Goal: Task Accomplishment & Management: Manage account settings

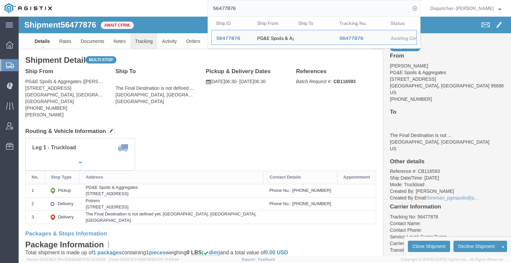
click link "Tracking"
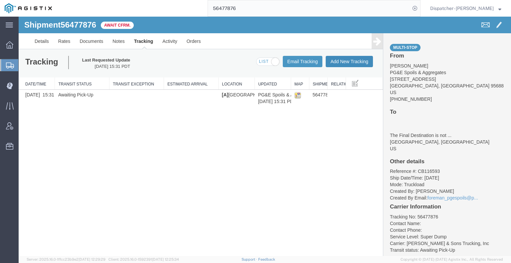
click at [338, 63] on button "Add New Tracking" at bounding box center [349, 61] width 47 height 11
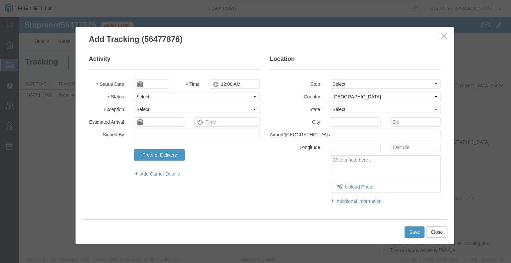
type input "[DATE]"
type input "3:00 PM"
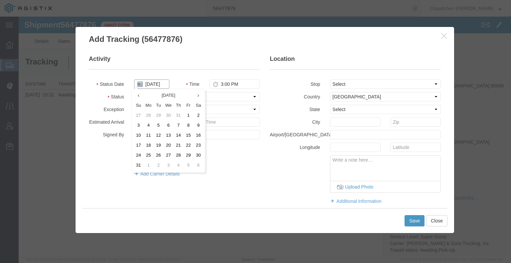
click at [156, 84] on input "[DATE]" at bounding box center [151, 84] width 35 height 9
click at [166, 136] on td "13" at bounding box center [168, 136] width 10 height 10
type input "[DATE]"
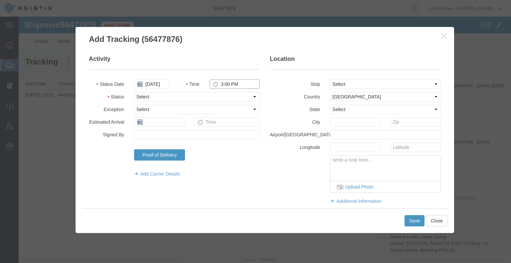
click at [222, 82] on input "3:00 PM" at bounding box center [235, 84] width 50 height 9
type input "6:30 AM"
click at [223, 93] on select "Select Arrival Notice Available Arrival Notice Imported Arrive at Delivery Loca…" at bounding box center [197, 96] width 126 height 9
select select "ARVPULOC"
click at [134, 92] on select "Select Arrival Notice Available Arrival Notice Imported Arrive at Delivery Loca…" at bounding box center [197, 96] width 126 height 9
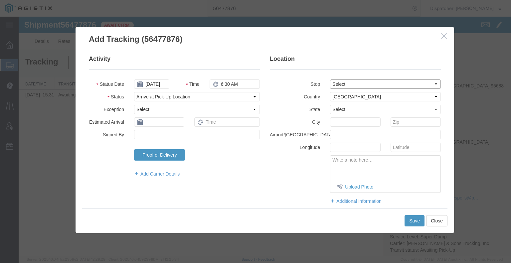
click at [345, 84] on select "Select From: [STREET_ADDRESS] Stop 2: [STREET_ADDRESS] To: The Final Destinatio…" at bounding box center [385, 84] width 111 height 9
select select "{"pickupDeliveryInfoId": "122243032","pickupOrDelivery": "P","stopNum": "1","lo…"
click at [330, 80] on select "Select From: [STREET_ADDRESS] Stop 2: [STREET_ADDRESS] To: The Final Destinatio…" at bounding box center [385, 84] width 111 height 9
select select "CA"
type input "[GEOGRAPHIC_DATA]"
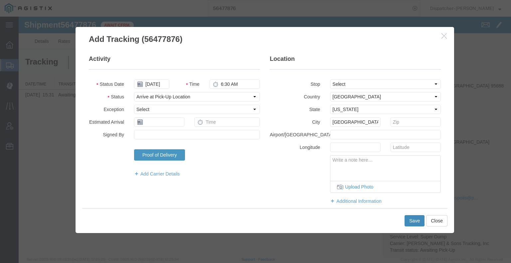
click at [419, 224] on button "Save" at bounding box center [415, 220] width 20 height 11
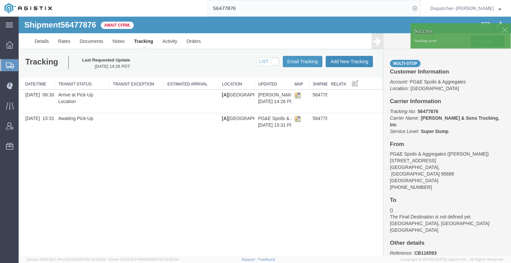
click at [347, 60] on button "Add New Tracking" at bounding box center [349, 61] width 47 height 11
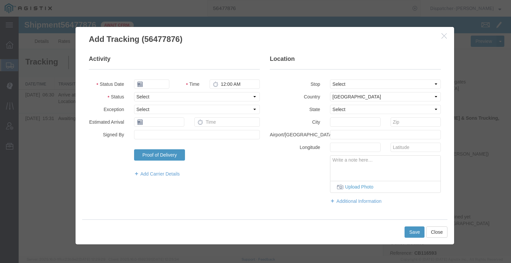
type input "[DATE]"
type input "3:00 PM"
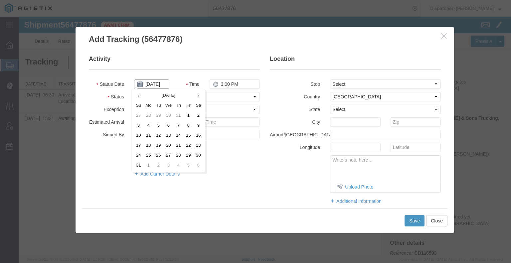
click at [155, 85] on input "[DATE]" at bounding box center [151, 84] width 35 height 9
click at [164, 133] on td "13" at bounding box center [168, 136] width 10 height 10
type input "[DATE]"
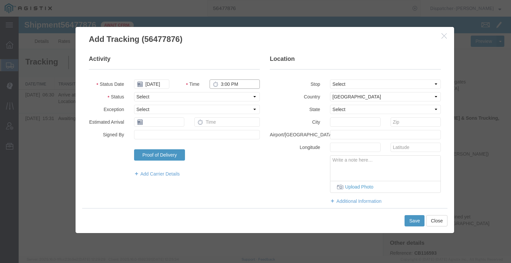
click at [218, 88] on input "3:00 PM" at bounding box center [235, 84] width 50 height 9
type input "4:45 PM"
click at [219, 94] on select "Select Arrival Notice Available Arrival Notice Imported Arrive at Delivery Loca…" at bounding box center [197, 96] width 126 height 9
select select "DPTDLVLOC"
click at [134, 92] on select "Select Arrival Notice Available Arrival Notice Imported Arrive at Delivery Loca…" at bounding box center [197, 96] width 126 height 9
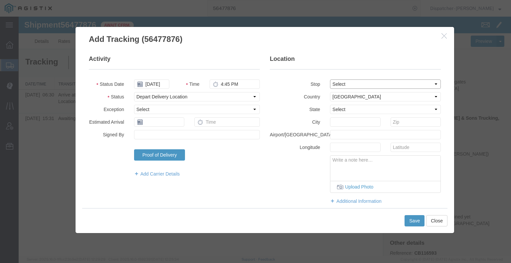
click at [331, 84] on select "Select From: [STREET_ADDRESS] Stop 2: [STREET_ADDRESS] To: The Final Destinatio…" at bounding box center [385, 84] width 111 height 9
select select "{"pickupDeliveryInfoId": "122243033","pickupOrDelivery": "D","stopNum": "2","lo…"
click at [330, 80] on select "Select From: [STREET_ADDRESS] Stop 2: [STREET_ADDRESS] To: The Final Destinatio…" at bounding box center [385, 84] width 111 height 9
select select "CA"
type input "Suisun City"
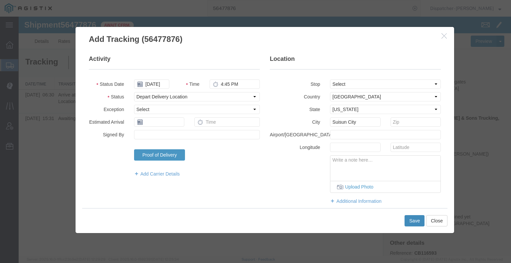
click at [412, 220] on button "Save" at bounding box center [415, 220] width 20 height 11
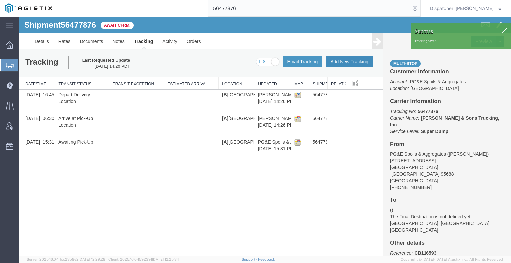
click at [354, 61] on button "Add New Tracking" at bounding box center [349, 61] width 47 height 11
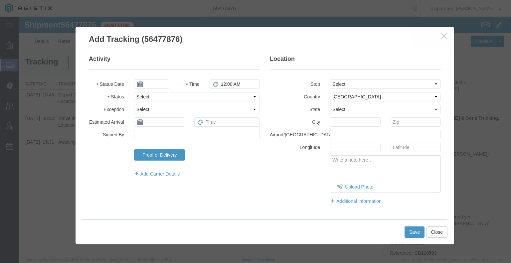
type input "[DATE]"
type input "3:00 PM"
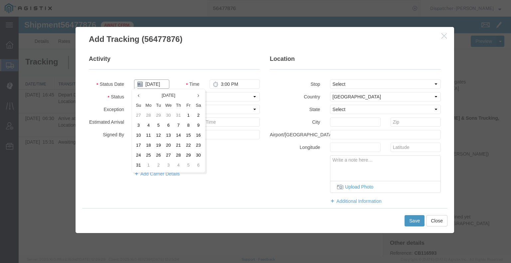
drag, startPoint x: 154, startPoint y: 87, endPoint x: 154, endPoint y: 90, distance: 4.0
click at [154, 86] on input "[DATE]" at bounding box center [151, 84] width 35 height 9
click at [166, 137] on td "13" at bounding box center [168, 136] width 10 height 10
type input "[DATE]"
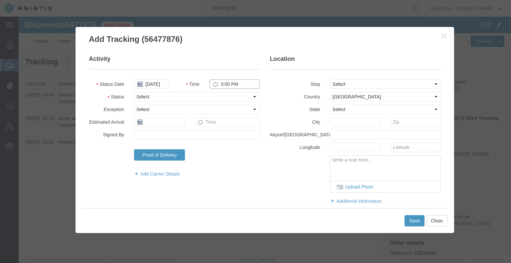
click at [228, 85] on input "3:00 PM" at bounding box center [235, 84] width 50 height 9
type input "4:45 PM"
click at [224, 94] on select "Select Arrival Notice Available Arrival Notice Imported Arrive at Delivery Loca…" at bounding box center [197, 96] width 126 height 9
select select "BREAKSTART"
click at [134, 92] on select "Select Arrival Notice Available Arrival Notice Imported Arrive at Delivery Loca…" at bounding box center [197, 96] width 126 height 9
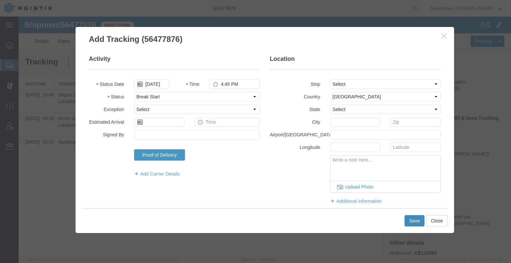
click at [407, 220] on button "Save" at bounding box center [415, 220] width 20 height 11
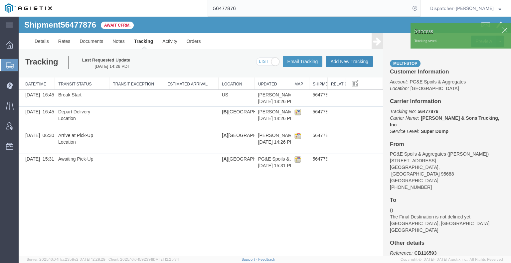
click at [358, 65] on button "Add New Tracking" at bounding box center [349, 61] width 47 height 11
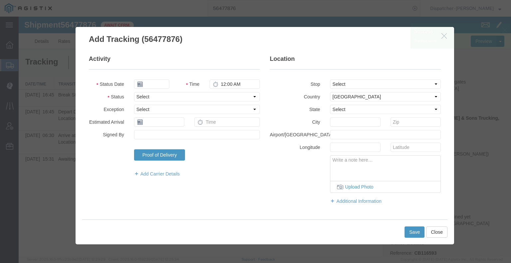
type input "[DATE]"
type input "3:00 PM"
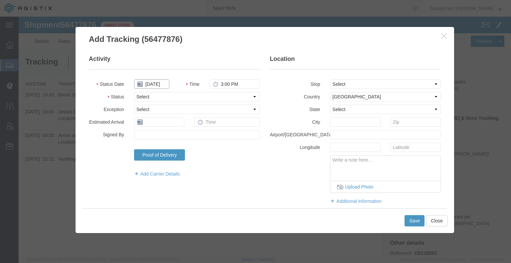
click at [155, 84] on input "[DATE]" at bounding box center [151, 84] width 35 height 9
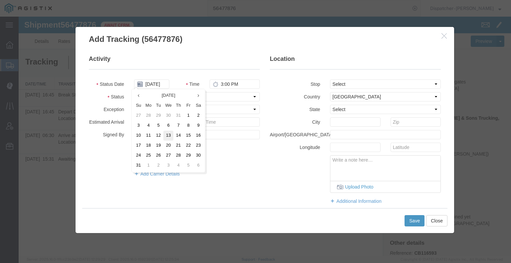
click at [170, 135] on td "13" at bounding box center [168, 136] width 10 height 10
type input "[DATE]"
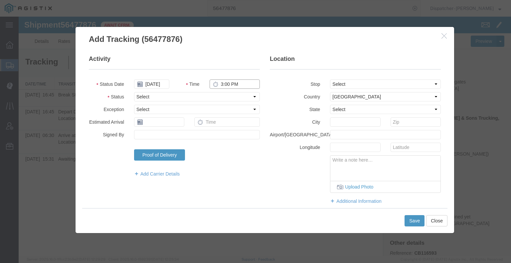
click at [225, 84] on input "3:00 PM" at bounding box center [235, 84] width 50 height 9
type input "5:15 PM"
click at [231, 99] on select "Select Arrival Notice Available Arrival Notice Imported Arrive at Delivery Loca…" at bounding box center [197, 96] width 126 height 9
select select "BREAKSTOP"
click at [134, 92] on select "Select Arrival Notice Available Arrival Notice Imported Arrive at Delivery Loca…" at bounding box center [197, 96] width 126 height 9
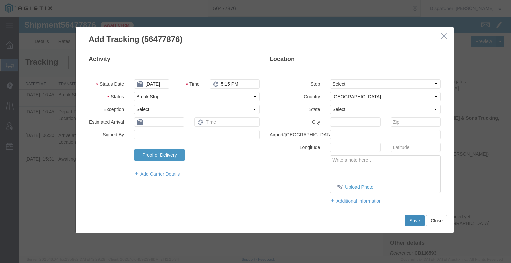
click at [407, 221] on button "Save" at bounding box center [415, 220] width 20 height 11
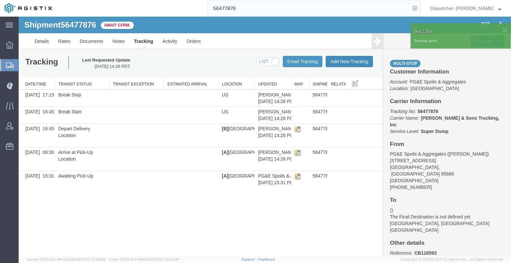
click at [356, 62] on button "Add New Tracking" at bounding box center [349, 61] width 47 height 11
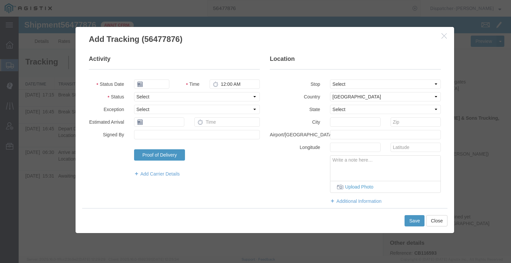
type input "[DATE]"
type input "3:00 PM"
click at [159, 82] on input "[DATE]" at bounding box center [151, 84] width 35 height 9
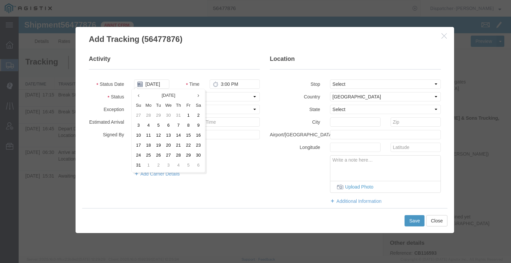
click at [169, 135] on td "13" at bounding box center [168, 136] width 10 height 10
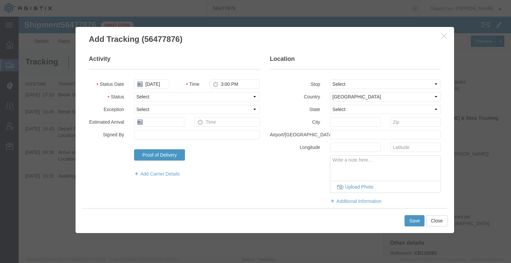
type input "[DATE]"
click at [222, 85] on input "3:00 PM" at bounding box center [235, 84] width 50 height 9
type input "5:45 PM"
click at [222, 95] on select "Select Arrival Notice Available Arrival Notice Imported Arrive at Delivery Loca…" at bounding box center [197, 96] width 126 height 9
select select "DELIVRED"
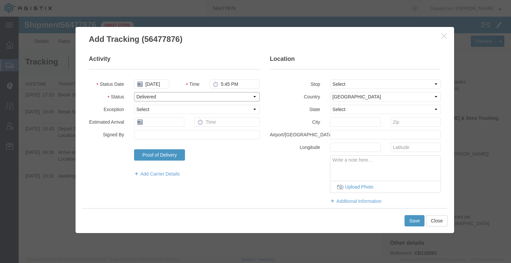
click at [134, 92] on select "Select Arrival Notice Available Arrival Notice Imported Arrive at Delivery Loca…" at bounding box center [197, 96] width 126 height 9
click at [413, 220] on button "Save" at bounding box center [415, 220] width 20 height 11
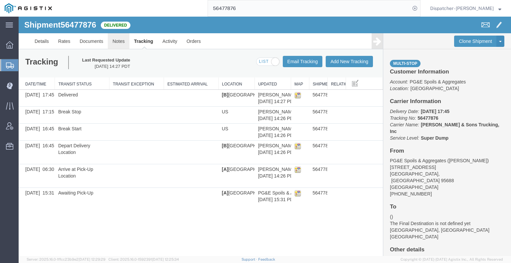
click at [121, 38] on link "Notes" at bounding box center [119, 41] width 22 height 16
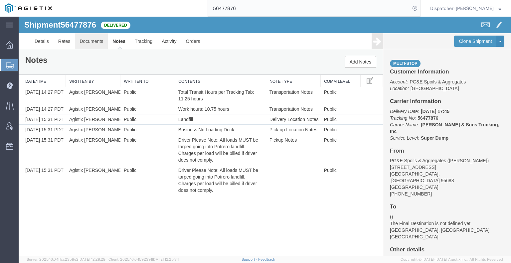
click at [97, 41] on link "Documents" at bounding box center [91, 41] width 33 height 16
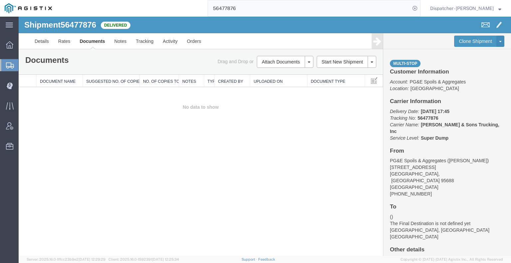
click at [62, 164] on div "Shipment 56477876 0 of 0 Delivered Details Rates Documents Notes Tracking Activ…" at bounding box center [265, 137] width 492 height 240
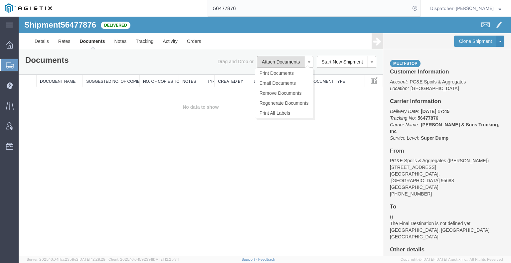
click at [279, 63] on button "Attach Documents" at bounding box center [281, 62] width 48 height 12
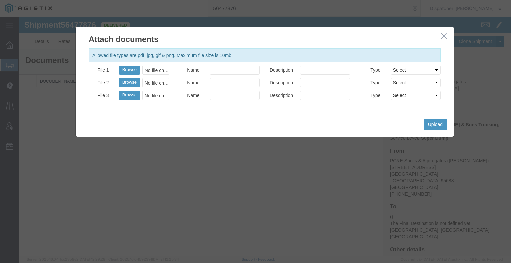
click at [132, 65] on div "Allowed file types are pdf, jpg, gif & png. Maximum file size is 10mb. File 1 B…" at bounding box center [265, 78] width 379 height 67
click at [131, 69] on button "Browse" at bounding box center [129, 70] width 21 height 9
type input "C:\fakepath\56477876trktag.pdf"
click at [439, 126] on button "Upload" at bounding box center [436, 124] width 24 height 11
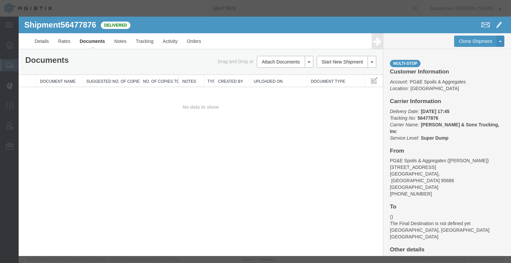
select select
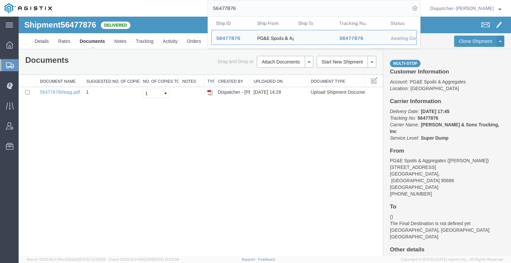
drag, startPoint x: 242, startPoint y: 8, endPoint x: 194, endPoint y: 14, distance: 49.0
click at [197, 13] on div "56477876 Ship ID Ship From Ship To Tracking Nu. Status Ship ID 56477876 Ship Fr…" at bounding box center [239, 8] width 364 height 17
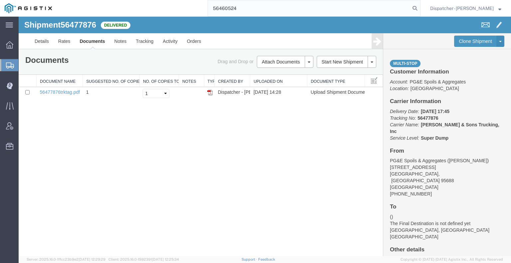
type input "56460524"
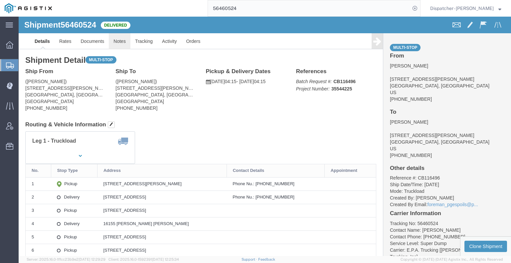
click link "Notes"
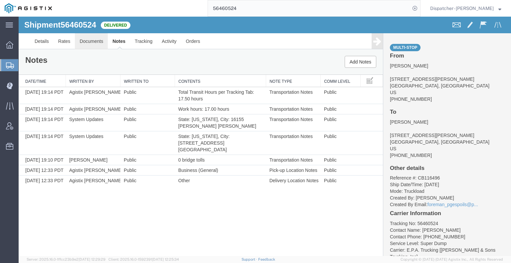
click at [91, 38] on link "Documents" at bounding box center [91, 41] width 33 height 16
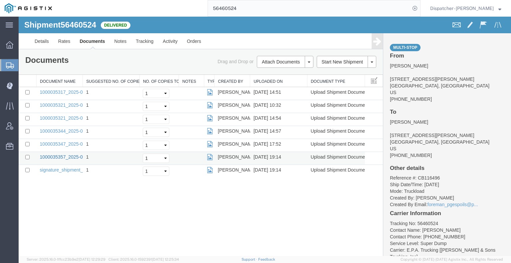
click at [73, 157] on link "1000035357_2025-08-13_19_14_16.jpg" at bounding box center [81, 156] width 83 height 5
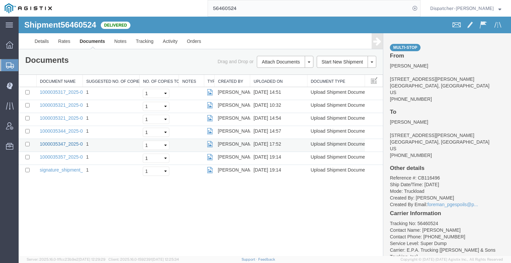
click at [55, 142] on link "1000035347_2025-08-13_17_52_22.jpg" at bounding box center [81, 143] width 83 height 5
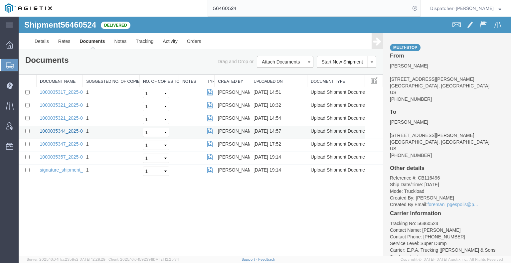
click at [65, 130] on link "1000035344_2025-08-13_14_57_16.jpg" at bounding box center [81, 130] width 83 height 5
drag, startPoint x: 253, startPoint y: 27, endPoint x: 185, endPoint y: 19, distance: 68.7
type input "56460559"
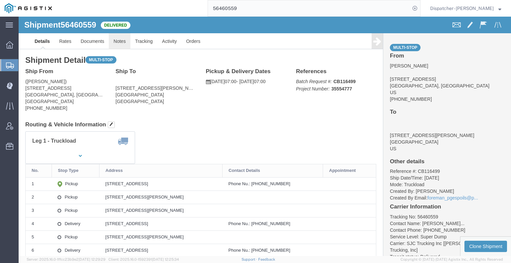
click link "Notes"
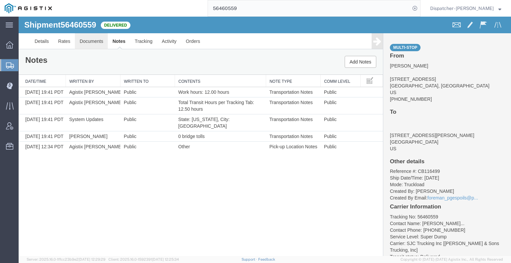
click at [92, 40] on link "Documents" at bounding box center [91, 41] width 33 height 16
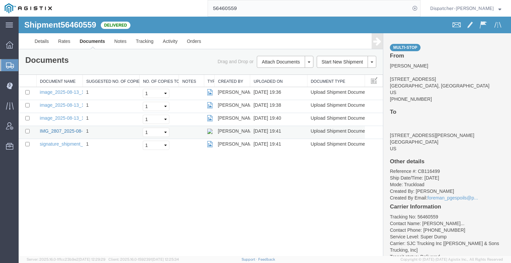
click at [68, 130] on link "IMG_2807_2025-08-13_19_41_10.jpeg" at bounding box center [81, 130] width 82 height 5
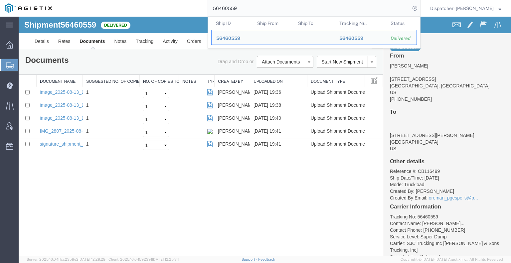
drag, startPoint x: 251, startPoint y: 11, endPoint x: 122, endPoint y: -1, distance: 129.3
click at [122, 0] on html "main_menu Created with Sketch. Collapse Menu Dashboard Shipments Create Shipmen…" at bounding box center [255, 131] width 511 height 263
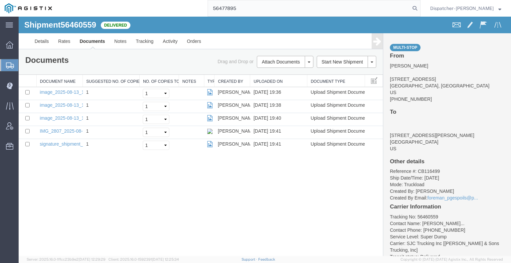
type input "56477895"
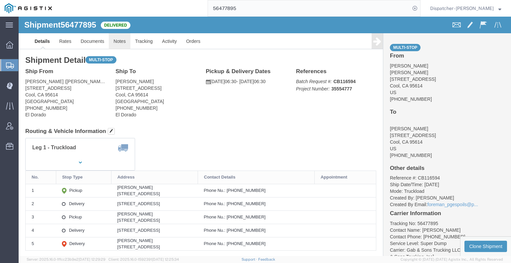
click link "Notes"
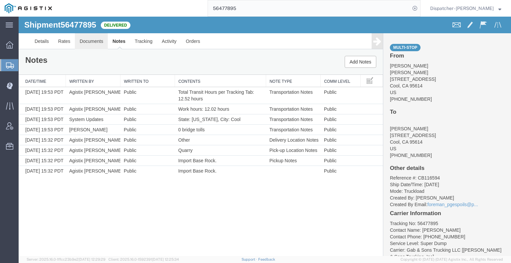
click at [93, 43] on link "Documents" at bounding box center [91, 41] width 33 height 16
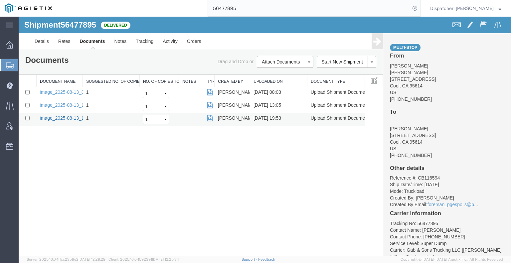
click at [69, 118] on link "image_2025-08-13_19_53_23.jpg" at bounding box center [75, 117] width 70 height 5
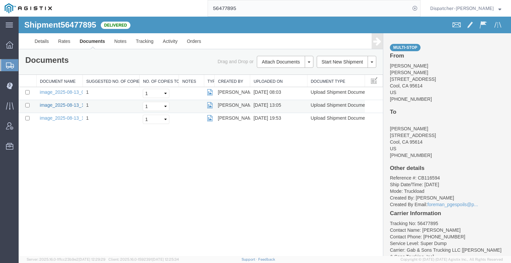
click at [43, 103] on link "image_2025-08-13_13_05_07.jpg" at bounding box center [75, 104] width 70 height 5
click at [74, 89] on link "image_2025-08-13_08_03_25.jpg" at bounding box center [75, 91] width 70 height 5
click at [201, 12] on div "56477895" at bounding box center [239, 8] width 364 height 17
type input "56477889"
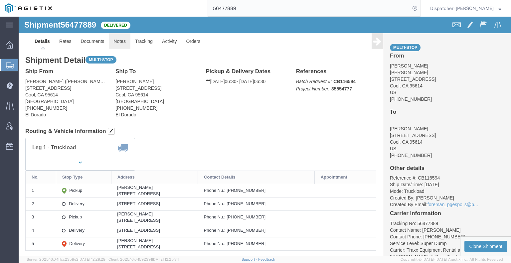
click link "Notes"
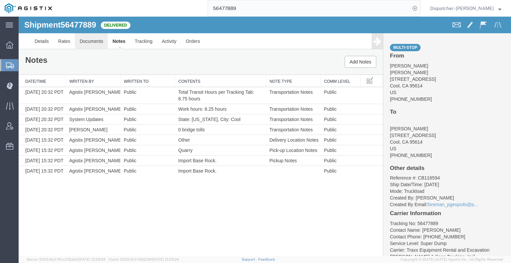
click at [85, 41] on link "Documents" at bounding box center [91, 41] width 33 height 16
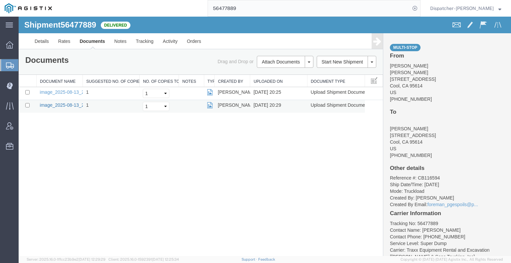
click at [63, 106] on link "image_2025-08-13_20_29_21.jpg" at bounding box center [75, 104] width 70 height 5
click at [68, 92] on link "image_2025-08-13_20_24_59.jpg" at bounding box center [75, 91] width 70 height 5
drag, startPoint x: 29, startPoint y: 140, endPoint x: 98, endPoint y: 112, distance: 74.6
click at [29, 140] on div "Shipment 56477889 2 of 2 Delivered Details Rates Documents Notes Tracking Activ…" at bounding box center [265, 137] width 492 height 240
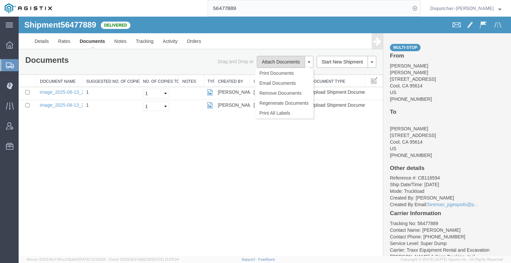
click at [290, 64] on button "Attach Documents" at bounding box center [281, 62] width 48 height 12
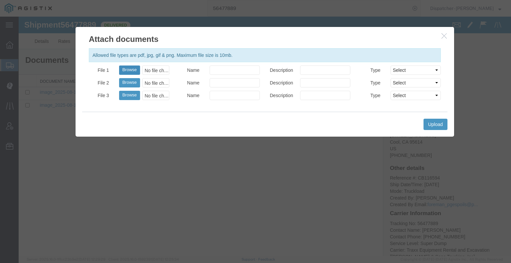
click at [132, 70] on button "Browse" at bounding box center [129, 70] width 21 height 9
type input "C:\fakepath\56477889trktag.pdf"
click at [440, 121] on button "Upload" at bounding box center [436, 124] width 24 height 11
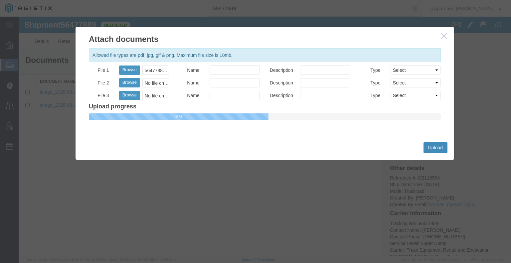
select select
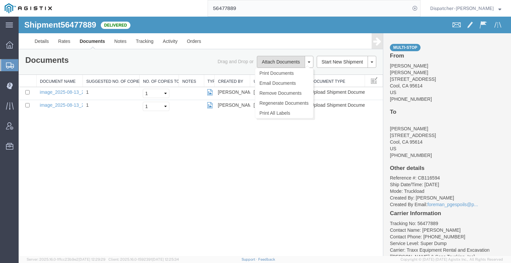
click at [283, 62] on button "Attach Documents" at bounding box center [281, 62] width 48 height 12
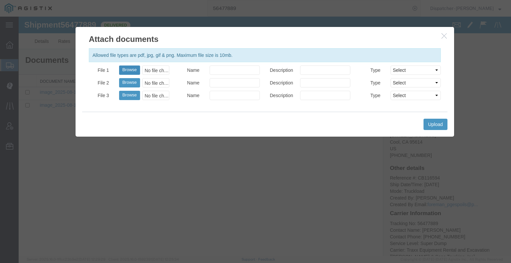
click at [125, 70] on button "Browse" at bounding box center [129, 70] width 21 height 9
type input "C:\fakepath\56477889trktag.pdf"
click at [435, 123] on button "Upload" at bounding box center [436, 124] width 24 height 11
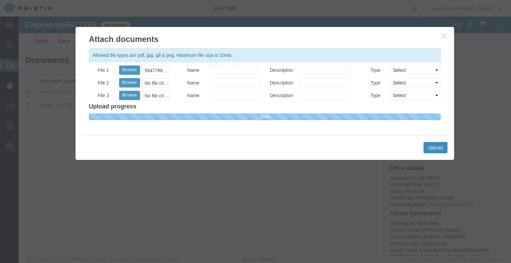
select select
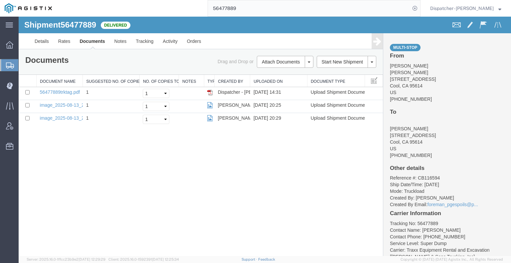
drag, startPoint x: 250, startPoint y: 9, endPoint x: 165, endPoint y: 10, distance: 84.5
click at [173, 10] on div "56477889" at bounding box center [239, 8] width 364 height 17
type input "56479328"
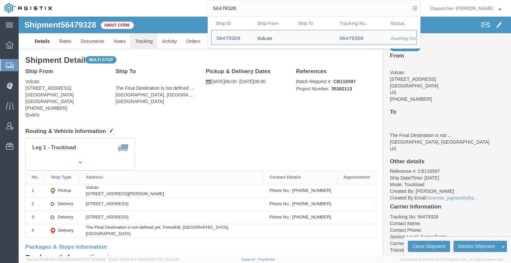
click link "Tracking"
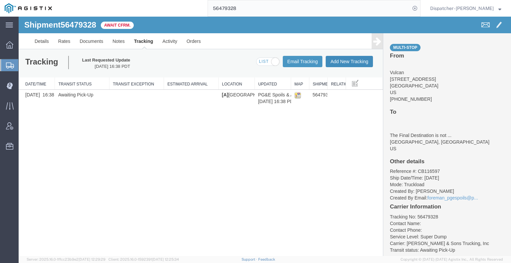
click at [330, 60] on button "Add New Tracking" at bounding box center [349, 61] width 47 height 11
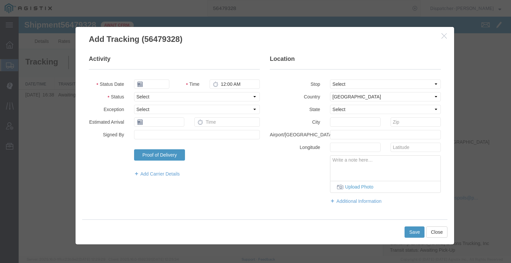
type input "[DATE]"
type input "3:00 PM"
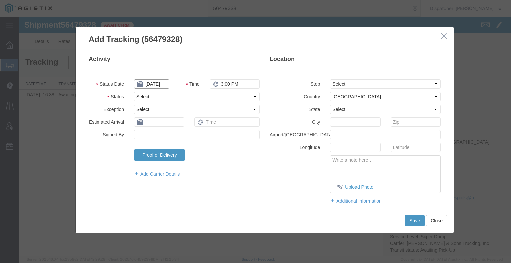
click at [159, 85] on input "[DATE]" at bounding box center [151, 84] width 35 height 9
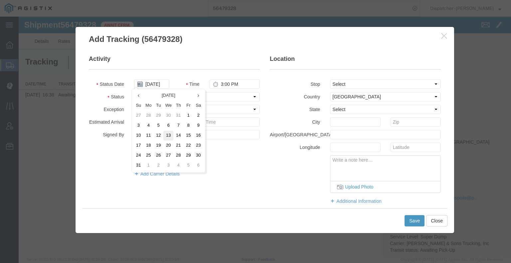
click at [169, 135] on td "13" at bounding box center [168, 136] width 10 height 10
type input "[DATE]"
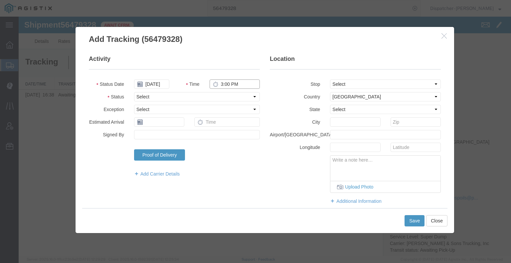
click at [225, 81] on input "3:00 PM" at bounding box center [235, 84] width 50 height 9
type input "6:30 AM"
click at [218, 95] on select "Select Arrival Notice Available Arrival Notice Imported Arrive at Delivery Loca…" at bounding box center [197, 96] width 126 height 9
select select "ARVPULOC"
click at [134, 92] on select "Select Arrival Notice Available Arrival Notice Imported Arrive at Delivery Loca…" at bounding box center [197, 96] width 126 height 9
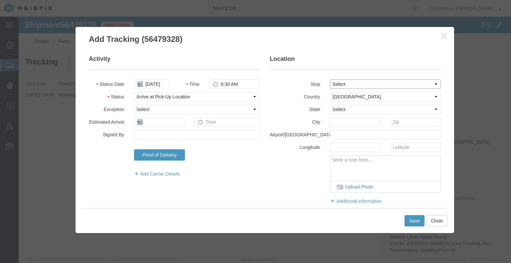
click at [343, 84] on select "Select From: [STREET_ADDRESS] Stop 2: [STREET_ADDRESS] Stop 3: [STREET_ADDRESS]…" at bounding box center [385, 84] width 111 height 9
select select "{"pickupDeliveryInfoId": "122245984","pickupOrDelivery": "P","stopNum": "1","lo…"
click at [330, 80] on select "Select From: [STREET_ADDRESS] Stop 2: [STREET_ADDRESS] Stop 3: [STREET_ADDRESS]…" at bounding box center [385, 84] width 111 height 9
select select "CA"
type input "[GEOGRAPHIC_DATA]"
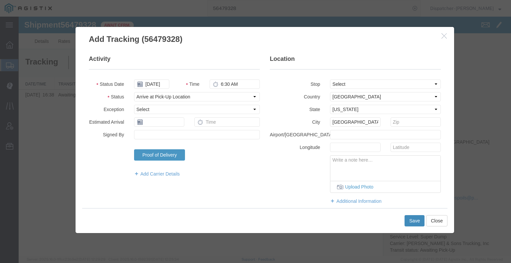
click at [412, 222] on button "Save" at bounding box center [415, 220] width 20 height 11
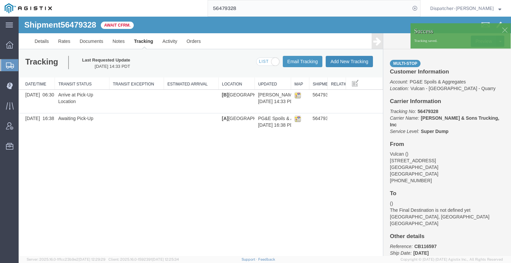
click at [345, 60] on button "Add New Tracking" at bounding box center [349, 61] width 47 height 11
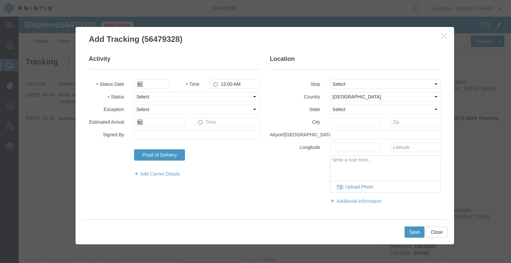
type input "[DATE]"
type input "3:00 PM"
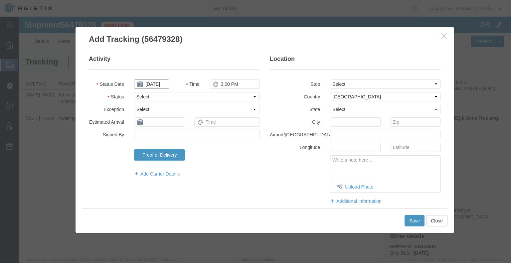
click at [158, 84] on input "[DATE]" at bounding box center [151, 84] width 35 height 9
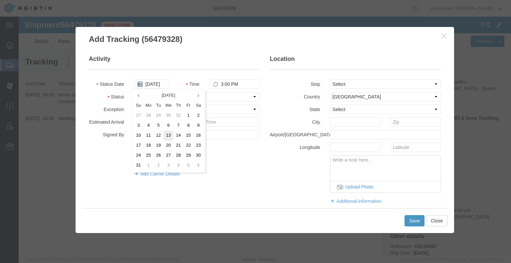
drag, startPoint x: 166, startPoint y: 134, endPoint x: 169, endPoint y: 130, distance: 4.5
click at [166, 134] on td "13" at bounding box center [168, 136] width 10 height 10
type input "[DATE]"
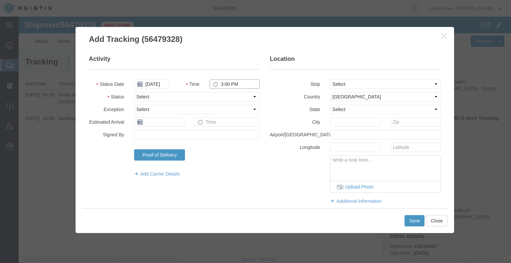
click at [219, 85] on input "3:00 PM" at bounding box center [235, 84] width 50 height 9
type input "2:45 PM"
click at [216, 96] on select "Select Arrival Notice Available Arrival Notice Imported Arrive at Delivery Loca…" at bounding box center [197, 96] width 126 height 9
select select "DPTDLVLOC"
click at [134, 92] on select "Select Arrival Notice Available Arrival Notice Imported Arrive at Delivery Loca…" at bounding box center [197, 96] width 126 height 9
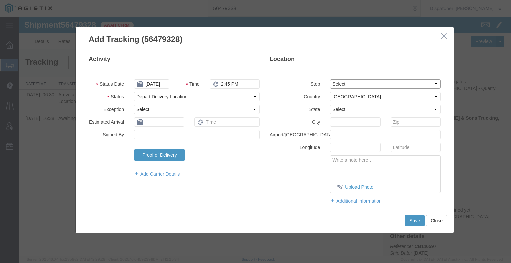
click at [352, 82] on select "Select From: [STREET_ADDRESS] Stop 2: [STREET_ADDRESS] Stop 3: [STREET_ADDRESS]…" at bounding box center [385, 84] width 111 height 9
select select "{"pickupDeliveryInfoId": "122245986","pickupOrDelivery": "D","stopNum": "3","lo…"
click at [330, 80] on select "Select From: [STREET_ADDRESS] Stop 2: [STREET_ADDRESS] Stop 3: [STREET_ADDRESS]…" at bounding box center [385, 84] width 111 height 9
select select "CA"
type input "Foresthill"
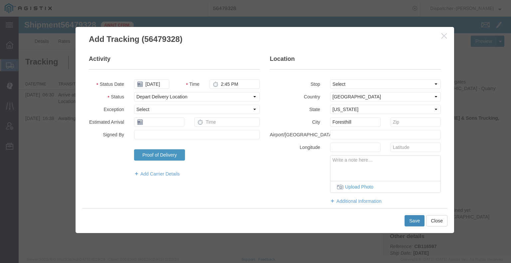
click at [416, 222] on button "Save" at bounding box center [415, 220] width 20 height 11
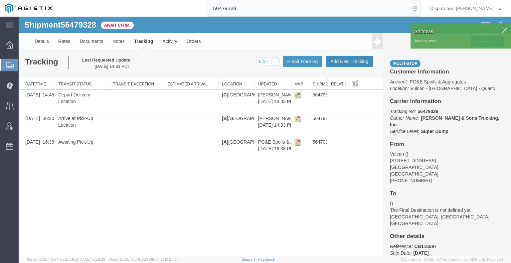
click at [353, 62] on button "Add New Tracking" at bounding box center [349, 61] width 47 height 11
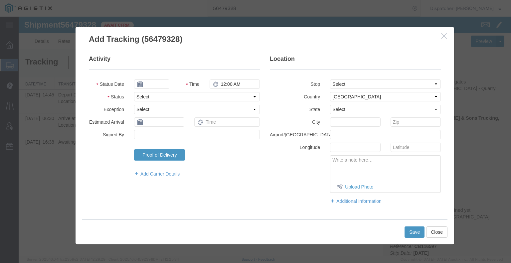
type input "[DATE]"
type input "3:00 PM"
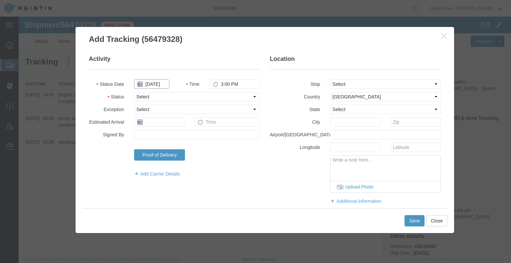
click at [150, 82] on input "[DATE]" at bounding box center [151, 84] width 35 height 9
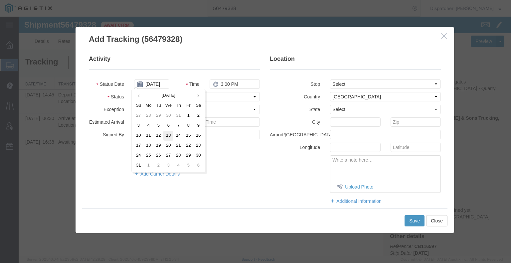
click at [165, 140] on td "13" at bounding box center [168, 136] width 10 height 10
type input "[DATE]"
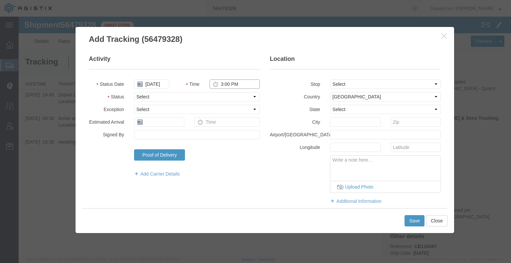
click at [230, 84] on input "3:00 PM" at bounding box center [235, 84] width 50 height 9
type input "2:45 PM"
click at [222, 95] on select "Select Arrival Notice Available Arrival Notice Imported Arrive at Delivery Loca…" at bounding box center [197, 96] width 126 height 9
select select "BREAKSTART"
click at [134, 92] on select "Select Arrival Notice Available Arrival Notice Imported Arrive at Delivery Loca…" at bounding box center [197, 96] width 126 height 9
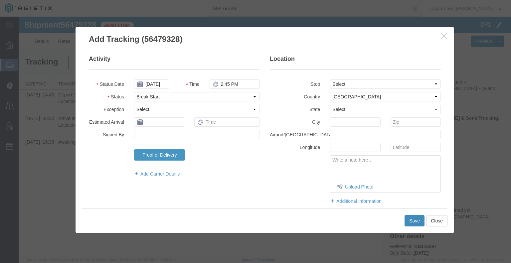
click at [411, 223] on button "Save" at bounding box center [415, 220] width 20 height 11
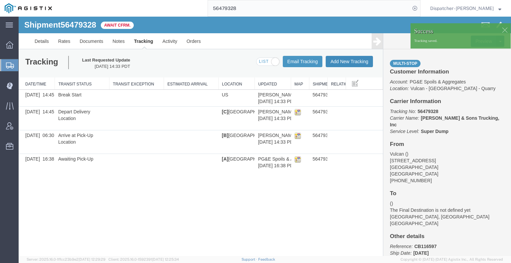
click at [356, 60] on button "Add New Tracking" at bounding box center [349, 61] width 47 height 11
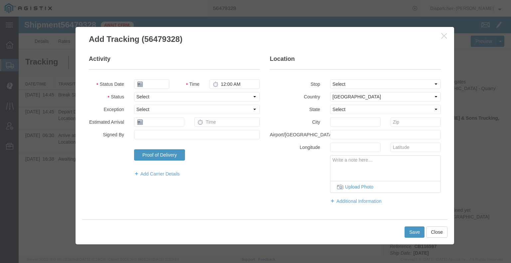
type input "[DATE]"
type input "3:00 PM"
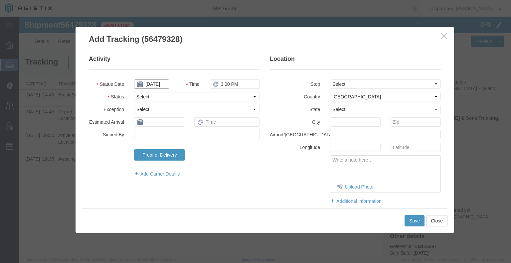
click at [158, 85] on input "[DATE]" at bounding box center [151, 84] width 35 height 9
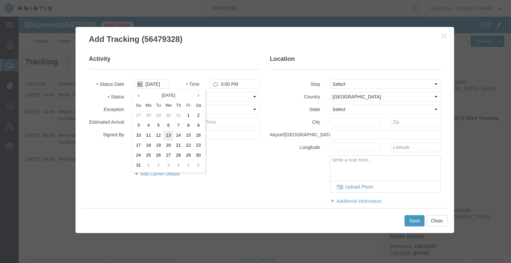
click at [170, 135] on td "13" at bounding box center [168, 136] width 10 height 10
type input "[DATE]"
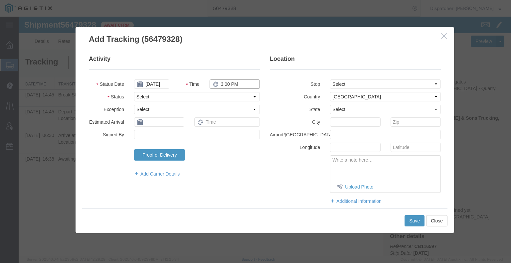
click at [224, 83] on input "3:00 PM" at bounding box center [235, 84] width 50 height 9
type input "3:15 PM"
drag, startPoint x: 225, startPoint y: 95, endPoint x: 225, endPoint y: 101, distance: 5.3
click at [225, 95] on select "Select Arrival Notice Available Arrival Notice Imported Arrive at Delivery Loca…" at bounding box center [197, 96] width 126 height 9
select select "BREAKSTOP"
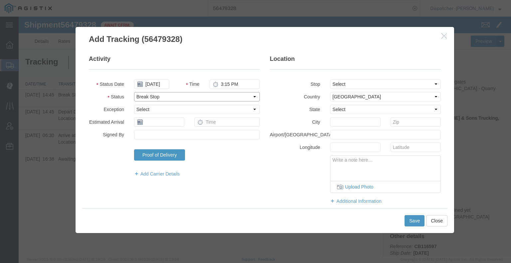
click at [134, 92] on select "Select Arrival Notice Available Arrival Notice Imported Arrive at Delivery Loca…" at bounding box center [197, 96] width 126 height 9
click at [413, 221] on button "Save" at bounding box center [415, 220] width 20 height 11
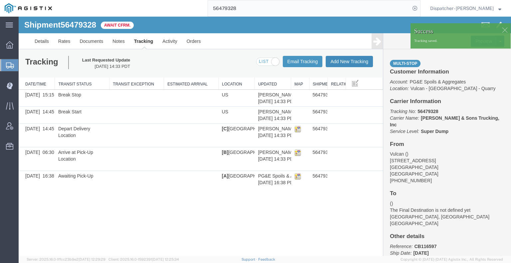
click at [362, 61] on button "Add New Tracking" at bounding box center [349, 61] width 47 height 11
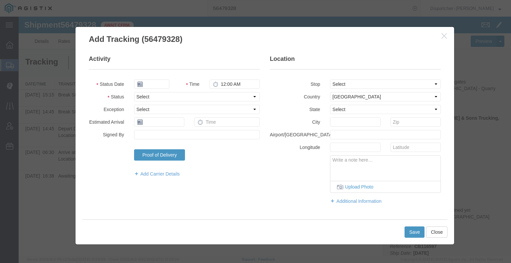
type input "[DATE]"
type input "3:00 PM"
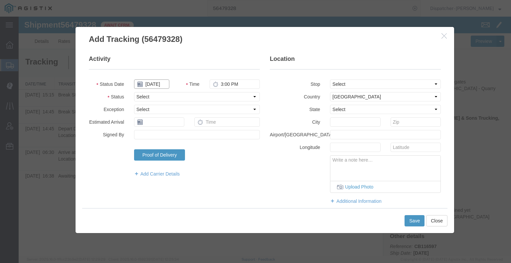
click at [158, 86] on input "[DATE]" at bounding box center [151, 84] width 35 height 9
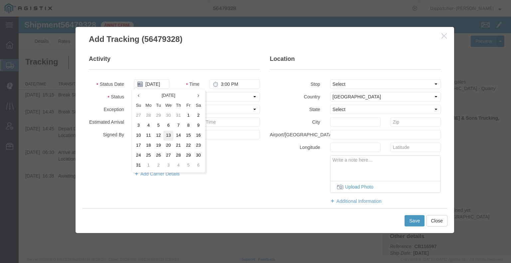
click at [170, 134] on td "13" at bounding box center [168, 136] width 10 height 10
type input "[DATE]"
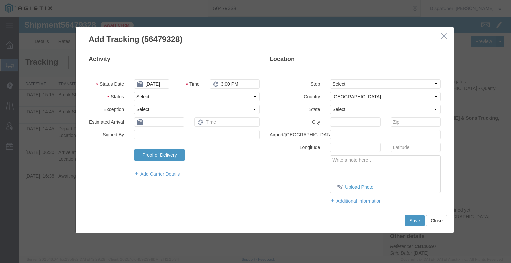
click at [236, 79] on fieldset "Activity Status Date [DATE] Time 3:00 PM Status Select Arrival Notice Available…" at bounding box center [174, 119] width 171 height 129
click at [234, 84] on input "3:00 PM" at bounding box center [235, 84] width 50 height 9
type input "3:45 PM"
click at [229, 99] on select "Select Arrival Notice Available Arrival Notice Imported Arrive at Delivery Loca…" at bounding box center [197, 96] width 126 height 9
click at [134, 92] on select "Select Arrival Notice Available Arrival Notice Imported Arrive at Delivery Loca…" at bounding box center [197, 96] width 126 height 9
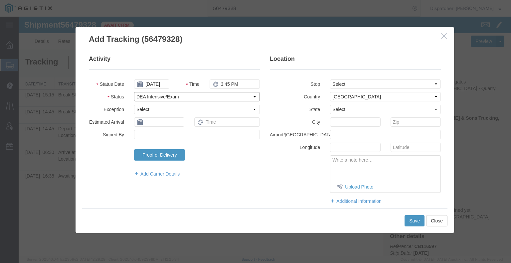
click at [204, 99] on select "Select Arrival Notice Available Arrival Notice Imported Arrive at Delivery Loca…" at bounding box center [197, 96] width 126 height 9
select select "DELIVRED"
click at [134, 92] on select "Select Arrival Notice Available Arrival Notice Imported Arrive at Delivery Loca…" at bounding box center [197, 96] width 126 height 9
click at [229, 82] on input "3:45 PM" at bounding box center [235, 84] width 50 height 9
type input "4:00 PM"
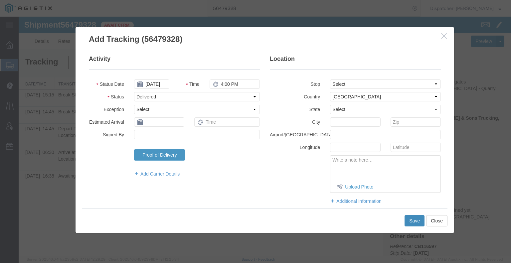
click at [419, 223] on button "Save" at bounding box center [415, 220] width 20 height 11
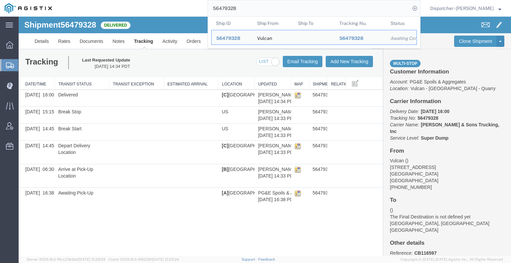
drag, startPoint x: 257, startPoint y: 13, endPoint x: 175, endPoint y: 14, distance: 81.9
click at [193, 15] on div "56479328 Ship ID Ship From Ship To Tracking Nu. Status Ship ID 56479328 Ship Fr…" at bounding box center [239, 8] width 364 height 17
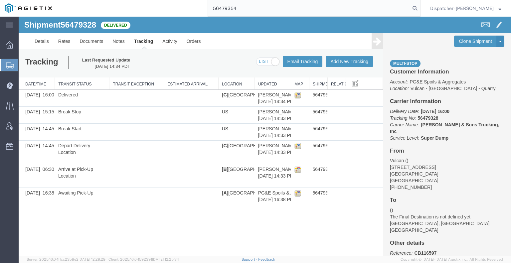
type input "56479354"
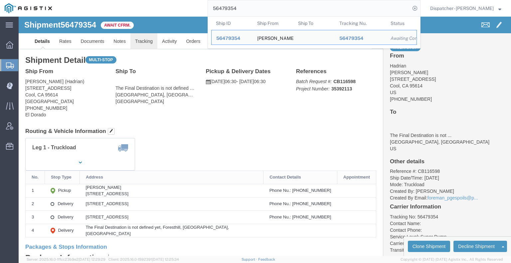
click link "Tracking"
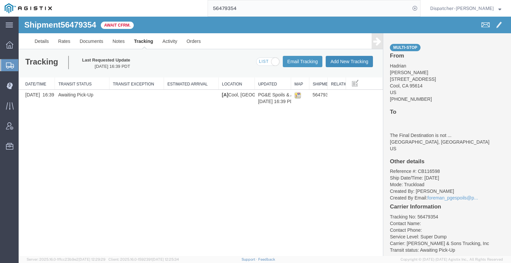
click at [361, 59] on button "Add New Tracking" at bounding box center [349, 61] width 47 height 11
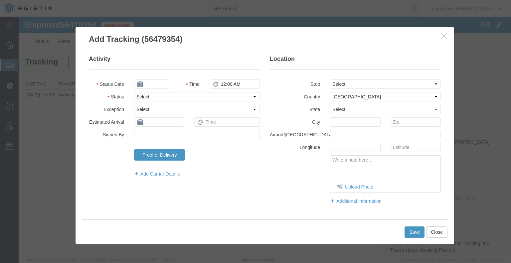
type input "[DATE]"
type input "3:00 PM"
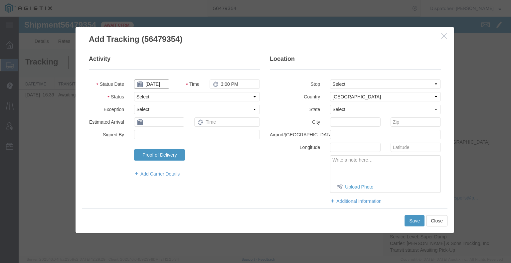
click at [158, 84] on input "[DATE]" at bounding box center [151, 84] width 35 height 9
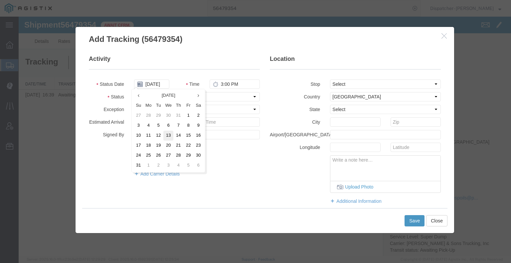
click at [167, 137] on td "13" at bounding box center [168, 136] width 10 height 10
type input "[DATE]"
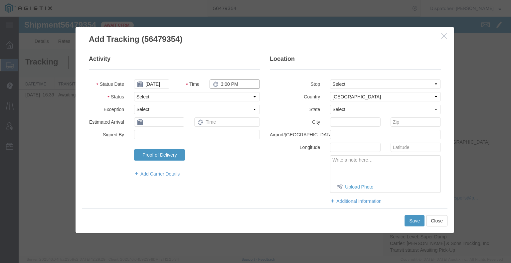
click at [238, 86] on input "3:00 PM" at bounding box center [235, 84] width 50 height 9
type input "6:00 AM"
click at [222, 96] on select "Select Arrival Notice Available Arrival Notice Imported Arrive at Delivery Loca…" at bounding box center [197, 96] width 126 height 9
select select "ARVPULOC"
click at [134, 92] on select "Select Arrival Notice Available Arrival Notice Imported Arrive at Delivery Loca…" at bounding box center [197, 96] width 126 height 9
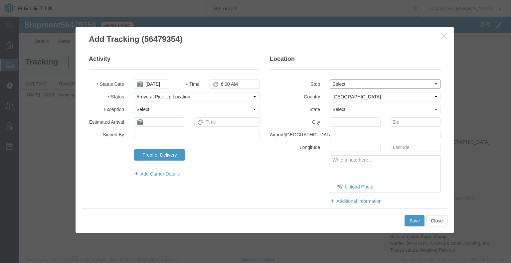
click at [344, 84] on select "Select From: [STREET_ADDRESS] Stop 2: [STREET_ADDRESS] Stop 3: [GEOGRAPHIC_DATA…" at bounding box center [385, 84] width 111 height 9
select select "{"pickupDeliveryInfoId": "122246038","pickupOrDelivery": "P","stopNum": "1","lo…"
click at [330, 80] on select "Select From: [STREET_ADDRESS] Stop 2: [STREET_ADDRESS] Stop 3: [GEOGRAPHIC_DATA…" at bounding box center [385, 84] width 111 height 9
select select "CA"
type input "Cool"
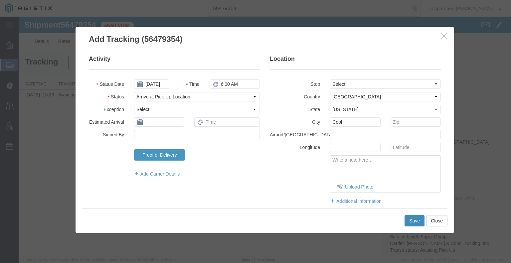
click at [414, 223] on button "Save" at bounding box center [415, 220] width 20 height 11
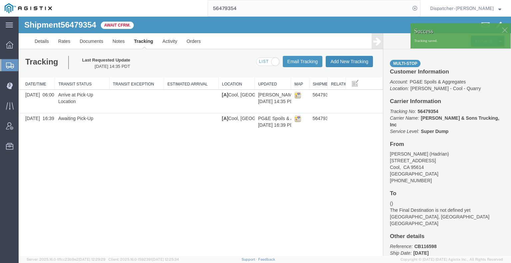
click at [344, 60] on button "Add New Tracking" at bounding box center [349, 61] width 47 height 11
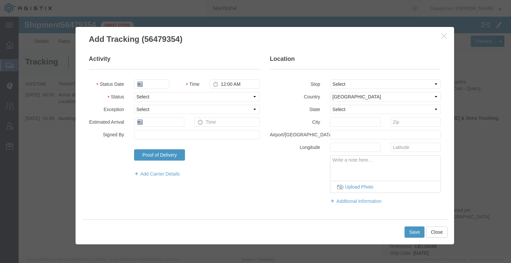
type input "[DATE]"
type input "3:00 PM"
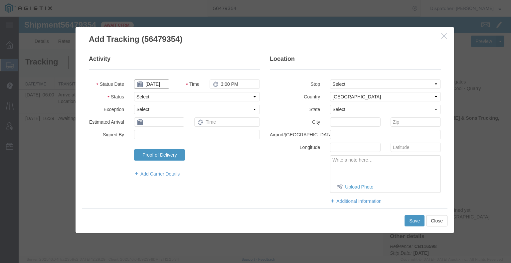
click at [158, 83] on input "[DATE]" at bounding box center [151, 84] width 35 height 9
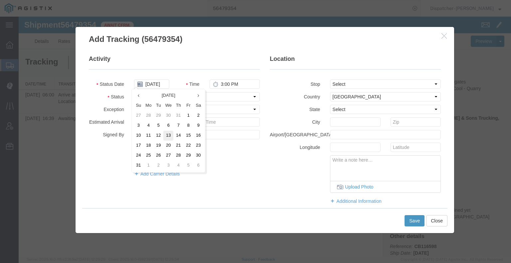
click at [170, 137] on td "13" at bounding box center [168, 136] width 10 height 10
click at [224, 83] on input "3:00 PM" at bounding box center [235, 84] width 50 height 9
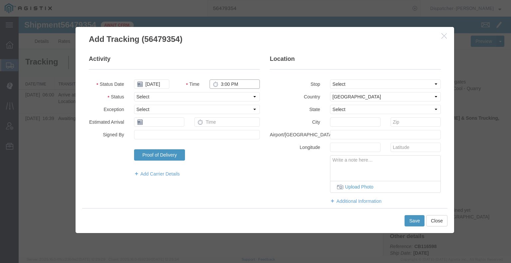
type input "[DATE]"
type input "12:15 PM"
click at [221, 99] on select "Select Arrival Notice Available Arrival Notice Imported Arrive at Delivery Loca…" at bounding box center [197, 96] width 126 height 9
select select "ARVPULOC"
click at [134, 92] on select "Select Arrival Notice Available Arrival Notice Imported Arrive at Delivery Loca…" at bounding box center [197, 96] width 126 height 9
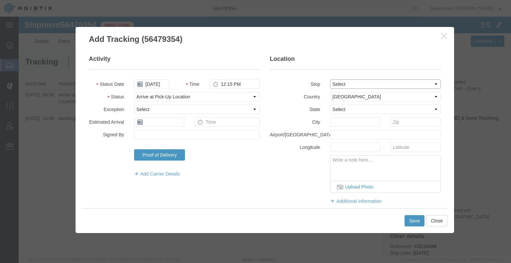
click at [334, 85] on select "Select From: [STREET_ADDRESS] Stop 2: [STREET_ADDRESS] Stop 3: [GEOGRAPHIC_DATA…" at bounding box center [385, 84] width 111 height 9
select select "{"pickupDeliveryInfoId": "122246039","pickupOrDelivery": "D","stopNum": "2","lo…"
click at [330, 80] on select "Select From: [STREET_ADDRESS] Stop 2: [STREET_ADDRESS] Stop 3: [GEOGRAPHIC_DATA…" at bounding box center [385, 84] width 111 height 9
select select "CA"
type input "Foresthill"
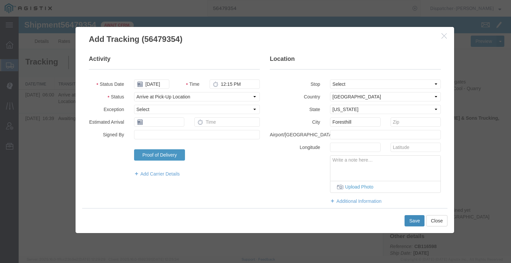
click at [411, 220] on button "Save" at bounding box center [415, 220] width 20 height 11
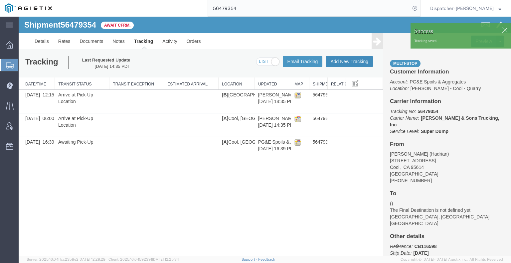
click at [355, 61] on button "Add New Tracking" at bounding box center [349, 61] width 47 height 11
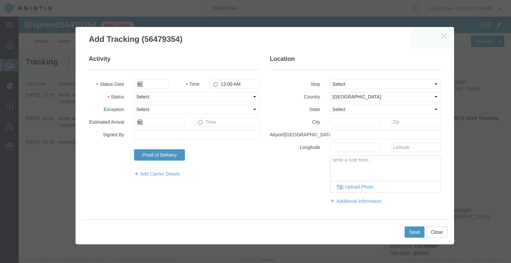
type input "[DATE]"
type input "3:00 PM"
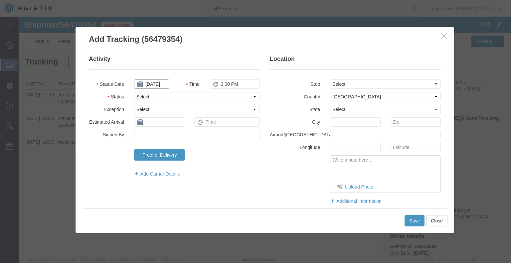
click at [155, 87] on input "[DATE]" at bounding box center [151, 84] width 35 height 9
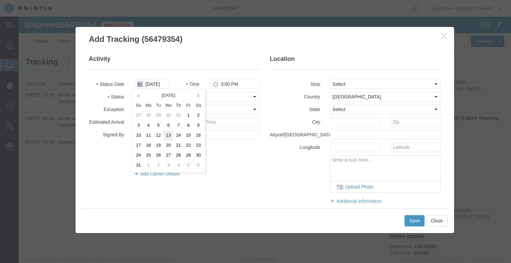
click at [172, 135] on td "13" at bounding box center [168, 136] width 10 height 10
type input "[DATE]"
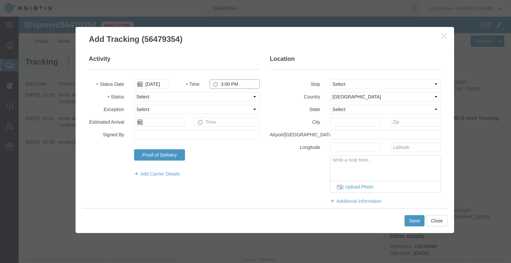
click at [223, 82] on input "3:00 PM" at bounding box center [235, 84] width 50 height 9
type input "12:15 PM"
drag, startPoint x: 217, startPoint y: 95, endPoint x: 217, endPoint y: 98, distance: 3.3
click at [217, 95] on select "Select Arrival Notice Available Arrival Notice Imported Arrive at Delivery Loca…" at bounding box center [197, 96] width 126 height 9
select select "BREAKSTART"
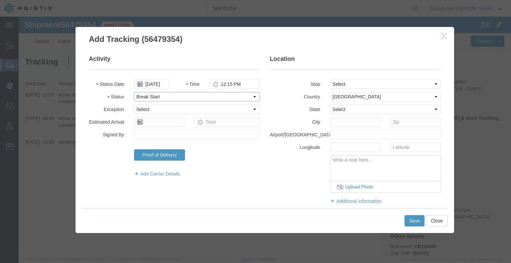
click at [134, 92] on select "Select Arrival Notice Available Arrival Notice Imported Arrive at Delivery Loca…" at bounding box center [197, 96] width 126 height 9
click at [416, 224] on button "Save" at bounding box center [415, 220] width 20 height 11
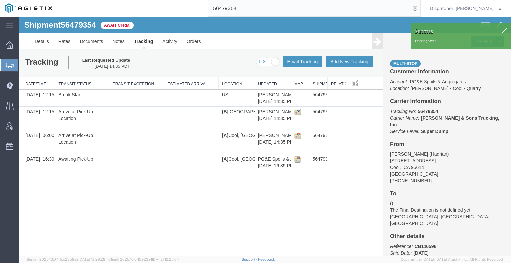
click at [377, 43] on icon at bounding box center [377, 41] width 8 height 9
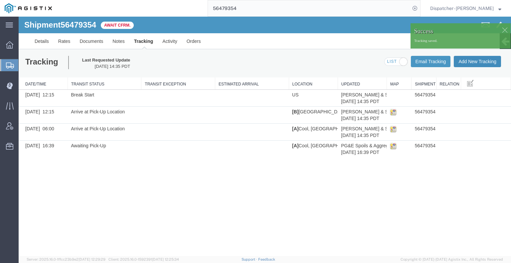
click at [471, 63] on button "Add New Tracking" at bounding box center [477, 61] width 47 height 11
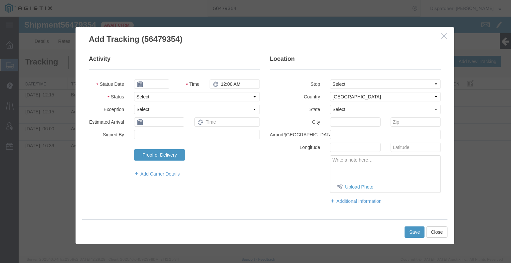
type input "[DATE]"
type input "3:00 PM"
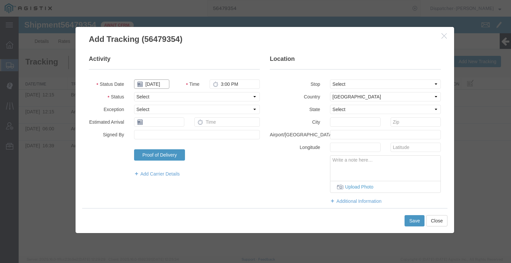
click at [161, 84] on input "[DATE]" at bounding box center [151, 84] width 35 height 9
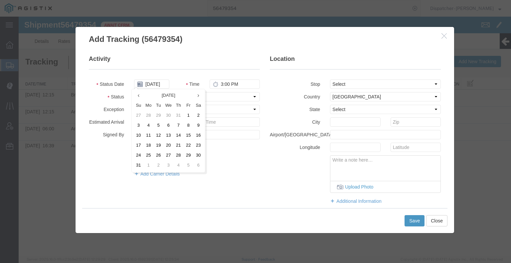
drag, startPoint x: 171, startPoint y: 134, endPoint x: 178, endPoint y: 130, distance: 7.8
click at [171, 134] on td "13" at bounding box center [168, 136] width 10 height 10
type input "[DATE]"
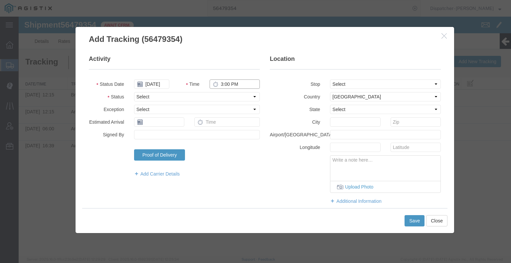
click at [223, 85] on input "3:00 PM" at bounding box center [235, 84] width 50 height 9
type input "12:45 PM"
click at [221, 97] on select "Select Arrival Notice Available Arrival Notice Imported Arrive at Delivery Loca…" at bounding box center [197, 96] width 126 height 9
click at [134, 92] on select "Select Arrival Notice Available Arrival Notice Imported Arrive at Delivery Loca…" at bounding box center [197, 96] width 126 height 9
click at [190, 97] on select "Select Arrival Notice Available Arrival Notice Imported Arrive at Delivery Loca…" at bounding box center [197, 96] width 126 height 9
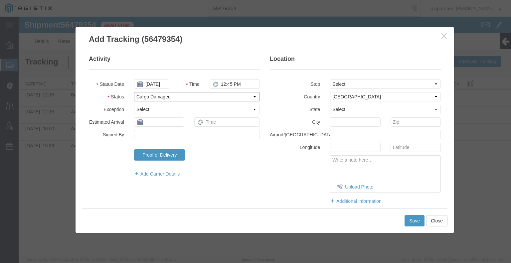
select select "BREAKSTOP"
click at [134, 92] on select "Select Arrival Notice Available Arrival Notice Imported Arrive at Delivery Loca…" at bounding box center [197, 96] width 126 height 9
click at [407, 223] on button "Save" at bounding box center [415, 220] width 20 height 11
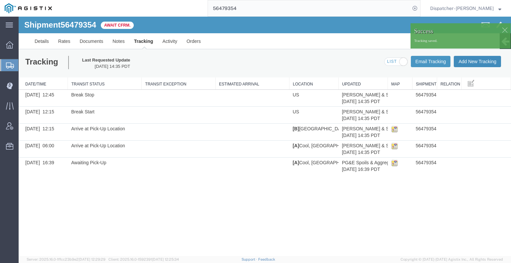
click at [461, 62] on button "Add New Tracking" at bounding box center [477, 61] width 47 height 11
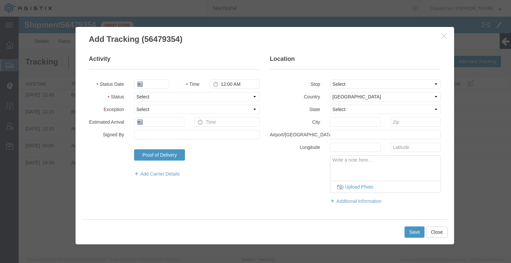
type input "[DATE]"
type input "3:00 PM"
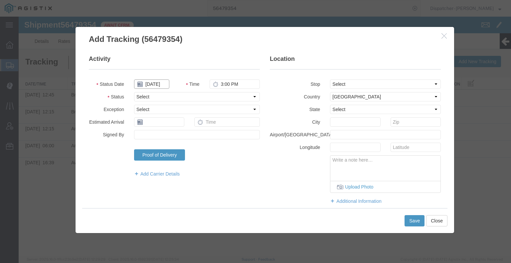
click at [162, 85] on input "[DATE]" at bounding box center [151, 84] width 35 height 9
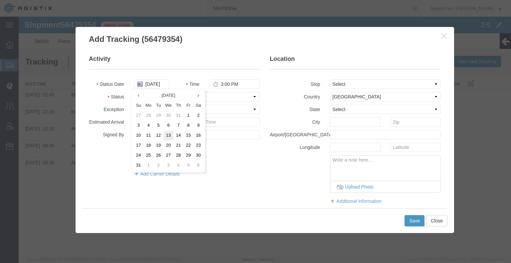
click at [171, 139] on td "13" at bounding box center [168, 136] width 10 height 10
type input "[DATE]"
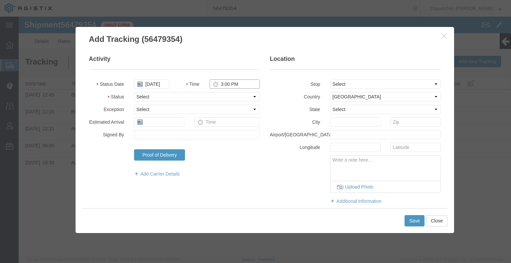
click at [234, 84] on input "3:00 PM" at bounding box center [235, 84] width 50 height 9
type input "2:30 PM"
click at [221, 96] on select "Select Arrival Notice Available Arrival Notice Imported Arrive at Delivery Loca…" at bounding box center [197, 96] width 126 height 9
select select "DELIVRED"
click at [134, 92] on select "Select Arrival Notice Available Arrival Notice Imported Arrive at Delivery Loca…" at bounding box center [197, 96] width 126 height 9
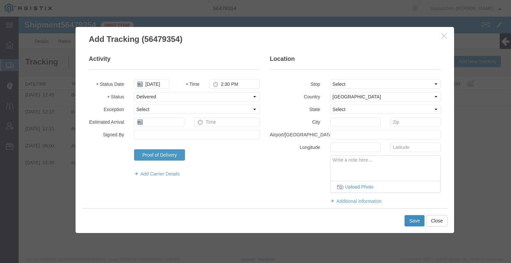
click at [418, 220] on button "Save" at bounding box center [415, 220] width 20 height 11
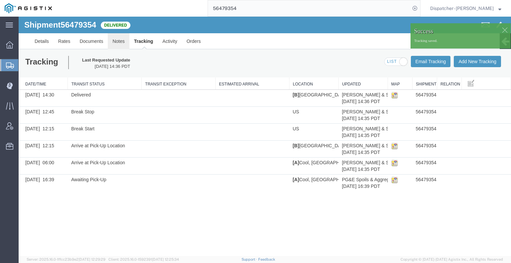
click at [114, 39] on link "Notes" at bounding box center [119, 41] width 22 height 16
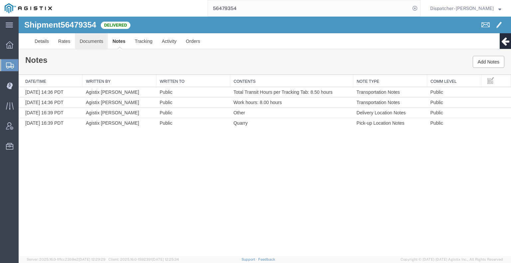
click at [93, 45] on link "Documents" at bounding box center [91, 41] width 33 height 16
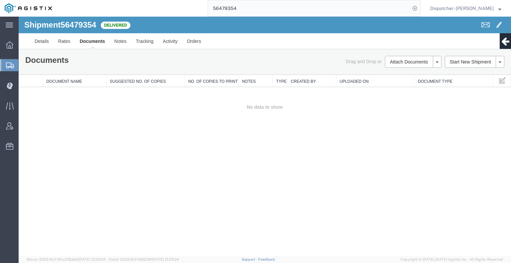
click at [439, 134] on div "Shipment 56479354 0 of 0 Delivered Details Rates Documents Notes Tracking Activ…" at bounding box center [265, 137] width 492 height 240
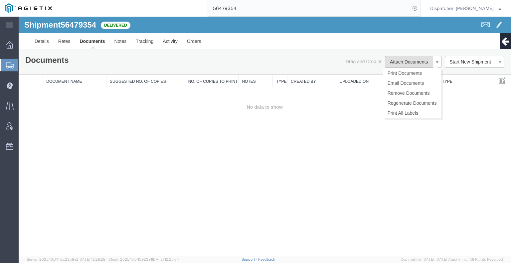
click at [410, 64] on button "Attach Documents" at bounding box center [409, 62] width 48 height 12
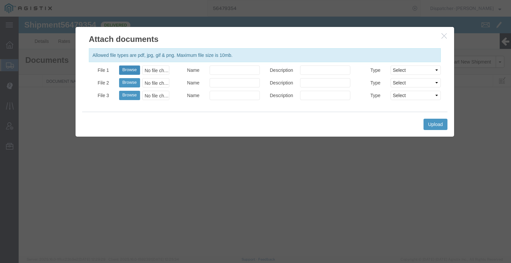
click at [126, 70] on button "Browse" at bounding box center [129, 70] width 21 height 9
type input "C:\fakepath\56479354trktag.pdf"
click at [432, 127] on button "Upload" at bounding box center [436, 124] width 24 height 11
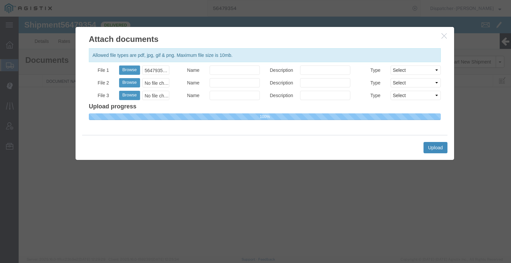
select select
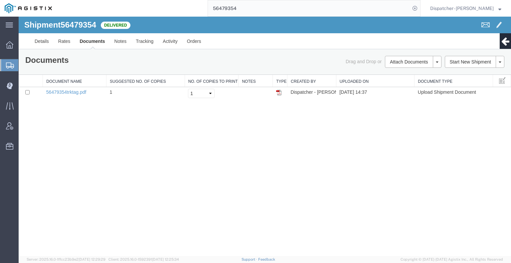
drag, startPoint x: 244, startPoint y: 12, endPoint x: 161, endPoint y: 1, distance: 83.2
click at [161, 1] on div "56479354" at bounding box center [239, 8] width 364 height 17
type input "56469108"
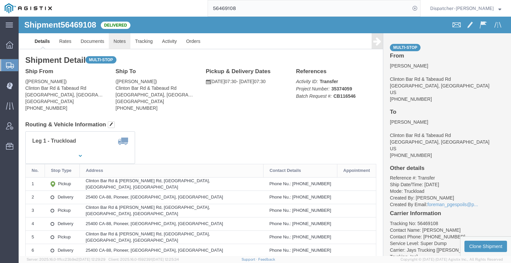
click link "Notes"
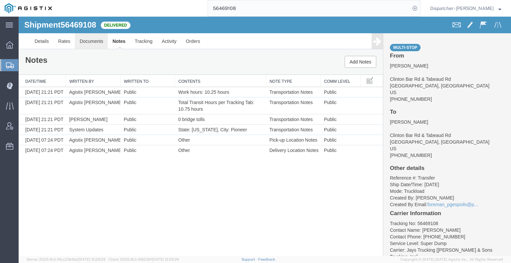
click at [90, 38] on link "Documents" at bounding box center [91, 41] width 33 height 16
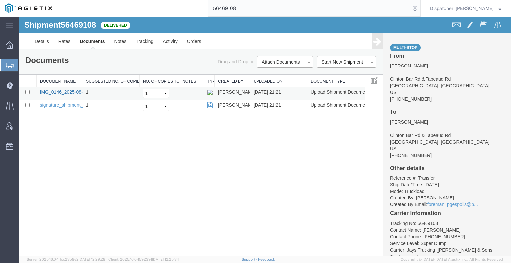
click at [60, 90] on link "IMG_0146_2025-08-13_21_21_37.jpeg" at bounding box center [81, 91] width 82 height 5
drag, startPoint x: 243, startPoint y: 8, endPoint x: 156, endPoint y: 11, distance: 86.9
click at [181, 11] on div "56469108" at bounding box center [239, 8] width 364 height 17
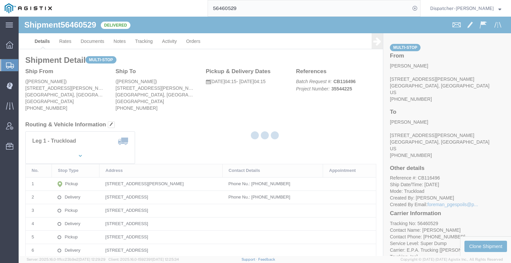
click at [121, 40] on div at bounding box center [265, 137] width 492 height 240
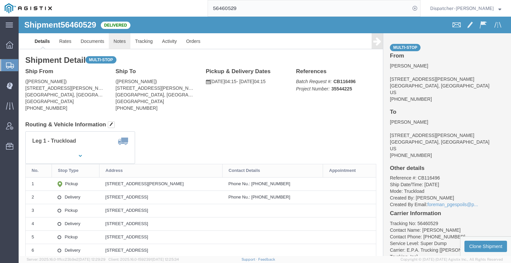
click link "Notes"
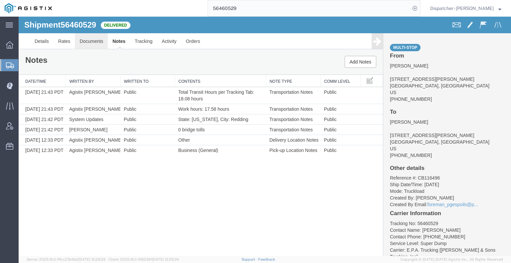
click at [101, 40] on link "Documents" at bounding box center [91, 41] width 33 height 16
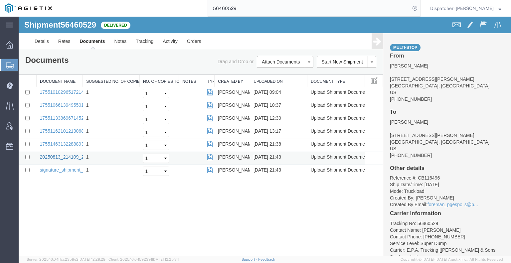
click at [54, 155] on link "20250813_214109_2025-08-13_21_42_58.jpg" at bounding box center [88, 156] width 96 height 5
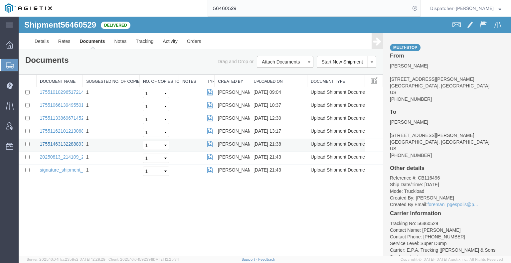
click at [52, 142] on link "1755146313228889307868905436434_2025-08-13_21_38_54.jpg" at bounding box center [108, 143] width 137 height 5
drag, startPoint x: 244, startPoint y: 7, endPoint x: 158, endPoint y: 8, distance: 85.8
click at [228, 8] on input "56460529" at bounding box center [309, 8] width 202 height 16
type input "5"
type input "56481725"
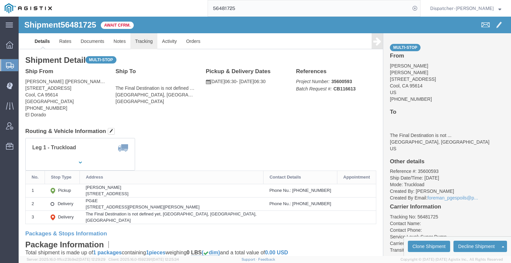
click link "Tracking"
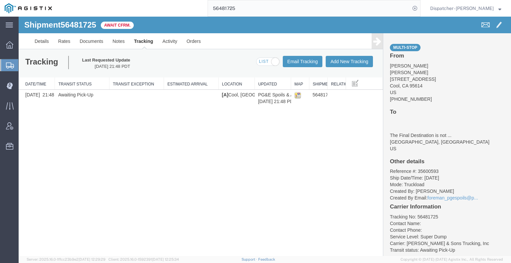
click at [138, 42] on link "Tracking" at bounding box center [143, 41] width 29 height 16
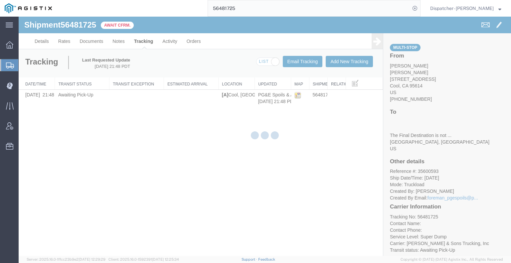
click at [339, 62] on div at bounding box center [265, 137] width 492 height 240
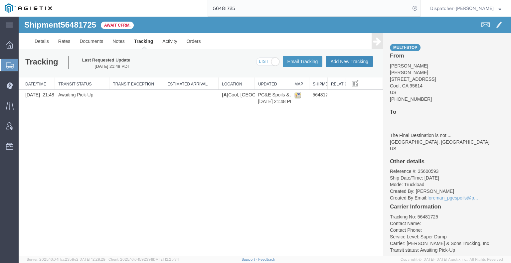
click at [339, 62] on button "Add New Tracking" at bounding box center [349, 61] width 47 height 11
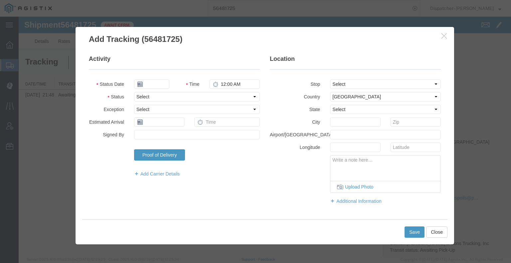
type input "[DATE]"
type input "3:00 PM"
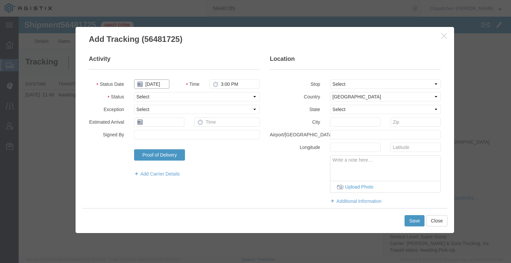
click at [162, 85] on input "[DATE]" at bounding box center [151, 84] width 35 height 9
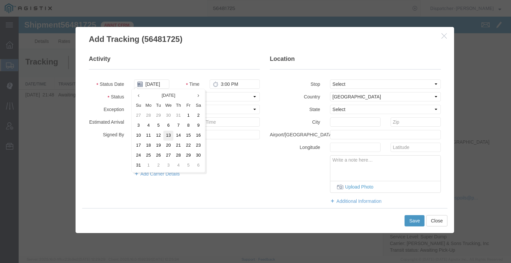
click at [168, 136] on td "13" at bounding box center [168, 136] width 10 height 10
type input "[DATE]"
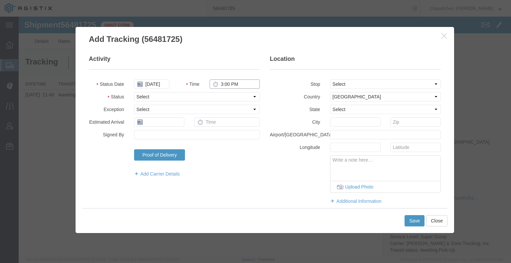
click at [234, 81] on input "3:00 PM" at bounding box center [235, 84] width 50 height 9
type input "6:30 AM"
click at [233, 95] on select "Select Arrival Notice Available Arrival Notice Imported Arrive at Delivery Loca…" at bounding box center [197, 96] width 126 height 9
select select "ARVPULOC"
click at [134, 92] on select "Select Arrival Notice Available Arrival Notice Imported Arrive at Delivery Loca…" at bounding box center [197, 96] width 126 height 9
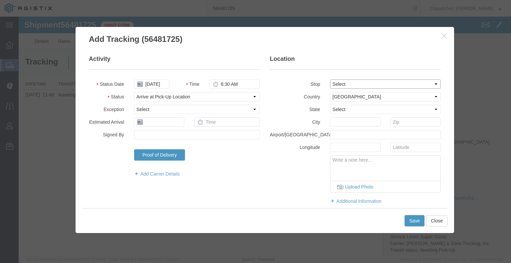
click at [338, 85] on select "Select From: [STREET_ADDRESS] Stop 2: [STREET_ADDRESS][PERSON_NAME][PERSON_NAME…" at bounding box center [385, 84] width 111 height 9
select select "{"pickupDeliveryInfoId": "122250859","pickupOrDelivery": "P","stopNum": "1","lo…"
click at [330, 80] on select "Select From: [STREET_ADDRESS] Stop 2: [STREET_ADDRESS][PERSON_NAME][PERSON_NAME…" at bounding box center [385, 84] width 111 height 9
select select "CA"
type input "Cool"
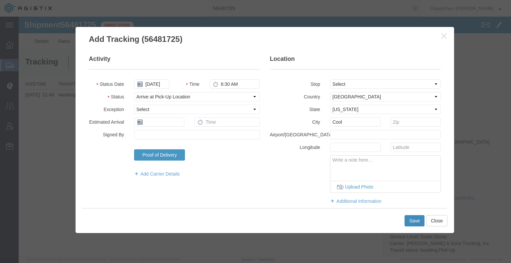
click at [418, 222] on button "Save" at bounding box center [415, 220] width 20 height 11
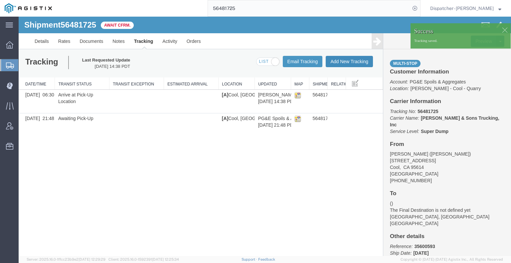
click at [362, 62] on button "Add New Tracking" at bounding box center [349, 61] width 47 height 11
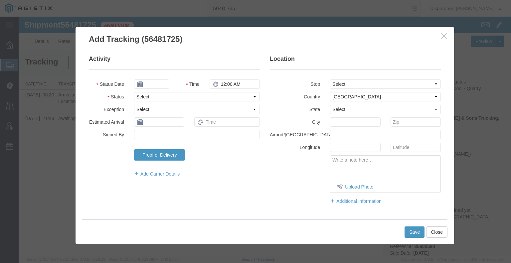
type input "[DATE]"
type input "3:00 PM"
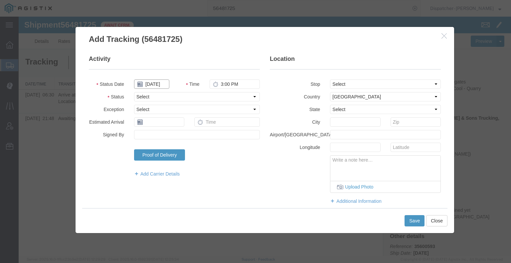
click at [153, 82] on input "[DATE]" at bounding box center [151, 84] width 35 height 9
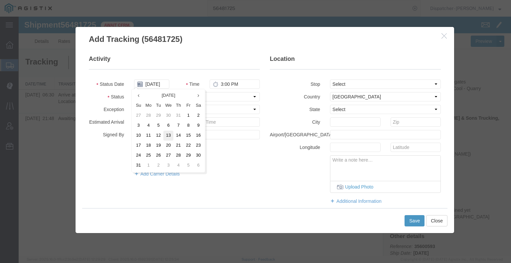
click at [167, 136] on td "13" at bounding box center [168, 136] width 10 height 10
type input "[DATE]"
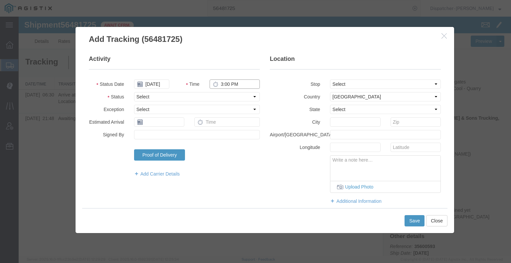
click at [232, 82] on input "3:00 PM" at bounding box center [235, 84] width 50 height 9
type input "2:00 PM"
click at [228, 102] on fieldset "Activity Status Date [DATE] Time 2:00 PM Status Select Arrival Notice Available…" at bounding box center [174, 119] width 171 height 129
click at [226, 97] on select "Select Arrival Notice Available Arrival Notice Imported Arrive at Delivery Loca…" at bounding box center [197, 96] width 126 height 9
select select "DPTDLVLOC"
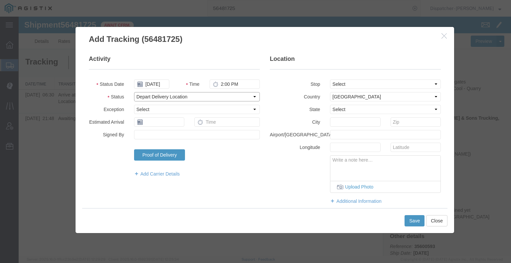
click at [134, 92] on select "Select Arrival Notice Available Arrival Notice Imported Arrive at Delivery Loca…" at bounding box center [197, 96] width 126 height 9
click at [339, 85] on select "Select From: [STREET_ADDRESS] Stop 2: [STREET_ADDRESS][PERSON_NAME][PERSON_NAME…" at bounding box center [385, 84] width 111 height 9
select select "{"pickupDeliveryInfoId": "122250859","pickupOrDelivery": "P","stopNum": "1","lo…"
click at [330, 80] on select "Select From: [STREET_ADDRESS] Stop 2: [STREET_ADDRESS][PERSON_NAME][PERSON_NAME…" at bounding box center [385, 84] width 111 height 9
select select "CA"
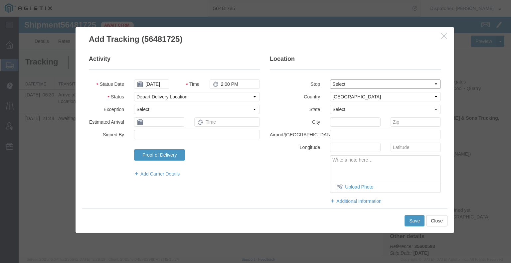
type input "Cool"
click at [337, 87] on select "Select From: [STREET_ADDRESS] Stop 2: [STREET_ADDRESS][PERSON_NAME][PERSON_NAME…" at bounding box center [385, 84] width 111 height 9
select select "{"pickupDeliveryInfoId": "122250860","pickupOrDelivery": "D","stopNum": "2","lo…"
click at [330, 80] on select "Select From: [STREET_ADDRESS] Stop 2: [STREET_ADDRESS][PERSON_NAME][PERSON_NAME…" at bounding box center [385, 84] width 111 height 9
type input "Alta"
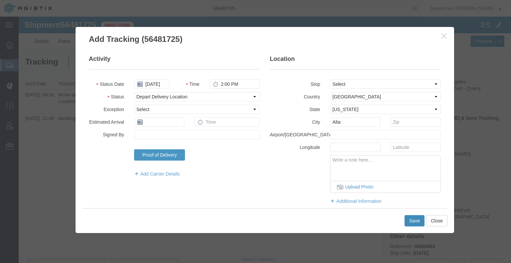
click at [411, 221] on button "Save" at bounding box center [415, 220] width 20 height 11
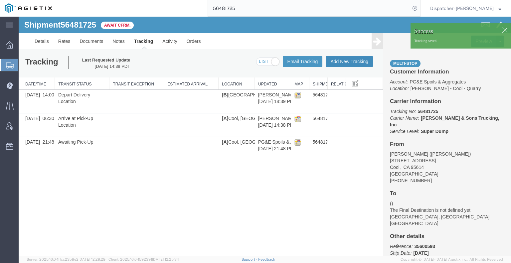
click at [346, 63] on button "Add New Tracking" at bounding box center [349, 61] width 47 height 11
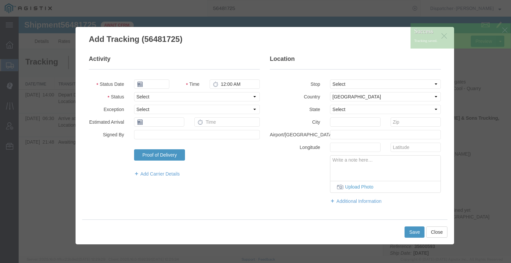
type input "[DATE]"
type input "3:00 PM"
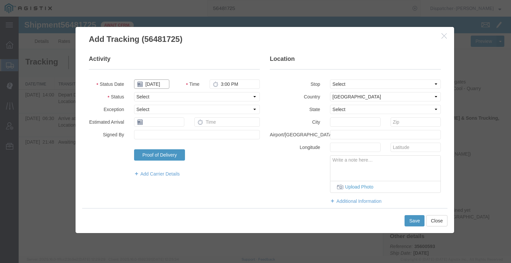
click at [158, 83] on input "[DATE]" at bounding box center [151, 84] width 35 height 9
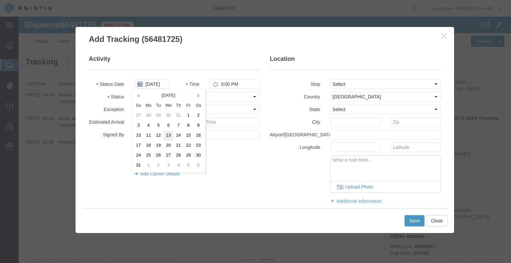
click at [167, 135] on td "13" at bounding box center [168, 136] width 10 height 10
type input "[DATE]"
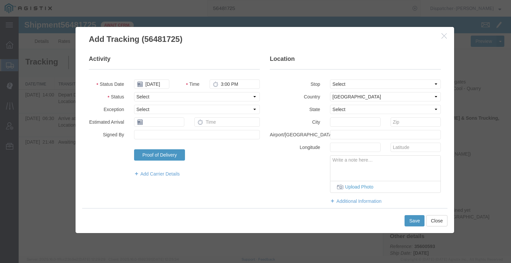
click at [236, 78] on fieldset "Activity Status Date [DATE] Time 3:00 PM Status Select Arrival Notice Available…" at bounding box center [174, 119] width 171 height 129
click at [233, 83] on input "3:00 PM" at bounding box center [235, 84] width 50 height 9
type input "2:00 PM"
click at [228, 97] on select "Select Arrival Notice Available Arrival Notice Imported Arrive at Delivery Loca…" at bounding box center [197, 96] width 126 height 9
select select "BREAKSTART"
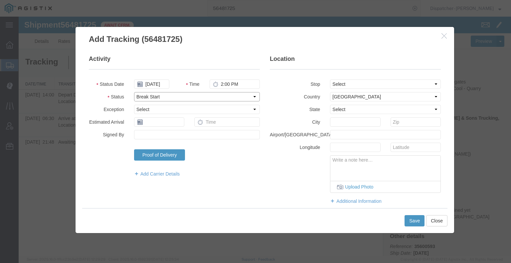
click at [134, 92] on select "Select Arrival Notice Available Arrival Notice Imported Arrive at Delivery Loca…" at bounding box center [197, 96] width 126 height 9
click at [407, 222] on button "Save" at bounding box center [415, 220] width 20 height 11
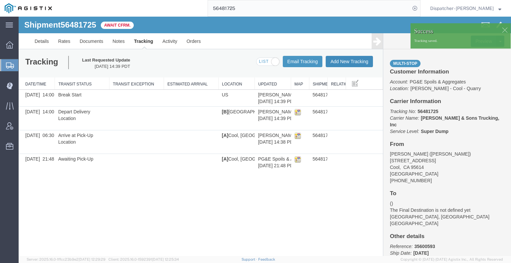
click at [352, 62] on button "Add New Tracking" at bounding box center [349, 61] width 47 height 11
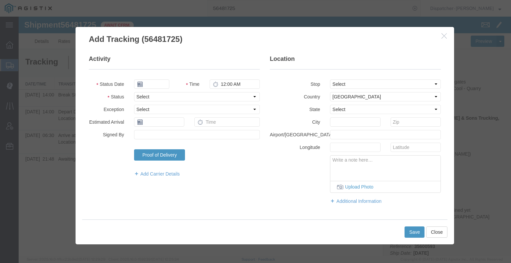
type input "[DATE]"
type input "3:00 PM"
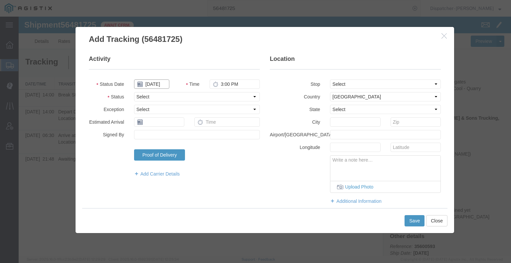
click at [154, 82] on input "[DATE]" at bounding box center [151, 84] width 35 height 9
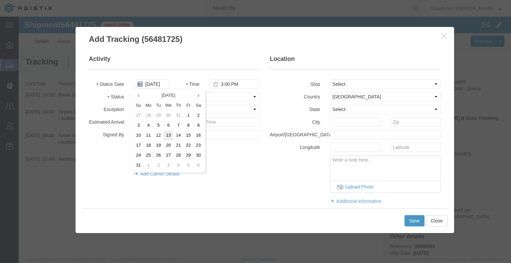
click at [169, 133] on td "13" at bounding box center [168, 136] width 10 height 10
type input "[DATE]"
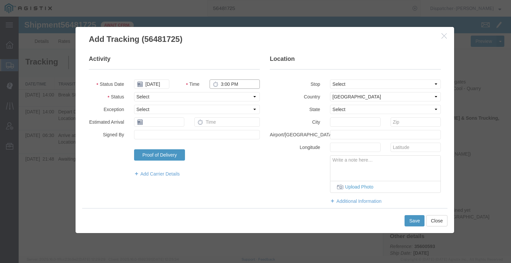
click at [219, 85] on input "3:00 PM" at bounding box center [235, 84] width 50 height 9
type input "2:30 PM"
click at [216, 93] on select "Select Arrival Notice Available Arrival Notice Imported Arrive at Delivery Loca…" at bounding box center [197, 96] width 126 height 9
select select "BREAKSTOP"
click at [134, 92] on select "Select Arrival Notice Available Arrival Notice Imported Arrive at Delivery Loca…" at bounding box center [197, 96] width 126 height 9
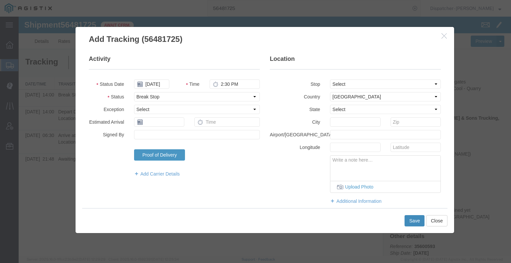
click at [411, 221] on button "Save" at bounding box center [415, 220] width 20 height 11
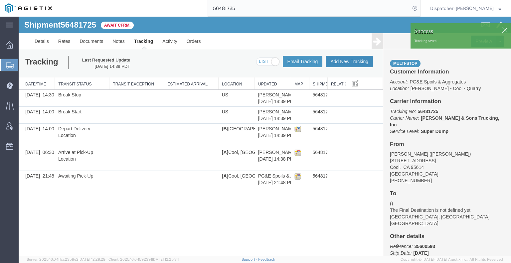
click at [351, 60] on button "Add New Tracking" at bounding box center [349, 61] width 47 height 11
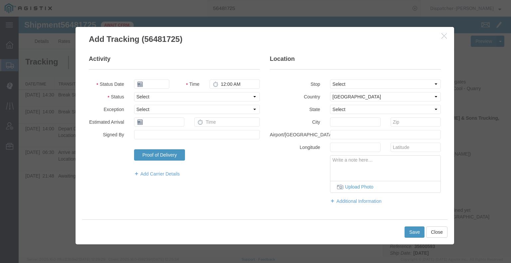
type input "[DATE]"
type input "3:00 PM"
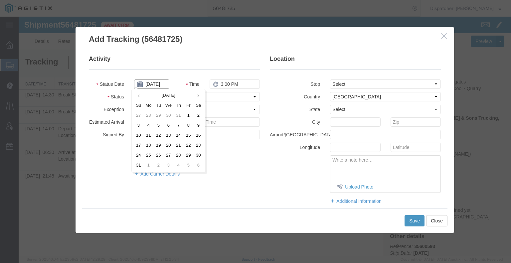
click at [153, 81] on input "[DATE]" at bounding box center [151, 84] width 35 height 9
click at [172, 138] on td "13" at bounding box center [168, 136] width 10 height 10
type input "[DATE]"
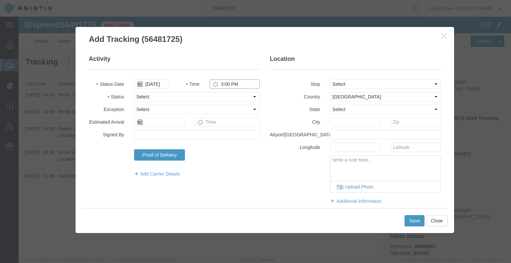
click at [220, 85] on input "3:00 PM" at bounding box center [235, 84] width 50 height 9
type input "3:30 PM"
click at [221, 92] on fieldset "Activity Status Date [DATE] Time 3:30 PM Status Select Arrival Notice Available…" at bounding box center [174, 119] width 171 height 129
click at [218, 95] on select "Select Arrival Notice Available Arrival Notice Imported Arrive at Delivery Loca…" at bounding box center [197, 96] width 126 height 9
select select "DELIVRED"
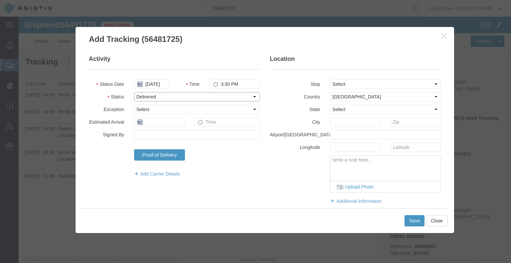
click at [134, 92] on select "Select Arrival Notice Available Arrival Notice Imported Arrive at Delivery Loca…" at bounding box center [197, 96] width 126 height 9
click at [409, 220] on button "Save" at bounding box center [415, 220] width 20 height 11
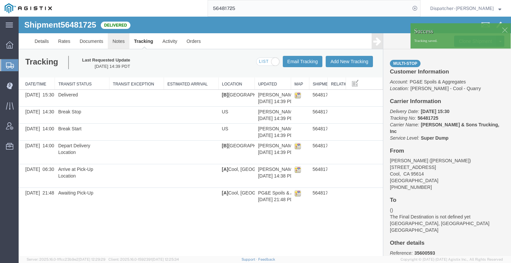
click at [121, 39] on link "Notes" at bounding box center [119, 41] width 22 height 16
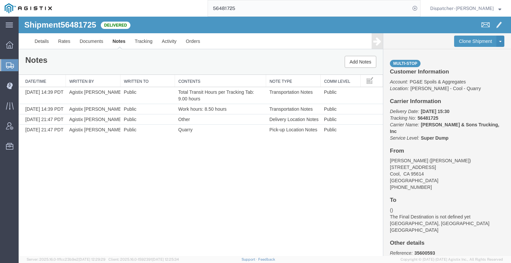
click at [314, 193] on div "Shipment 56481725 4 of 4 Delivered Details Rates Documents Notes Tracking Activ…" at bounding box center [265, 137] width 492 height 240
click at [69, 184] on div "Shipment 56481725 4 of 4 Delivered Details Rates Documents Notes Tracking Activ…" at bounding box center [265, 137] width 492 height 240
click at [80, 42] on link "Documents" at bounding box center [91, 41] width 33 height 16
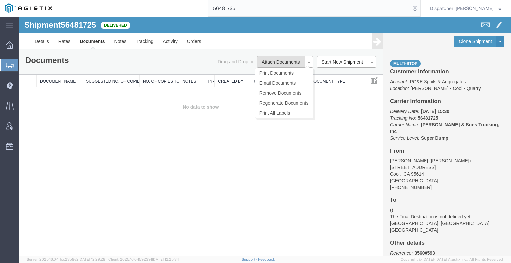
click at [291, 59] on button "Attach Documents" at bounding box center [281, 62] width 48 height 12
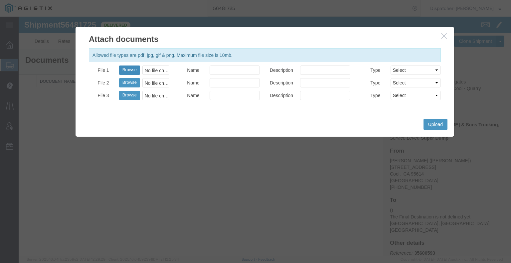
click at [134, 68] on button "Browse" at bounding box center [129, 70] width 21 height 9
type input "C:\fakepath\56481725trktag.pdf"
click at [431, 125] on button "Upload" at bounding box center [436, 124] width 24 height 11
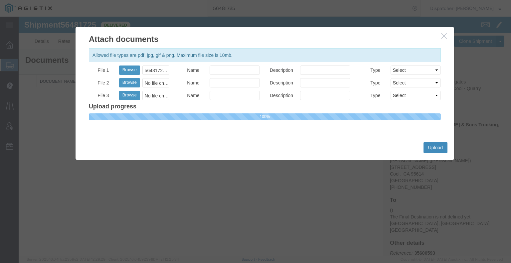
select select
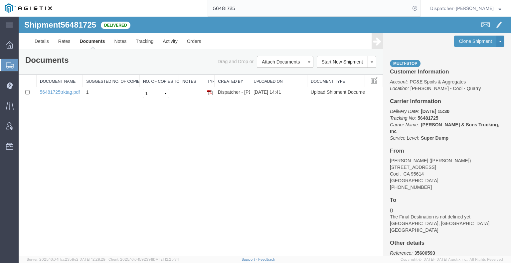
click at [171, 10] on div "56481725" at bounding box center [239, 8] width 364 height 17
type input "56445309"
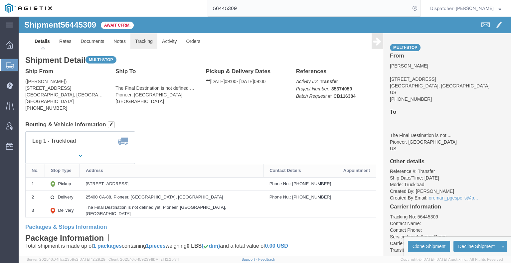
click link "Tracking"
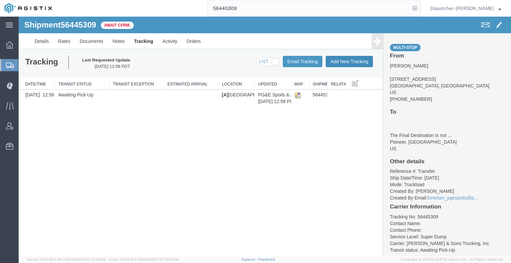
click at [353, 60] on button "Add New Tracking" at bounding box center [349, 61] width 47 height 11
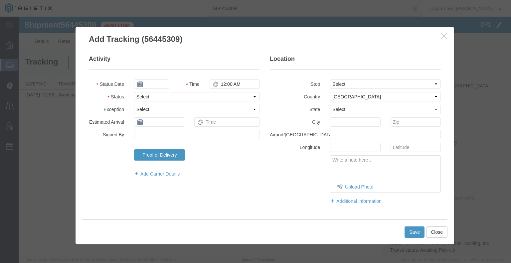
type input "[DATE]"
type input "3:00 PM"
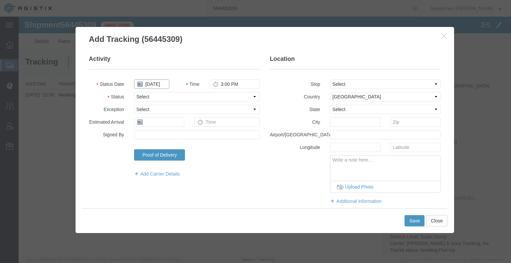
click at [153, 85] on input "[DATE]" at bounding box center [151, 84] width 35 height 9
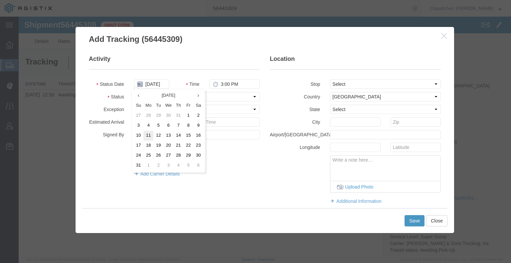
click at [147, 136] on td "11" at bounding box center [148, 136] width 10 height 10
type input "[DATE]"
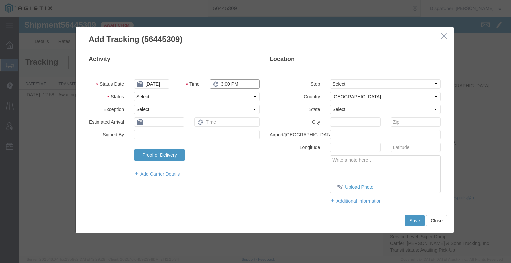
click at [222, 86] on input "3:00 PM" at bounding box center [235, 84] width 50 height 9
type input "9:00 AM"
click at [221, 97] on select "Select Arrival Notice Available Arrival Notice Imported Arrive at Delivery Loca…" at bounding box center [197, 96] width 126 height 9
select select "ARVPULOC"
click at [134, 92] on select "Select Arrival Notice Available Arrival Notice Imported Arrive at Delivery Loca…" at bounding box center [197, 96] width 126 height 9
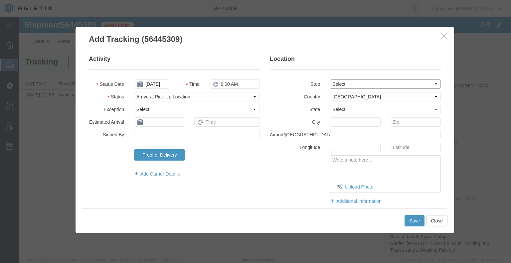
click at [338, 83] on select "Select From: [STREET_ADDRESS] Stop 2: 25400 CA-88, Pioneer, [GEOGRAPHIC_DATA], …" at bounding box center [385, 84] width 111 height 9
select select "{"pickupDeliveryInfoId": "122176736","pickupOrDelivery": "P","stopNum": "1","lo…"
click at [330, 80] on select "Select From: [STREET_ADDRESS] Stop 2: 25400 CA-88, Pioneer, [GEOGRAPHIC_DATA], …" at bounding box center [385, 84] width 111 height 9
select select "CA"
type input "[GEOGRAPHIC_DATA]"
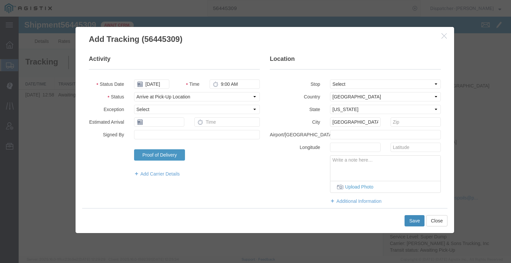
click at [417, 224] on button "Save" at bounding box center [415, 220] width 20 height 11
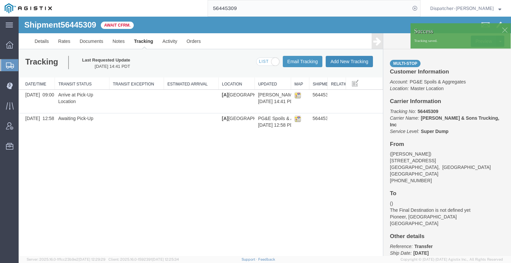
click at [348, 62] on button "Add New Tracking" at bounding box center [349, 61] width 47 height 11
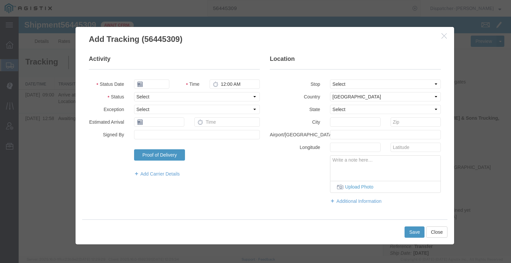
type input "[DATE]"
type input "3:00 PM"
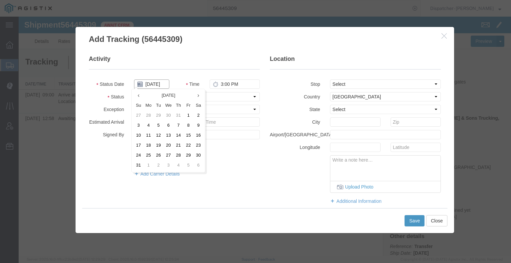
click at [154, 83] on input "[DATE]" at bounding box center [151, 84] width 35 height 9
click at [150, 134] on td "11" at bounding box center [148, 136] width 10 height 10
type input "[DATE]"
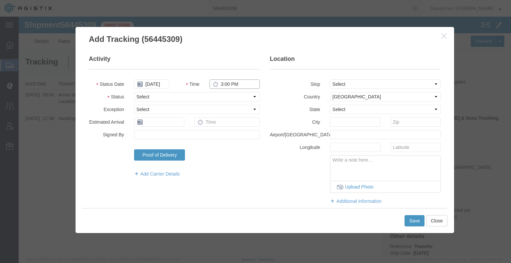
click at [223, 82] on input "3:00 PM" at bounding box center [235, 84] width 50 height 9
type input "5:00 PM"
click at [216, 97] on select "Select Arrival Notice Available Arrival Notice Imported Arrive at Delivery Loca…" at bounding box center [197, 96] width 126 height 9
select select "DPTDLVLOC"
click at [134, 92] on select "Select Arrival Notice Available Arrival Notice Imported Arrive at Delivery Loca…" at bounding box center [197, 96] width 126 height 9
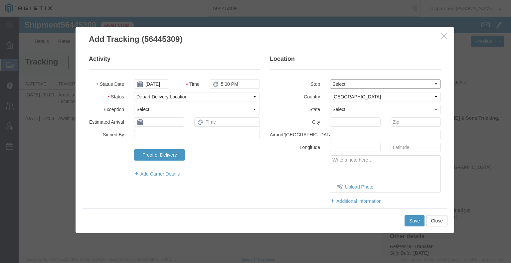
click at [345, 84] on select "Select From: [STREET_ADDRESS] Stop 2: 25400 CA-88, Pioneer, [GEOGRAPHIC_DATA], …" at bounding box center [385, 84] width 111 height 9
select select "{"pickupDeliveryInfoId": "122176737","pickupOrDelivery": "D","stopNum": "2","lo…"
click at [330, 80] on select "Select From: [STREET_ADDRESS] Stop 2: 25400 CA-88, Pioneer, [GEOGRAPHIC_DATA], …" at bounding box center [385, 84] width 111 height 9
select select "CA"
type input "Pioneer"
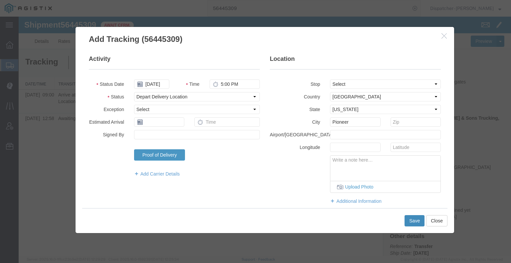
click at [416, 220] on button "Save" at bounding box center [415, 220] width 20 height 11
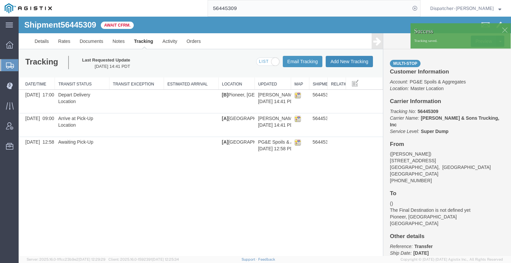
click at [350, 58] on button "Add New Tracking" at bounding box center [349, 61] width 47 height 11
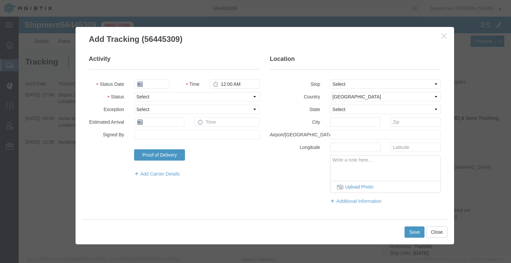
type input "[DATE]"
type input "3:00 PM"
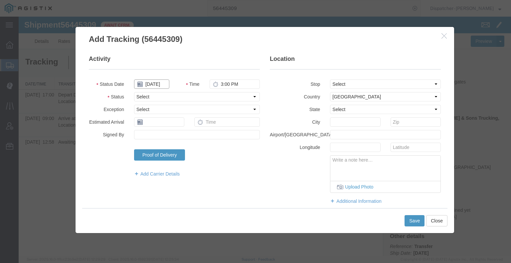
click at [158, 82] on input "[DATE]" at bounding box center [151, 84] width 35 height 9
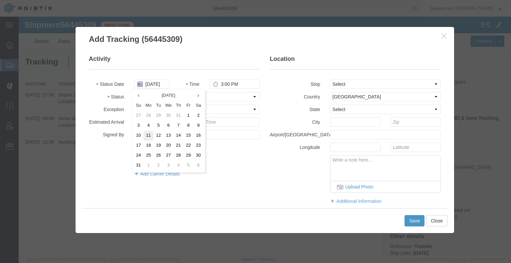
click at [152, 136] on td "11" at bounding box center [148, 136] width 10 height 10
type input "[DATE]"
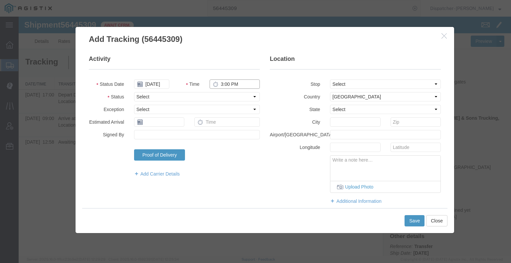
click at [226, 83] on input "3:00 PM" at bounding box center [235, 84] width 50 height 9
type input "5:30 PM"
click at [228, 96] on select "Select Arrival Notice Available Arrival Notice Imported Arrive at Delivery Loca…" at bounding box center [197, 96] width 126 height 9
select select "BREAKSTART"
click at [134, 92] on select "Select Arrival Notice Available Arrival Notice Imported Arrive at Delivery Loca…" at bounding box center [197, 96] width 126 height 9
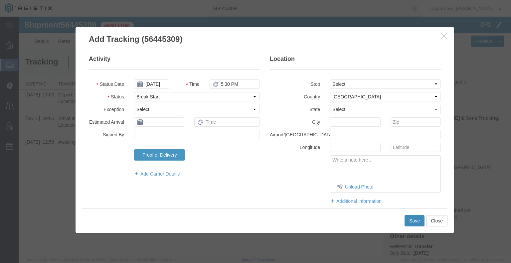
click at [408, 222] on button "Save" at bounding box center [415, 220] width 20 height 11
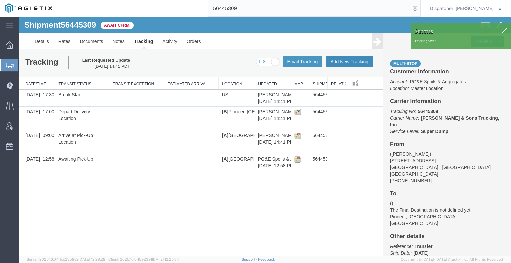
click at [348, 64] on button "Add New Tracking" at bounding box center [349, 61] width 47 height 11
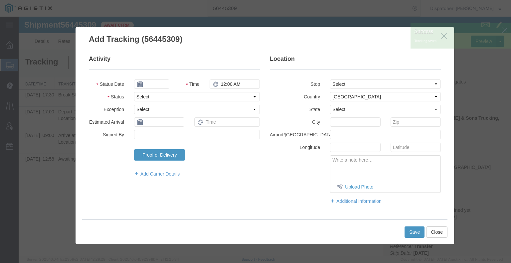
type input "[DATE]"
type input "3:00 PM"
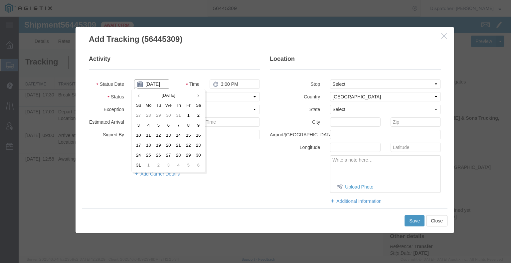
click at [153, 83] on input "[DATE]" at bounding box center [151, 84] width 35 height 9
click at [147, 135] on td "11" at bounding box center [148, 136] width 10 height 10
type input "[DATE]"
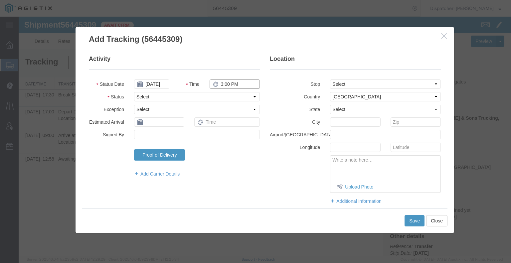
click at [228, 82] on input "3:00 PM" at bounding box center [235, 84] width 50 height 9
type input "6:00 PM"
click at [223, 95] on select "Select Arrival Notice Available Arrival Notice Imported Arrive at Delivery Loca…" at bounding box center [197, 96] width 126 height 9
select select "BREAKSTOP"
click at [134, 92] on select "Select Arrival Notice Available Arrival Notice Imported Arrive at Delivery Loca…" at bounding box center [197, 96] width 126 height 9
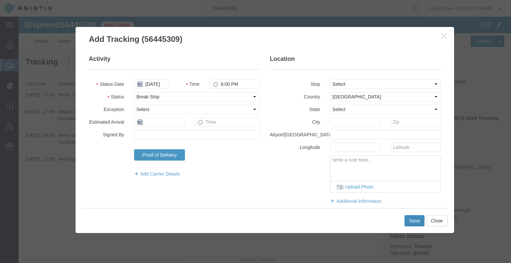
click at [407, 220] on button "Save" at bounding box center [415, 220] width 20 height 11
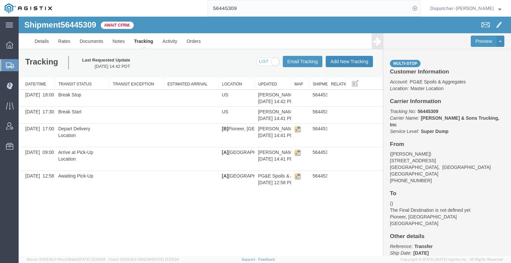
click at [342, 64] on button "Add New Tracking" at bounding box center [349, 61] width 47 height 11
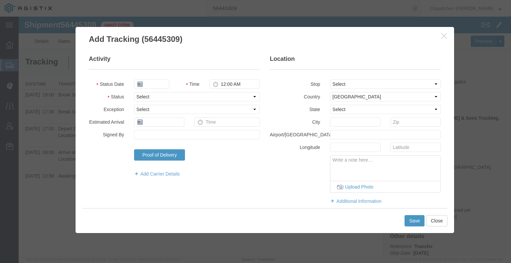
type input "[DATE]"
type input "3:00 PM"
click at [157, 85] on input "[DATE]" at bounding box center [151, 84] width 35 height 9
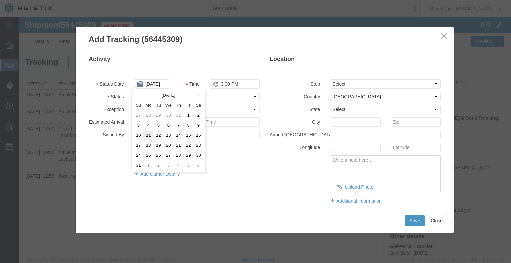
click at [149, 135] on td "11" at bounding box center [148, 136] width 10 height 10
type input "[DATE]"
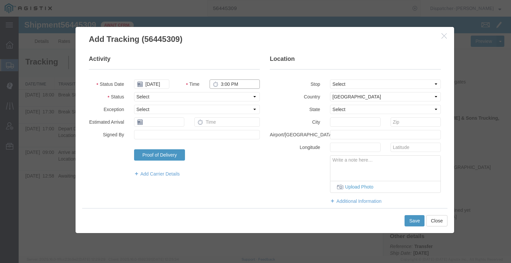
click at [224, 85] on input "3:00 PM" at bounding box center [235, 84] width 50 height 9
type input "6:00 PM"
click at [224, 96] on select "Select Arrival Notice Available Arrival Notice Imported Arrive at Delivery Loca…" at bounding box center [197, 96] width 126 height 9
select select "DELIVRED"
click at [134, 92] on select "Select Arrival Notice Available Arrival Notice Imported Arrive at Delivery Loca…" at bounding box center [197, 96] width 126 height 9
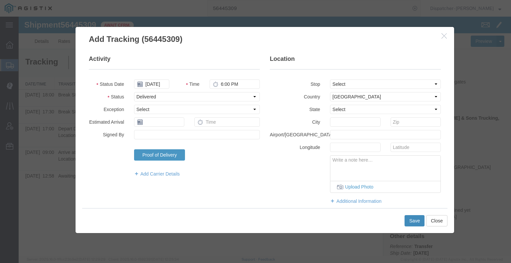
click at [411, 223] on button "Save" at bounding box center [415, 220] width 20 height 11
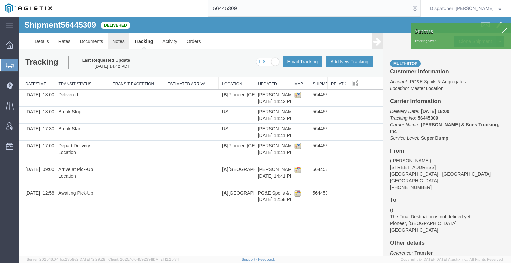
click at [118, 41] on link "Notes" at bounding box center [119, 41] width 22 height 16
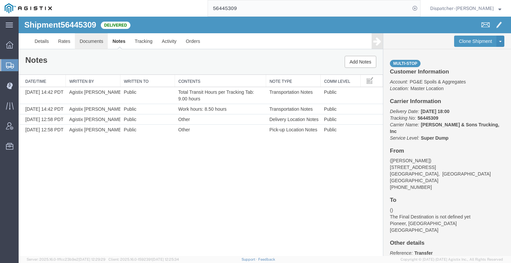
click at [91, 39] on link "Documents" at bounding box center [91, 41] width 33 height 16
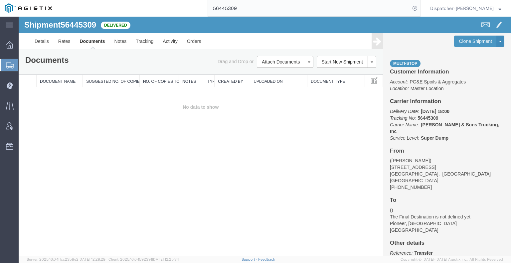
click at [45, 151] on div "Shipment 56445309 0 of 0 Delivered Details Rates Documents Notes Tracking Activ…" at bounding box center [265, 137] width 492 height 240
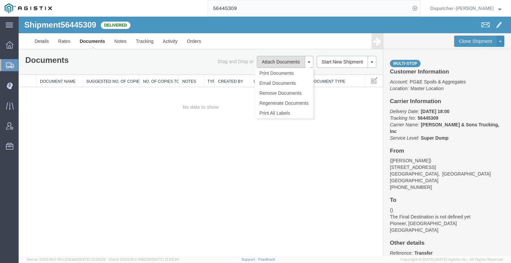
click at [287, 59] on button "Attach Documents" at bounding box center [281, 62] width 48 height 12
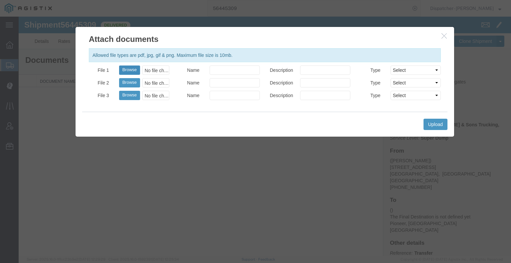
click at [136, 69] on button "Browse" at bounding box center [129, 70] width 21 height 9
type input "C:\fakepath\56445309trktag.pdf"
click at [436, 120] on button "Upload" at bounding box center [436, 124] width 24 height 11
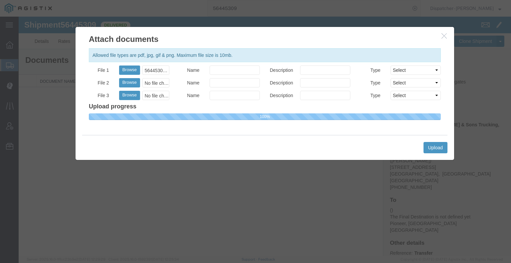
select select
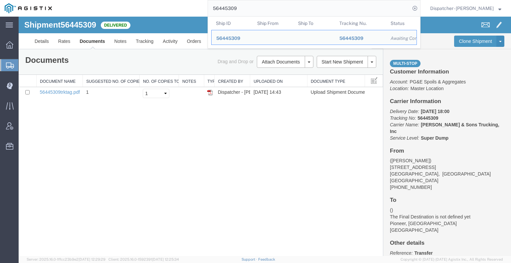
drag, startPoint x: 245, startPoint y: 9, endPoint x: 132, endPoint y: 9, distance: 112.5
click at [142, 9] on div "56445309 Ship ID Ship From Ship To Tracking Nu. Status Ship ID 56445309 Ship Fr…" at bounding box center [239, 8] width 364 height 17
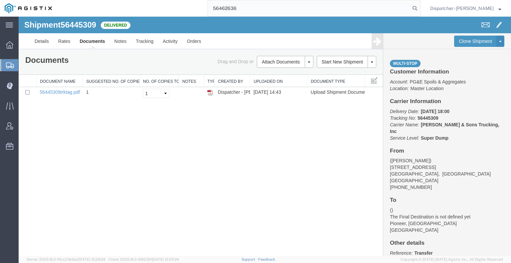
type input "56462636"
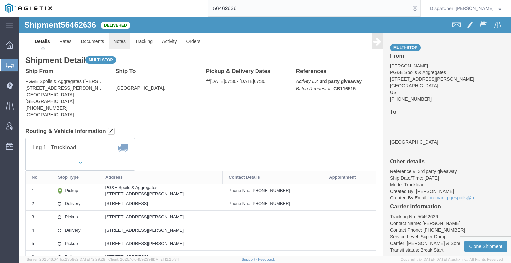
click link "Notes"
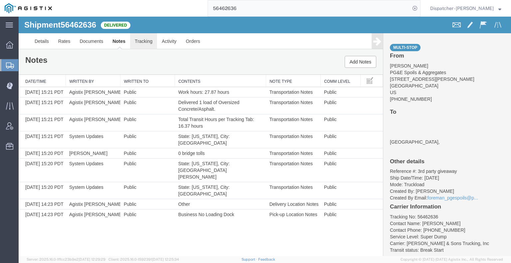
click at [145, 40] on link "Tracking" at bounding box center [143, 41] width 27 height 16
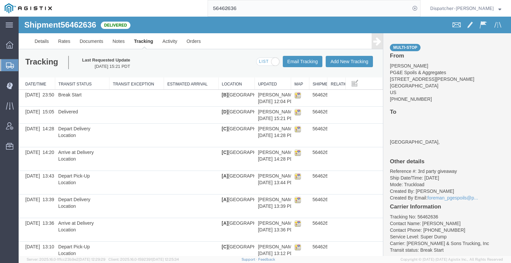
click at [374, 42] on icon at bounding box center [377, 41] width 8 height 9
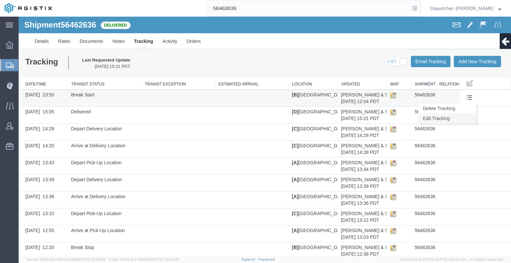
click at [463, 119] on link "Edit Tracking" at bounding box center [448, 118] width 58 height 10
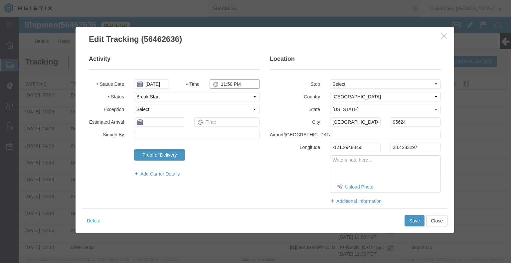
click at [232, 84] on input "11:50 PM" at bounding box center [235, 84] width 50 height 9
click at [420, 219] on button "Save" at bounding box center [415, 220] width 20 height 11
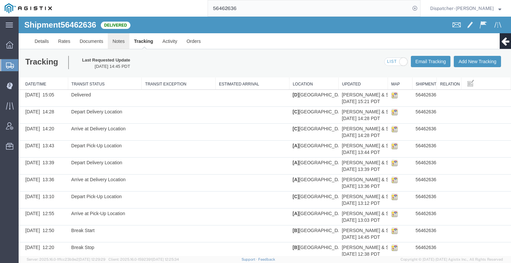
click at [113, 38] on link "Notes" at bounding box center [119, 41] width 22 height 16
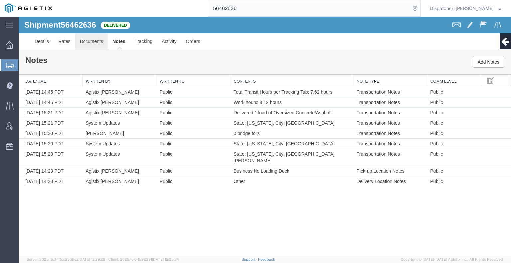
click at [97, 40] on link "Documents" at bounding box center [91, 41] width 33 height 16
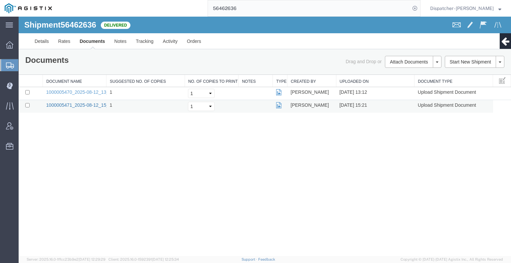
click at [56, 105] on link "1000005471_2025-08-12_15_21_00.jpg" at bounding box center [87, 104] width 83 height 5
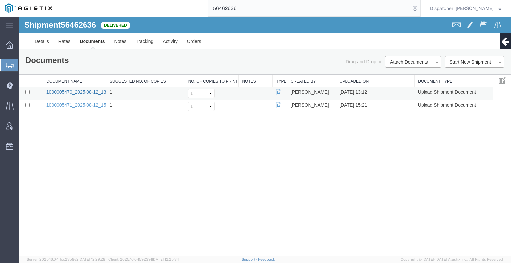
click at [90, 91] on link "1000005470_2025-08-12_13_12_24.jpg" at bounding box center [87, 91] width 83 height 5
click at [226, 9] on input "56462636" at bounding box center [309, 8] width 202 height 16
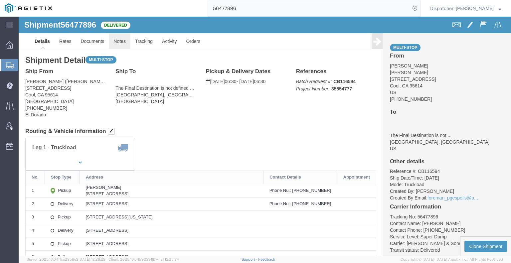
click link "Notes"
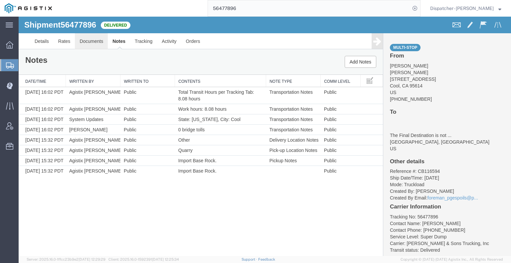
click at [85, 36] on link "Documents" at bounding box center [91, 41] width 33 height 16
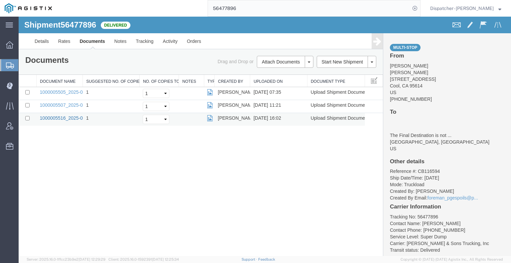
click at [63, 116] on link "1000005516_2025-08-13_16_02_05.jpg" at bounding box center [81, 117] width 83 height 5
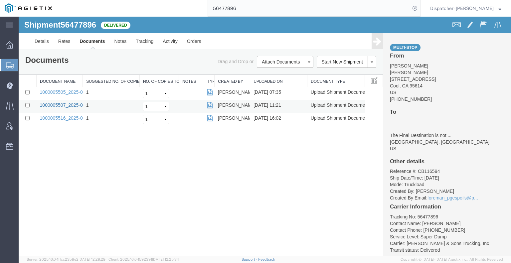
click at [73, 104] on link "1000005507_2025-08-13_11_21_15.jpg" at bounding box center [81, 104] width 83 height 5
drag, startPoint x: 56, startPoint y: 102, endPoint x: 90, endPoint y: 77, distance: 42.5
click at [56, 102] on link "1000005507_2025-08-13_11_21_15.jpg" at bounding box center [81, 104] width 83 height 5
click at [66, 90] on link "1000005505_2025-08-13_07_35_44.jpg" at bounding box center [81, 91] width 83 height 5
drag, startPoint x: 251, startPoint y: 6, endPoint x: 177, endPoint y: 10, distance: 74.0
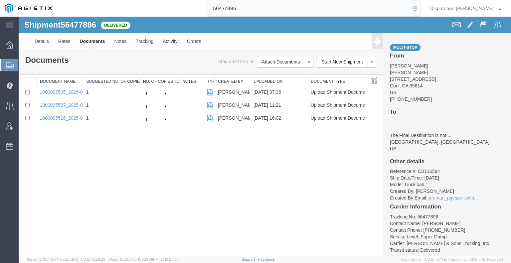
click at [181, 10] on div "56477896" at bounding box center [239, 8] width 364 height 17
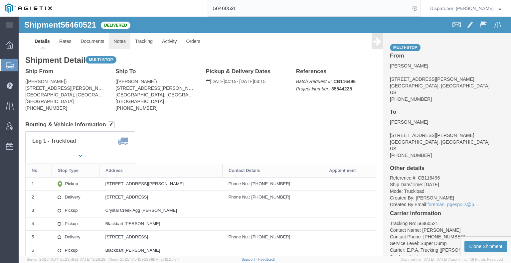
click link "Notes"
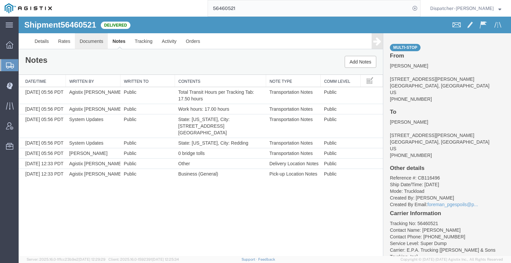
click at [95, 44] on link "Documents" at bounding box center [91, 41] width 33 height 16
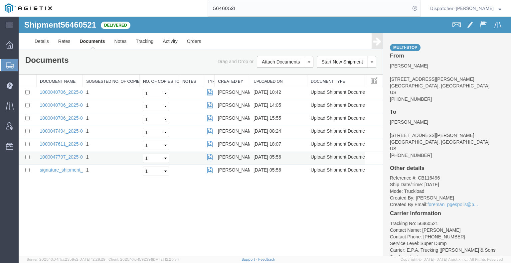
click at [53, 153] on td "1000047797_2025-08-14_05_56_33.jpg" at bounding box center [60, 158] width 46 height 13
click at [53, 155] on link "1000047797_2025-08-14_05_56_33.jpg" at bounding box center [81, 156] width 83 height 5
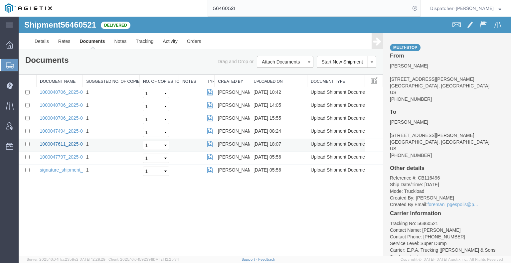
click at [60, 141] on link "1000047611_2025-08-13_18_07_01.jpg" at bounding box center [81, 143] width 83 height 5
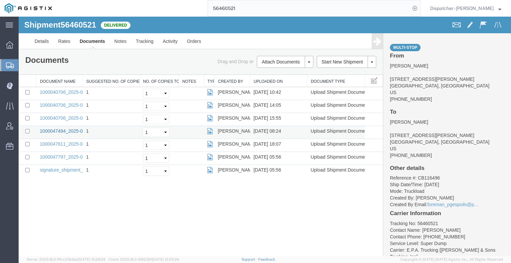
click at [72, 131] on link "1000047494_2025-08-13_08_24_43.jpg" at bounding box center [81, 130] width 83 height 5
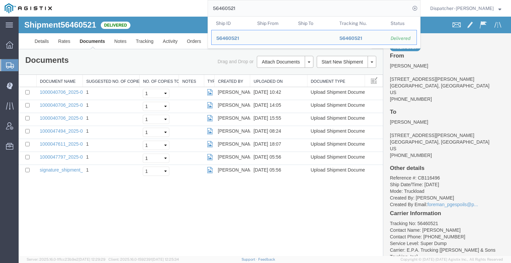
drag, startPoint x: 255, startPoint y: 24, endPoint x: 148, endPoint y: 24, distance: 107.5
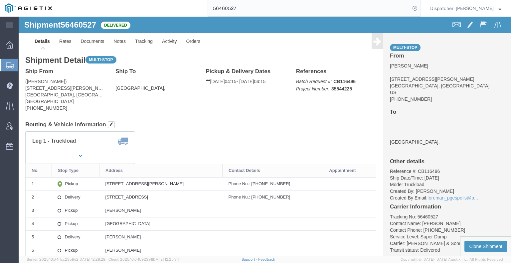
click div
click link "Notes"
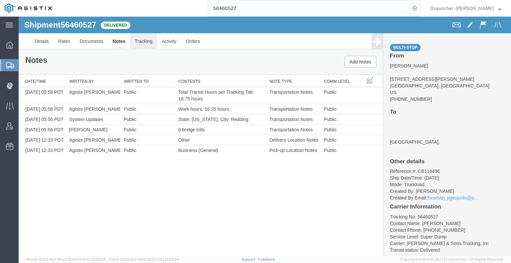
click at [149, 41] on link "Tracking" at bounding box center [143, 41] width 27 height 16
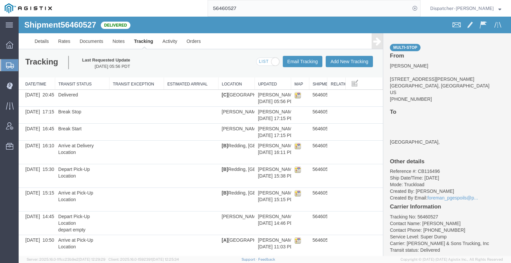
click at [372, 44] on link at bounding box center [377, 41] width 11 height 16
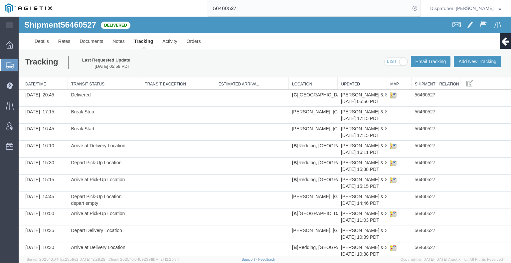
scroll to position [212, 0]
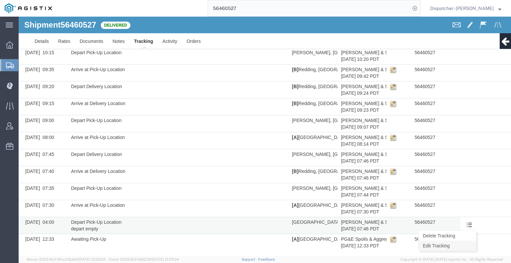
click at [463, 243] on link "Edit Tracking" at bounding box center [448, 246] width 58 height 10
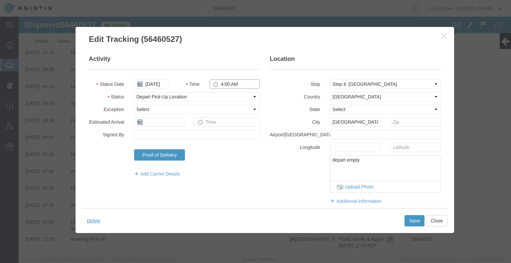
click at [226, 82] on input "4:00 AM" at bounding box center [235, 84] width 50 height 9
click at [409, 222] on button "Save" at bounding box center [415, 220] width 20 height 11
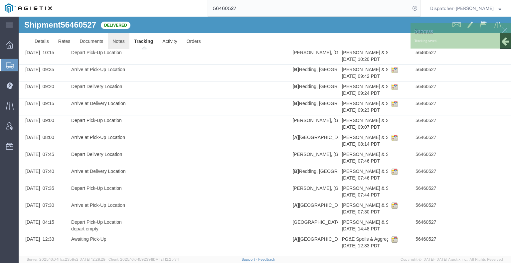
click at [116, 41] on link "Notes" at bounding box center [119, 41] width 22 height 16
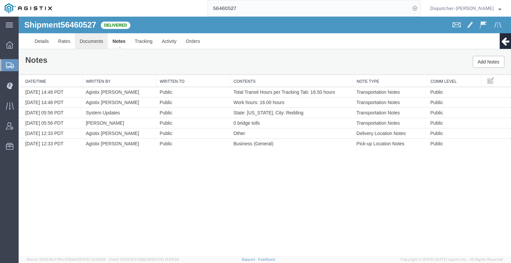
click at [100, 38] on link "Documents" at bounding box center [91, 41] width 33 height 16
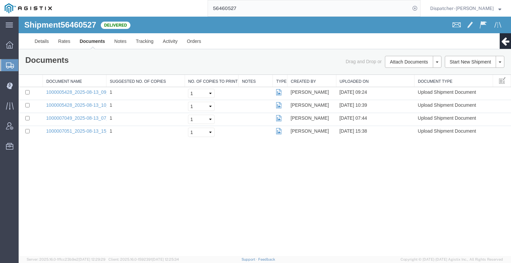
click at [443, 167] on div "Shipment 56460527 4 of 4 Delivered Details Rates Documents Notes Tracking Activ…" at bounding box center [265, 137] width 492 height 240
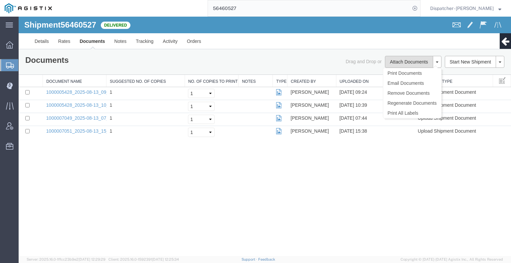
click at [401, 59] on button "Attach Documents" at bounding box center [409, 62] width 48 height 12
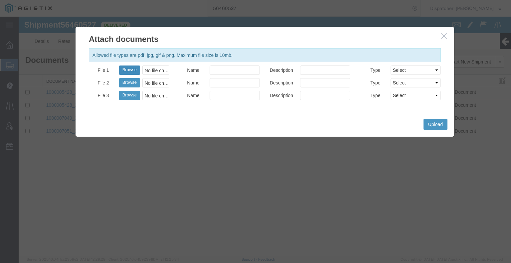
click at [127, 70] on button "Browse" at bounding box center [129, 70] width 21 height 9
click at [430, 127] on button "Upload" at bounding box center [436, 124] width 24 height 11
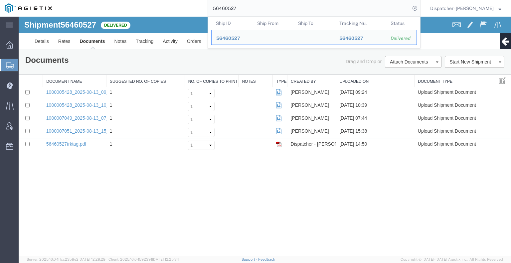
drag, startPoint x: 236, startPoint y: 8, endPoint x: 184, endPoint y: 12, distance: 51.7
click at [187, 12] on div "56460527 Ship ID Ship From Ship To Tracking Nu. Status Ship ID 56460527 Ship Fr…" at bounding box center [239, 8] width 364 height 17
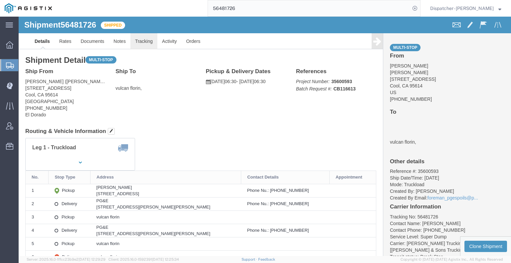
click link "Tracking"
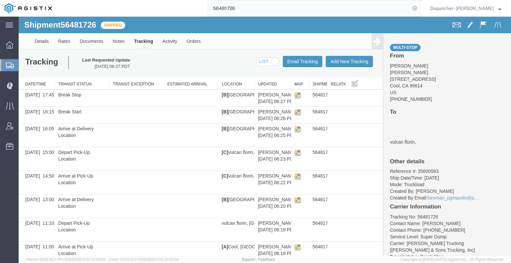
click at [373, 43] on icon at bounding box center [377, 41] width 8 height 9
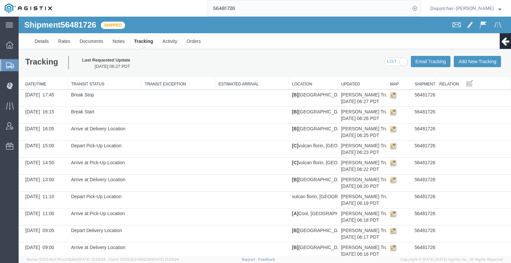
scroll to position [77, 0]
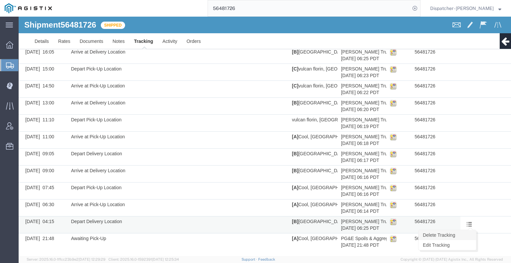
click at [460, 234] on link "Delete Tracking" at bounding box center [448, 235] width 58 height 10
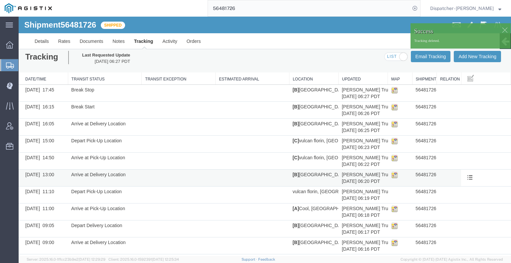
scroll to position [0, 0]
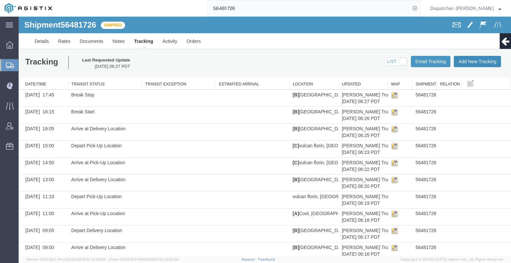
click at [474, 64] on button "Add New Tracking" at bounding box center [477, 61] width 47 height 11
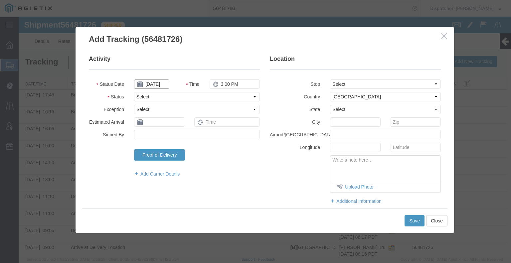
click at [159, 86] on input "[DATE]" at bounding box center [151, 84] width 35 height 9
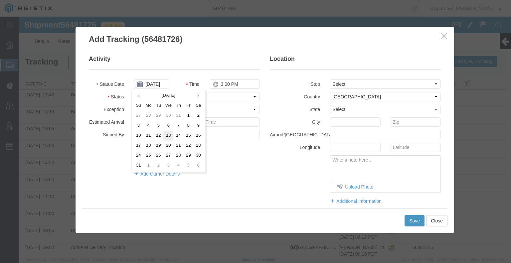
click at [167, 137] on td "13" at bounding box center [168, 136] width 10 height 10
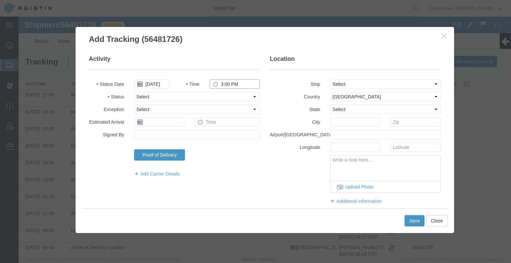
click at [230, 85] on input "3:00 PM" at bounding box center [235, 84] width 50 height 9
click at [228, 99] on select "Select Arrival Notice Available Arrival Notice Imported Arrive at Delivery Loca…" at bounding box center [197, 96] width 126 height 9
click at [134, 92] on select "Select Arrival Notice Available Arrival Notice Imported Arrive at Delivery Loca…" at bounding box center [197, 96] width 126 height 9
click at [413, 219] on button "Save" at bounding box center [415, 220] width 20 height 11
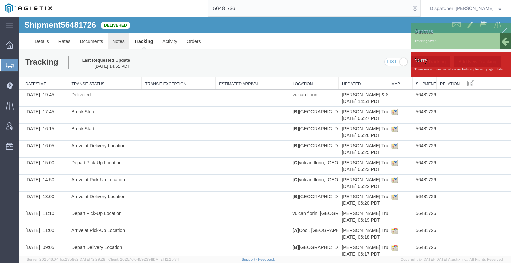
click at [119, 42] on link "Notes" at bounding box center [119, 41] width 22 height 16
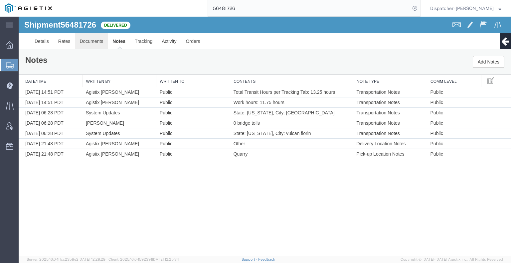
click at [83, 43] on link "Documents" at bounding box center [91, 41] width 33 height 16
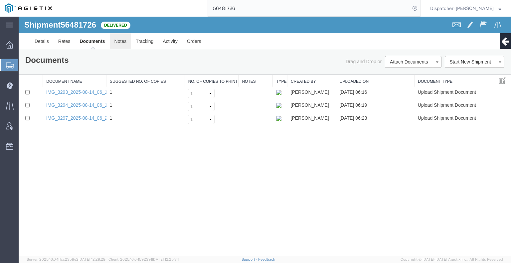
click at [119, 42] on link "Notes" at bounding box center [121, 41] width 22 height 16
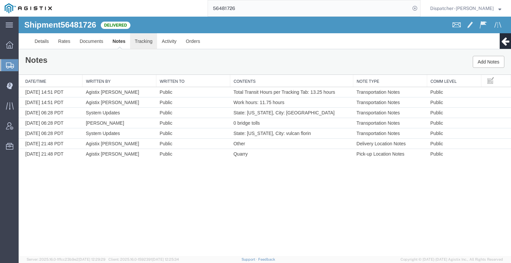
click at [138, 44] on link "Tracking" at bounding box center [143, 41] width 27 height 16
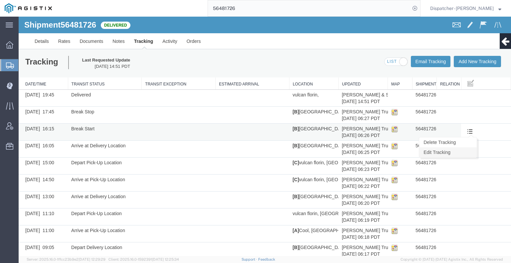
click at [459, 150] on link "Edit Tracking" at bounding box center [448, 152] width 58 height 10
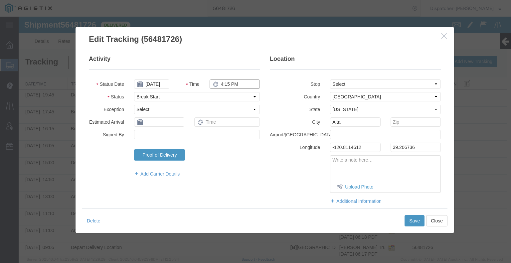
click at [226, 87] on input "4:15 PM" at bounding box center [235, 84] width 50 height 9
click at [410, 223] on button "Save" at bounding box center [415, 220] width 20 height 11
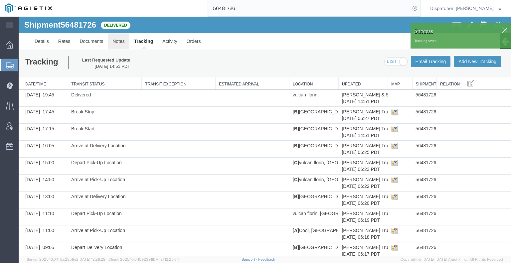
click at [120, 41] on link "Notes" at bounding box center [119, 41] width 22 height 16
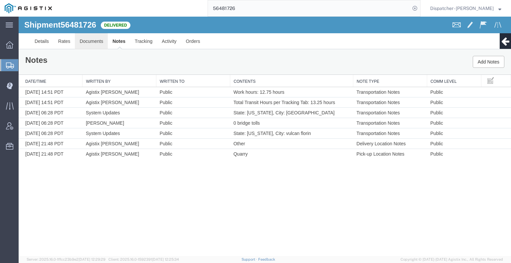
click at [87, 43] on link "Documents" at bounding box center [91, 41] width 33 height 16
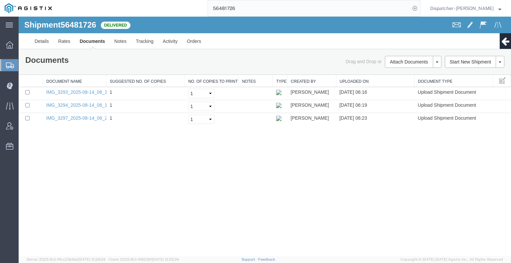
click at [440, 168] on div "Shipment 56481726 3 of 3 Delivered Details Rates Documents Notes Tracking Activ…" at bounding box center [265, 137] width 492 height 240
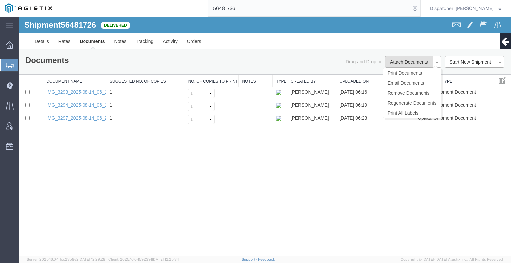
click at [405, 59] on button "Attach Documents" at bounding box center [409, 62] width 48 height 12
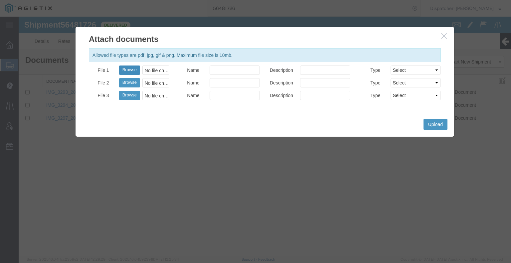
click at [129, 71] on button "Browse" at bounding box center [129, 70] width 21 height 9
click at [438, 126] on button "Upload" at bounding box center [436, 124] width 24 height 11
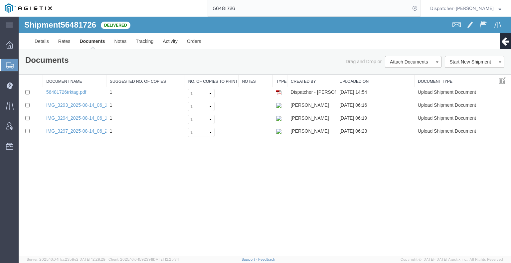
drag, startPoint x: 246, startPoint y: 7, endPoint x: 156, endPoint y: 9, distance: 90.5
click at [172, 12] on div "56481726" at bounding box center [239, 8] width 364 height 17
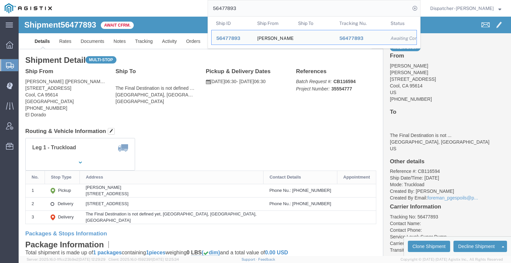
click address "[PERSON_NAME] ([PERSON_NAME]) [STREET_ADDRESS] [PHONE_NUMBER] [GEOGRAPHIC_DATA]"
drag, startPoint x: 254, startPoint y: 9, endPoint x: 193, endPoint y: 10, distance: 61.2
click at [214, 10] on input "56477893" at bounding box center [309, 8] width 202 height 16
click div "Ship From [GEOGRAPHIC_DATA] ([PERSON_NAME]) [STREET_ADDRESS] [PHONE_NUMBER] [GE…"
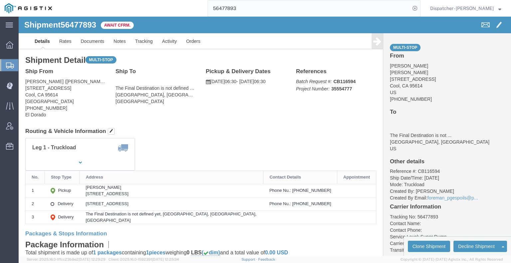
click h4 "From"
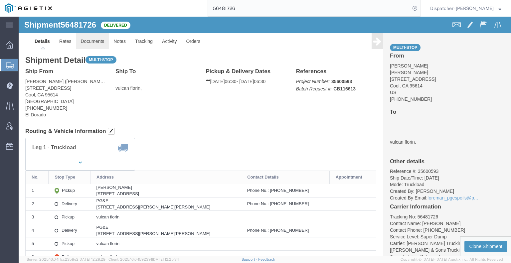
click link "Documents"
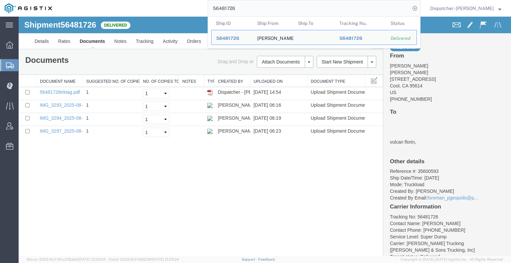
drag, startPoint x: 218, startPoint y: 8, endPoint x: 185, endPoint y: 8, distance: 33.3
click at [201, 8] on div "56481726 Ship ID Ship From Ship To Tracking Nu. Status Ship ID 56481726 Ship Fr…" at bounding box center [239, 8] width 364 height 17
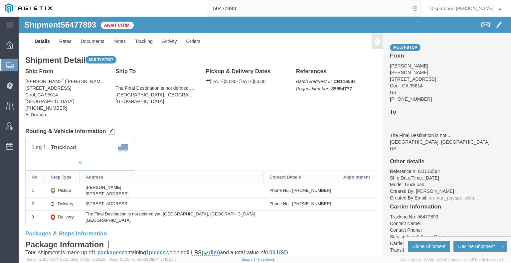
click div
click link "Tracking"
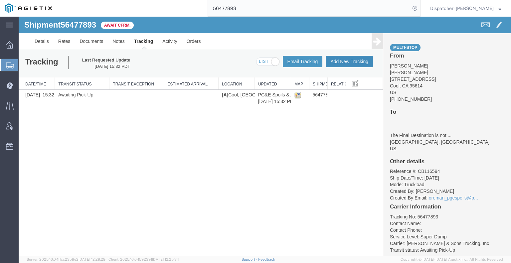
click at [351, 62] on button "Add New Tracking" at bounding box center [349, 61] width 47 height 11
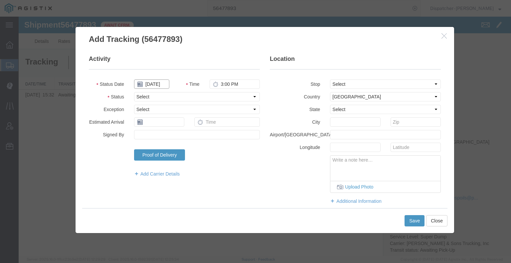
click at [152, 84] on input "[DATE]" at bounding box center [151, 84] width 35 height 9
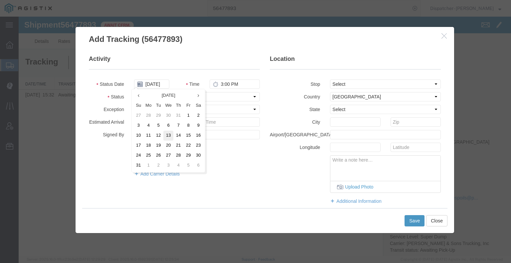
click at [169, 136] on td "13" at bounding box center [168, 136] width 10 height 10
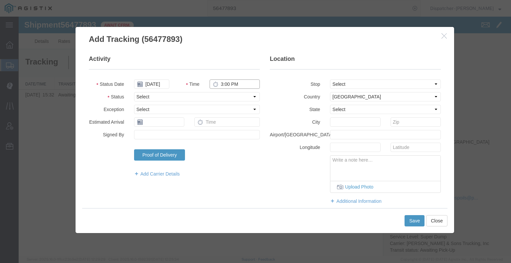
click at [223, 85] on input "3:00 PM" at bounding box center [235, 84] width 50 height 9
click at [229, 96] on select "Select Arrival Notice Available Arrival Notice Imported Arrive at Delivery Loca…" at bounding box center [197, 96] width 126 height 9
click at [134, 92] on select "Select Arrival Notice Available Arrival Notice Imported Arrive at Delivery Loca…" at bounding box center [197, 96] width 126 height 9
click at [340, 82] on select "Select From: [STREET_ADDRESS] Stop 2: [STREET_ADDRESS] To: The Final Destinatio…" at bounding box center [385, 84] width 111 height 9
click at [330, 80] on select "Select From: [STREET_ADDRESS] Stop 2: [STREET_ADDRESS] To: The Final Destinatio…" at bounding box center [385, 84] width 111 height 9
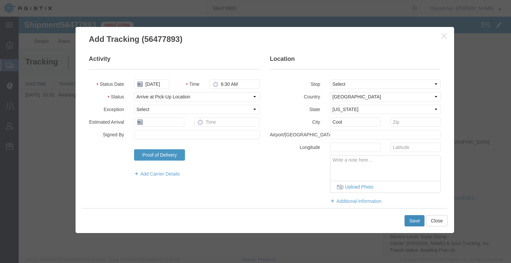
click at [411, 220] on button "Save" at bounding box center [415, 220] width 20 height 11
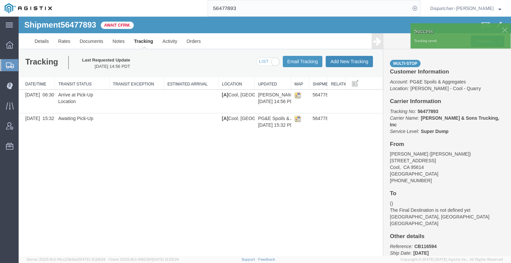
click at [342, 62] on button "Add New Tracking" at bounding box center [349, 61] width 47 height 11
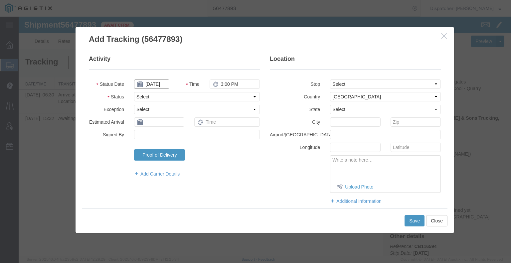
click at [159, 83] on input "[DATE]" at bounding box center [151, 84] width 35 height 9
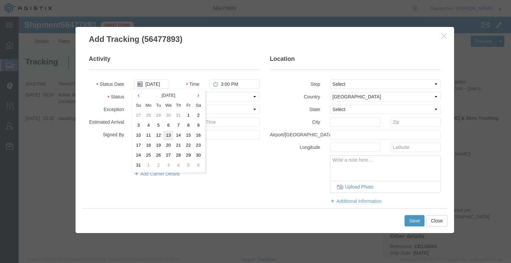
click at [165, 135] on td "13" at bounding box center [168, 136] width 10 height 10
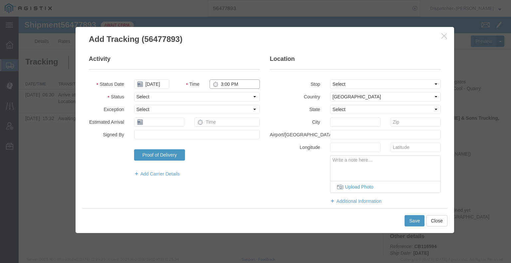
click at [226, 83] on input "3:00 PM" at bounding box center [235, 84] width 50 height 9
click at [217, 97] on select "Select Arrival Notice Available Arrival Notice Imported Arrive at Delivery Loca…" at bounding box center [197, 96] width 126 height 9
click at [134, 92] on select "Select Arrival Notice Available Arrival Notice Imported Arrive at Delivery Loca…" at bounding box center [197, 96] width 126 height 9
click at [349, 84] on select "Select From: [STREET_ADDRESS] Stop 2: [STREET_ADDRESS] To: The Final Destinatio…" at bounding box center [385, 84] width 111 height 9
click at [330, 80] on select "Select From: [STREET_ADDRESS] Stop 2: [STREET_ADDRESS] To: The Final Destinatio…" at bounding box center [385, 84] width 111 height 9
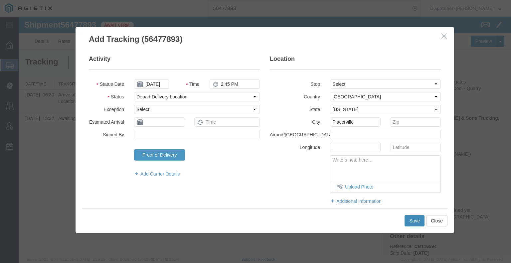
click at [415, 217] on button "Save" at bounding box center [415, 220] width 20 height 11
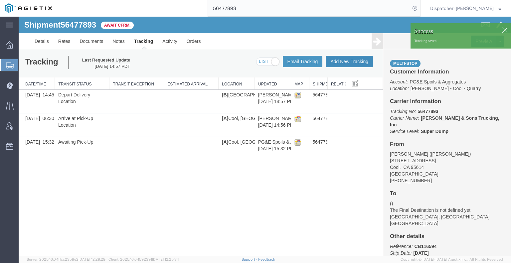
click at [355, 62] on button "Add New Tracking" at bounding box center [349, 61] width 47 height 11
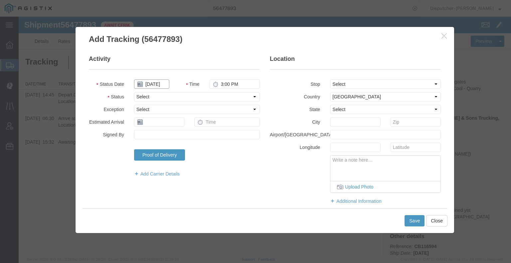
click at [159, 85] on input "[DATE]" at bounding box center [151, 84] width 35 height 9
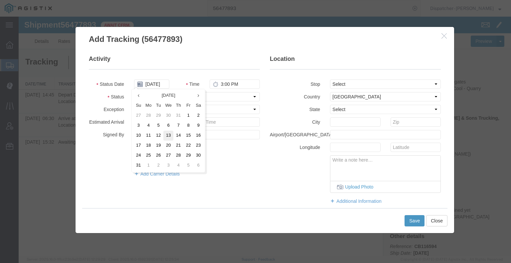
click at [168, 135] on td "13" at bounding box center [168, 136] width 10 height 10
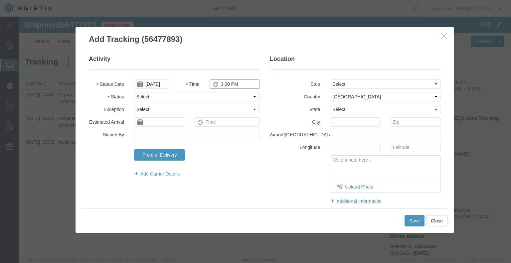
click at [227, 85] on input "3:00 PM" at bounding box center [235, 84] width 50 height 9
click at [225, 96] on select "Select Arrival Notice Available Arrival Notice Imported Arrive at Delivery Loca…" at bounding box center [197, 96] width 126 height 9
click at [134, 92] on select "Select Arrival Notice Available Arrival Notice Imported Arrive at Delivery Loca…" at bounding box center [197, 96] width 126 height 9
click at [415, 221] on button "Save" at bounding box center [415, 220] width 20 height 11
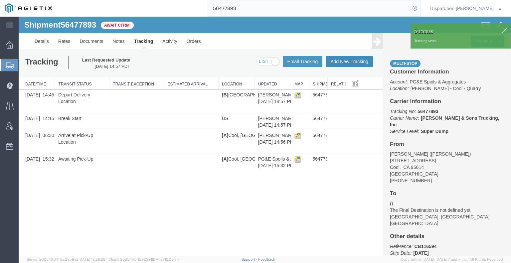
click at [358, 64] on button "Add New Tracking" at bounding box center [349, 61] width 47 height 11
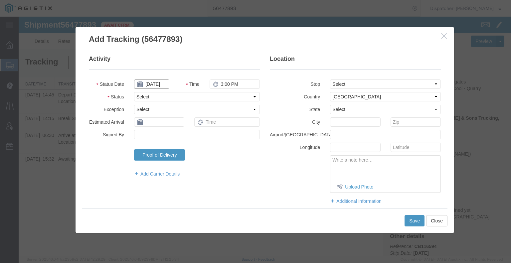
click at [157, 83] on input "[DATE]" at bounding box center [151, 84] width 35 height 9
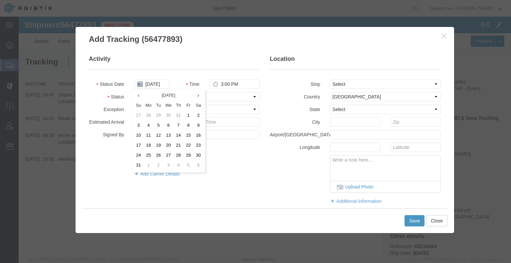
click at [169, 134] on td "13" at bounding box center [168, 136] width 10 height 10
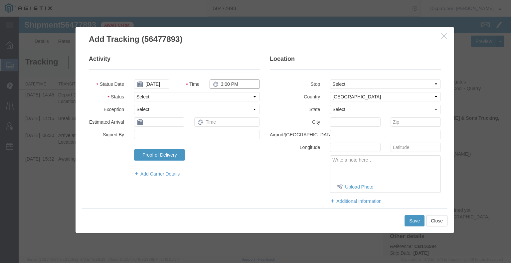
click at [223, 86] on input "3:00 PM" at bounding box center [235, 84] width 50 height 9
click at [221, 97] on select "Select Arrival Notice Available Arrival Notice Imported Arrive at Delivery Loca…" at bounding box center [197, 96] width 126 height 9
click at [134, 92] on select "Select Arrival Notice Available Arrival Notice Imported Arrive at Delivery Loca…" at bounding box center [197, 96] width 126 height 9
click at [412, 218] on button "Save" at bounding box center [415, 220] width 20 height 11
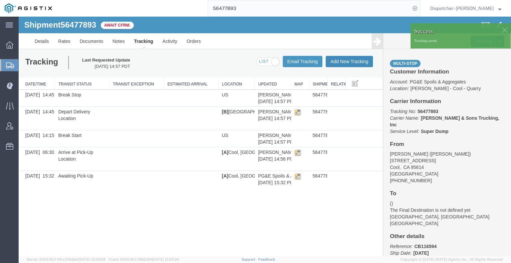
click at [351, 64] on button "Add New Tracking" at bounding box center [349, 61] width 47 height 11
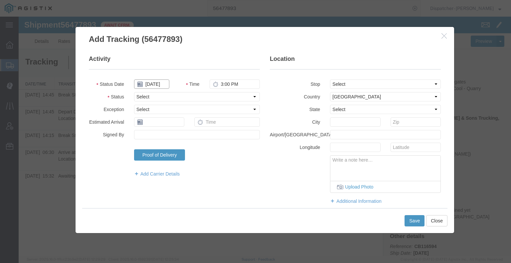
click at [155, 84] on input "[DATE]" at bounding box center [151, 84] width 35 height 9
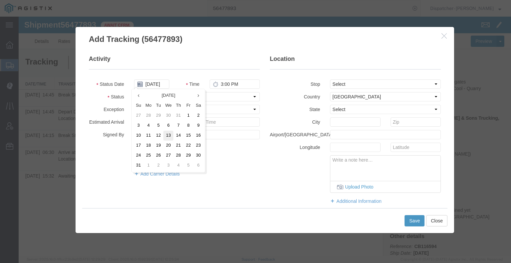
click at [170, 135] on td "13" at bounding box center [168, 136] width 10 height 10
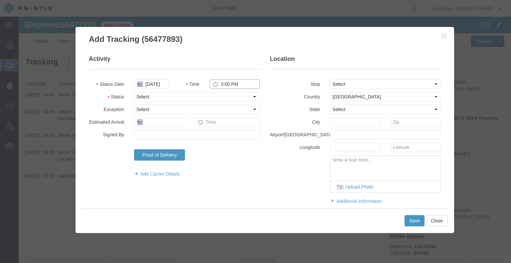
click at [238, 85] on input "3:00 PM" at bounding box center [235, 84] width 50 height 9
click at [231, 95] on select "Select Arrival Notice Available Arrival Notice Imported Arrive at Delivery Loca…" at bounding box center [197, 96] width 126 height 9
click at [134, 92] on select "Select Arrival Notice Available Arrival Notice Imported Arrive at Delivery Loca…" at bounding box center [197, 96] width 126 height 9
click at [409, 220] on button "Save" at bounding box center [415, 220] width 20 height 11
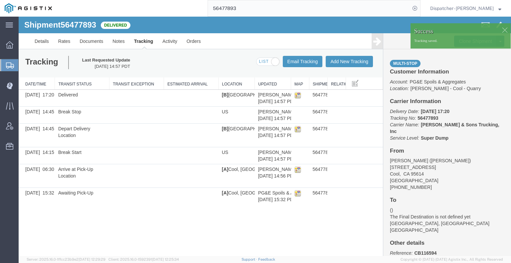
drag, startPoint x: 396, startPoint y: 63, endPoint x: 377, endPoint y: 47, distance: 25.0
click at [377, 47] on link at bounding box center [377, 41] width 11 height 16
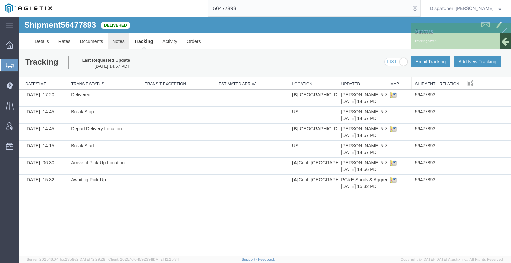
click at [119, 44] on link "Notes" at bounding box center [119, 41] width 22 height 16
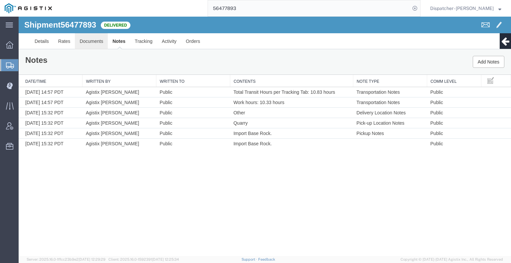
click at [94, 36] on link "Documents" at bounding box center [91, 41] width 33 height 16
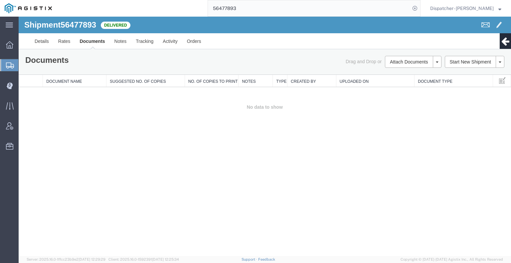
click at [434, 104] on td "No data to show" at bounding box center [265, 107] width 492 height 40
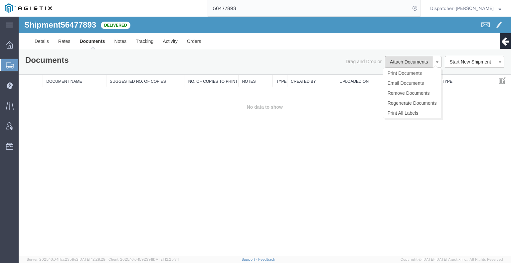
click at [407, 61] on button "Attach Documents" at bounding box center [409, 62] width 48 height 12
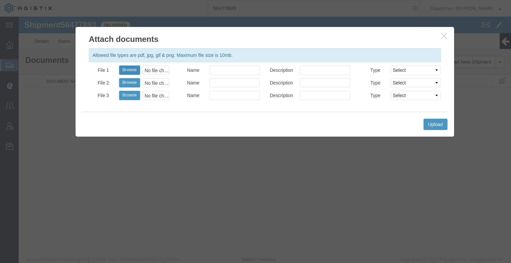
click at [135, 72] on button "Browse" at bounding box center [129, 70] width 21 height 9
click at [443, 127] on button "Upload" at bounding box center [436, 124] width 24 height 11
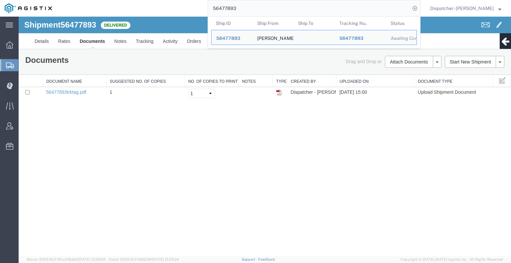
drag, startPoint x: 224, startPoint y: 9, endPoint x: 186, endPoint y: 10, distance: 37.3
click at [193, 10] on div "56477893 Ship ID Ship From Ship To Tracking Nu. Status Ship ID 56477893 Ship Fr…" at bounding box center [239, 8] width 364 height 17
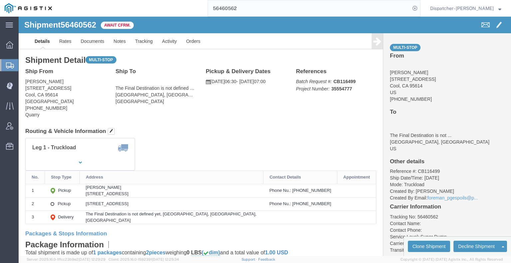
click div
click link "Tracking"
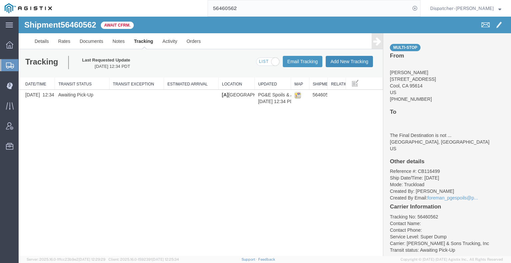
click at [332, 61] on button "Add New Tracking" at bounding box center [349, 61] width 47 height 11
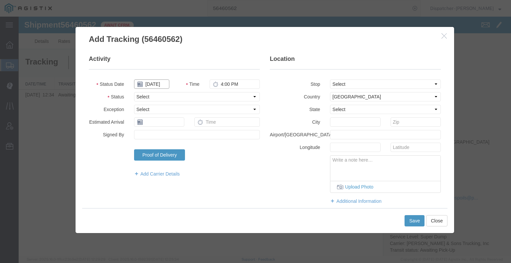
click at [152, 86] on input "[DATE]" at bounding box center [151, 84] width 35 height 9
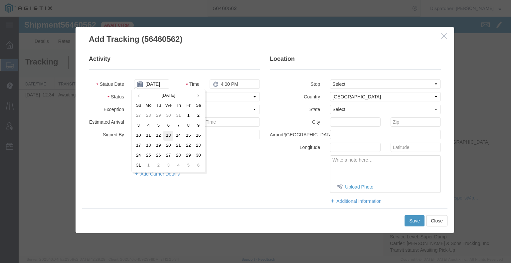
click at [171, 135] on td "13" at bounding box center [168, 136] width 10 height 10
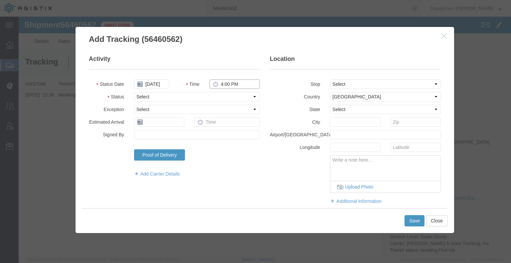
click at [226, 85] on input "4:00 PM" at bounding box center [235, 84] width 50 height 9
click at [225, 94] on select "Select Arrival Notice Available Arrival Notice Imported Arrive at Delivery Loca…" at bounding box center [197, 96] width 126 height 9
click at [134, 92] on select "Select Arrival Notice Available Arrival Notice Imported Arrive at Delivery Loca…" at bounding box center [197, 96] width 126 height 9
click at [347, 86] on select "Select From: [STREET_ADDRESS] Stop 2: [STREET_ADDRESS] To: The Final Destinatio…" at bounding box center [385, 84] width 111 height 9
click at [330, 80] on select "Select From: [STREET_ADDRESS] Stop 2: [STREET_ADDRESS] To: The Final Destinatio…" at bounding box center [385, 84] width 111 height 9
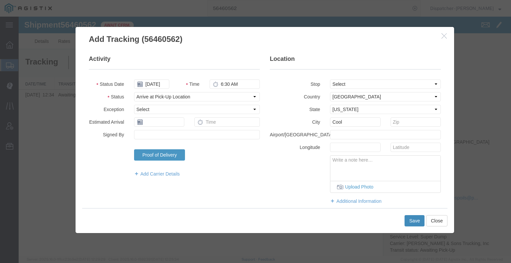
click at [413, 222] on button "Save" at bounding box center [415, 220] width 20 height 11
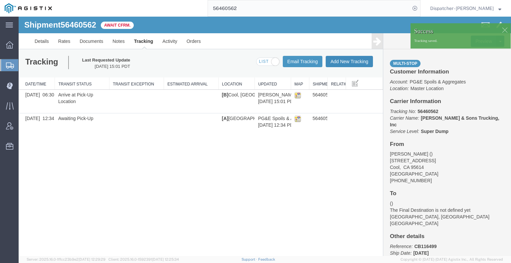
click at [357, 60] on button "Add New Tracking" at bounding box center [349, 61] width 47 height 11
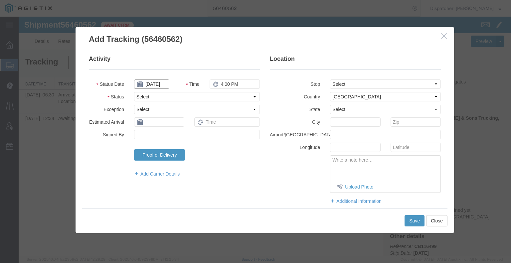
click at [156, 83] on input "[DATE]" at bounding box center [151, 84] width 35 height 9
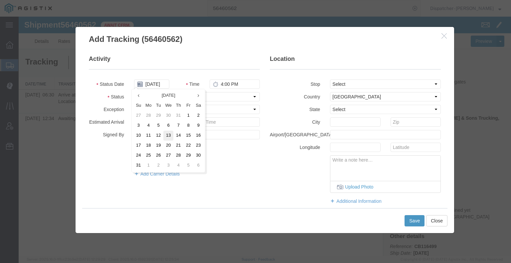
click at [170, 137] on td "13" at bounding box center [168, 136] width 10 height 10
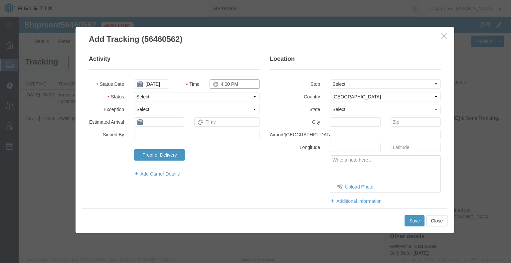
click at [221, 86] on input "4:00 PM" at bounding box center [235, 84] width 50 height 9
click at [218, 94] on select "Select Arrival Notice Available Arrival Notice Imported Arrive at Delivery Loca…" at bounding box center [197, 96] width 126 height 9
click at [134, 92] on select "Select Arrival Notice Available Arrival Notice Imported Arrive at Delivery Loca…" at bounding box center [197, 96] width 126 height 9
drag, startPoint x: 338, startPoint y: 83, endPoint x: 338, endPoint y: 87, distance: 4.3
click at [338, 83] on select "Select From: [STREET_ADDRESS] Stop 2: [STREET_ADDRESS] To: The Final Destinatio…" at bounding box center [385, 84] width 111 height 9
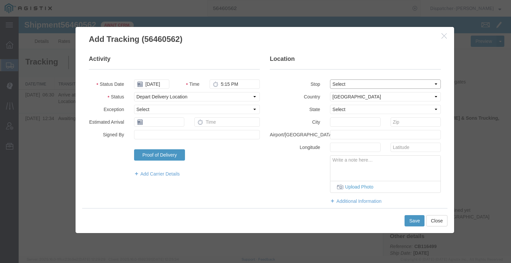
click at [330, 80] on select "Select From: [STREET_ADDRESS] Stop 2: [STREET_ADDRESS] To: The Final Destinatio…" at bounding box center [385, 84] width 111 height 9
click at [415, 222] on button "Save" at bounding box center [415, 220] width 20 height 11
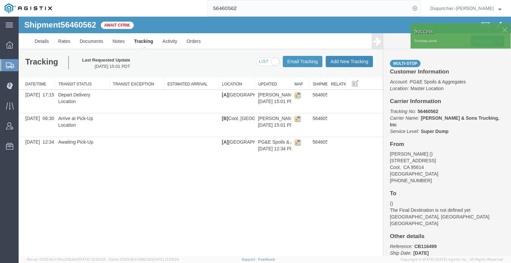
click at [338, 62] on button "Add New Tracking" at bounding box center [349, 61] width 47 height 11
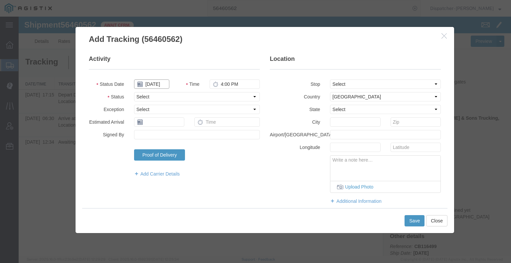
click at [148, 85] on input "[DATE]" at bounding box center [151, 84] width 35 height 9
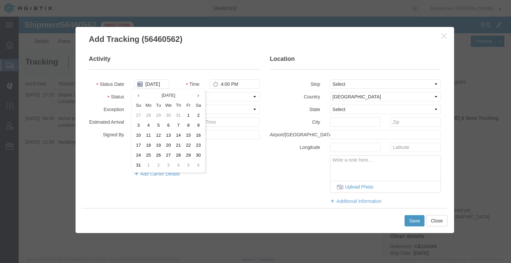
click at [167, 134] on td "13" at bounding box center [168, 136] width 10 height 10
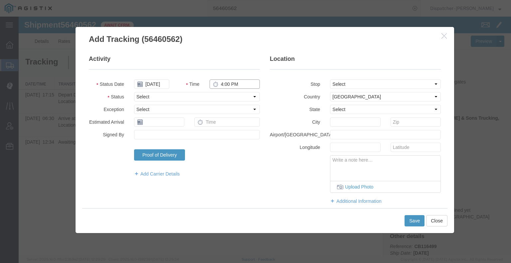
click at [222, 85] on input "4:00 PM" at bounding box center [235, 84] width 50 height 9
click at [222, 97] on select "Select Arrival Notice Available Arrival Notice Imported Arrive at Delivery Loca…" at bounding box center [197, 96] width 126 height 9
click at [134, 92] on select "Select Arrival Notice Available Arrival Notice Imported Arrive at Delivery Loca…" at bounding box center [197, 96] width 126 height 9
click at [412, 221] on button "Save" at bounding box center [415, 220] width 20 height 11
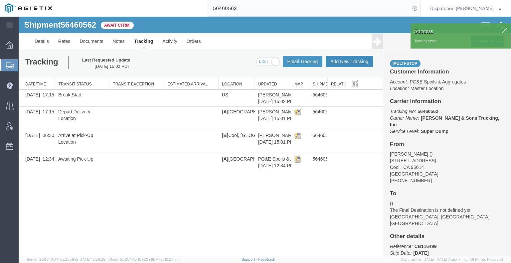
click at [354, 63] on button "Add New Tracking" at bounding box center [349, 61] width 47 height 11
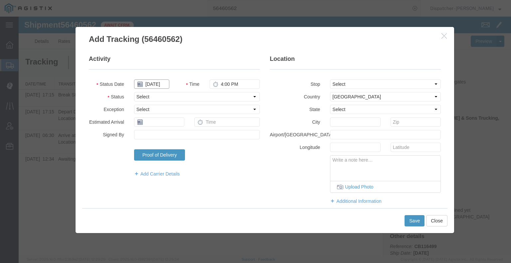
click at [158, 84] on input "[DATE]" at bounding box center [151, 84] width 35 height 9
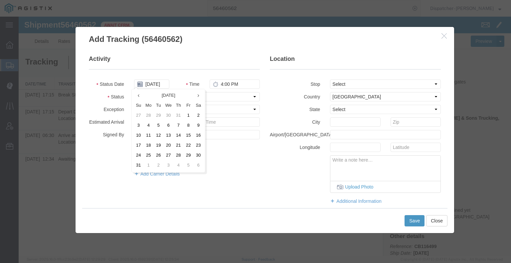
drag, startPoint x: 165, startPoint y: 133, endPoint x: 179, endPoint y: 121, distance: 18.7
click at [165, 133] on td "13" at bounding box center [168, 136] width 10 height 10
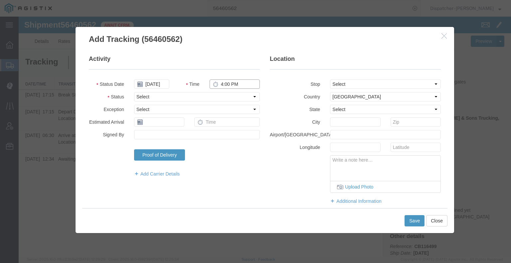
click at [224, 85] on input "4:00 PM" at bounding box center [235, 84] width 50 height 9
click at [226, 100] on select "Select Arrival Notice Available Arrival Notice Imported Arrive at Delivery Loca…" at bounding box center [197, 96] width 126 height 9
click at [228, 99] on select "Select Arrival Notice Available Arrival Notice Imported Arrive at Delivery Loca…" at bounding box center [197, 96] width 126 height 9
click at [228, 100] on select "Select Arrival Notice Available Arrival Notice Imported Arrive at Delivery Loca…" at bounding box center [197, 96] width 126 height 9
click at [134, 92] on select "Select Arrival Notice Available Arrival Notice Imported Arrive at Delivery Loca…" at bounding box center [197, 96] width 126 height 9
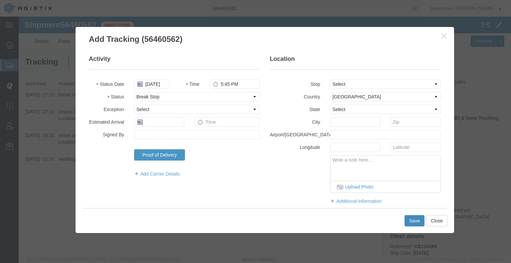
click at [410, 226] on button "Save" at bounding box center [415, 220] width 20 height 11
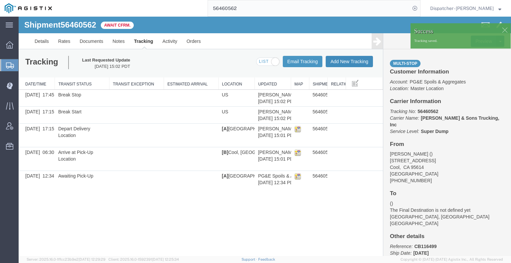
click at [358, 61] on button "Add New Tracking" at bounding box center [349, 61] width 47 height 11
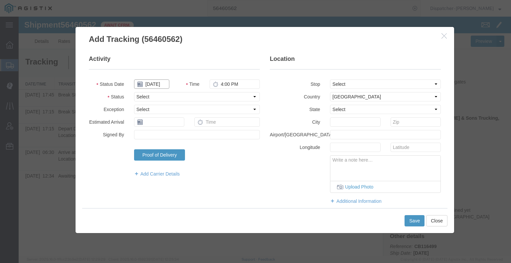
click at [160, 84] on input "[DATE]" at bounding box center [151, 84] width 35 height 9
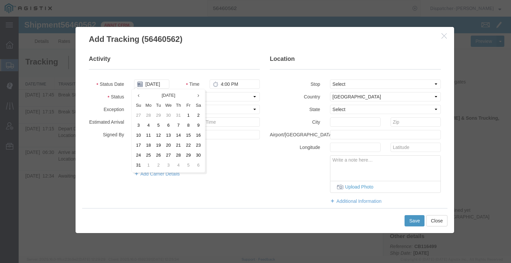
click at [168, 132] on td "13" at bounding box center [168, 136] width 10 height 10
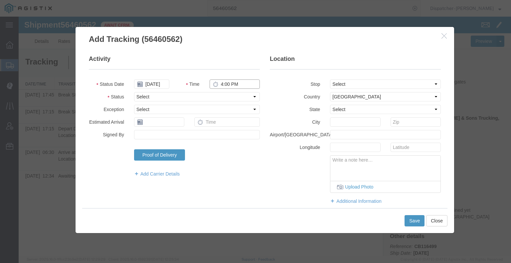
click at [226, 86] on input "4:00 PM" at bounding box center [235, 84] width 50 height 9
click at [222, 94] on select "Select Arrival Notice Available Arrival Notice Imported Arrive at Delivery Loca…" at bounding box center [197, 96] width 126 height 9
click at [134, 92] on select "Select Arrival Notice Available Arrival Notice Imported Arrive at Delivery Loca…" at bounding box center [197, 96] width 126 height 9
click at [416, 222] on button "Save" at bounding box center [415, 220] width 20 height 11
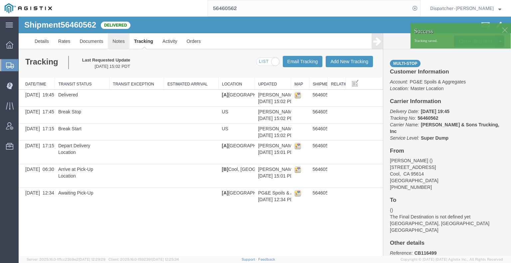
drag, startPoint x: 134, startPoint y: 58, endPoint x: 116, endPoint y: 41, distance: 25.0
click at [116, 41] on link "Notes" at bounding box center [119, 41] width 22 height 16
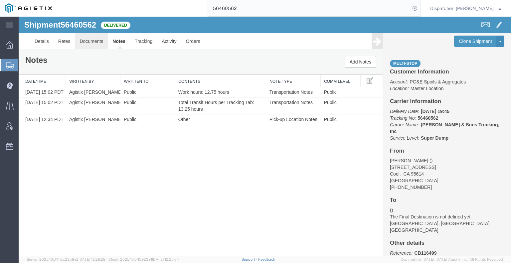
click at [81, 39] on link "Documents" at bounding box center [91, 41] width 33 height 16
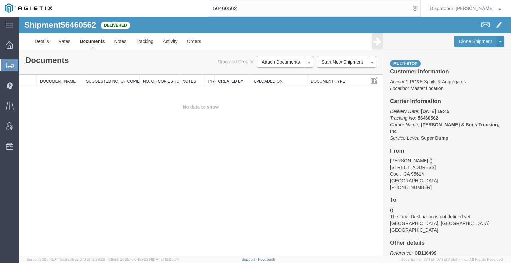
click at [52, 171] on div "Shipment 56460562 0 of 0 Delivered Details Rates Documents Notes Tracking Activ…" at bounding box center [265, 137] width 492 height 240
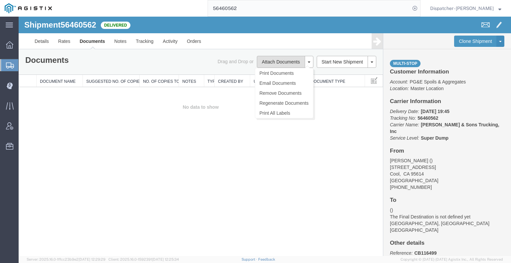
click at [287, 63] on button "Attach Documents" at bounding box center [281, 62] width 48 height 12
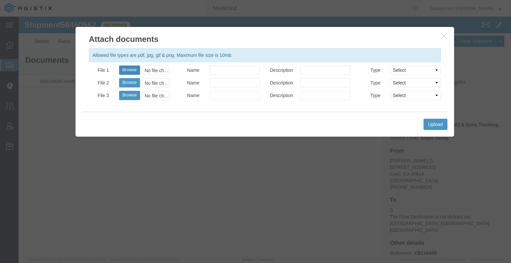
click at [129, 70] on button "Browse" at bounding box center [129, 70] width 21 height 9
click at [438, 122] on button "Upload" at bounding box center [436, 124] width 24 height 11
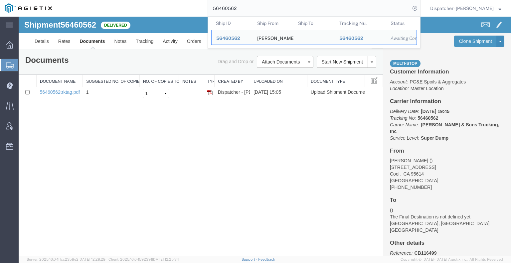
drag, startPoint x: 247, startPoint y: 10, endPoint x: 135, endPoint y: 11, distance: 112.1
click at [162, 12] on div "56460562 Ship ID Ship From Ship To Tracking Nu. Status Ship ID 56460562 Ship Fr…" at bounding box center [239, 8] width 364 height 17
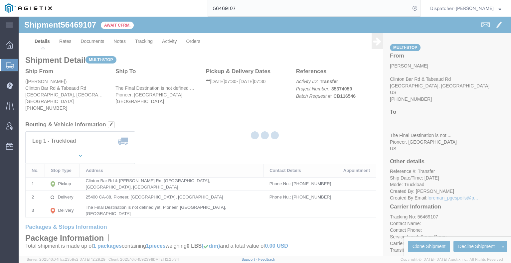
click at [139, 40] on div at bounding box center [265, 137] width 492 height 240
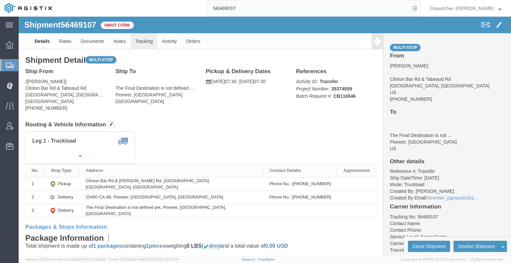
drag, startPoint x: 139, startPoint y: 40, endPoint x: 120, endPoint y: 23, distance: 25.0
click link "Tracking"
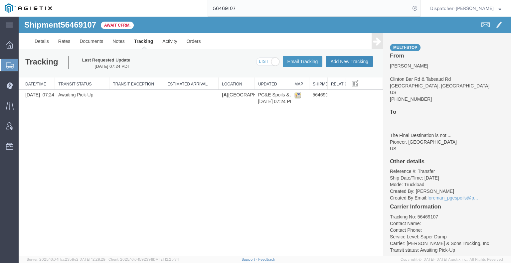
click at [355, 59] on button "Add New Tracking" at bounding box center [349, 61] width 47 height 11
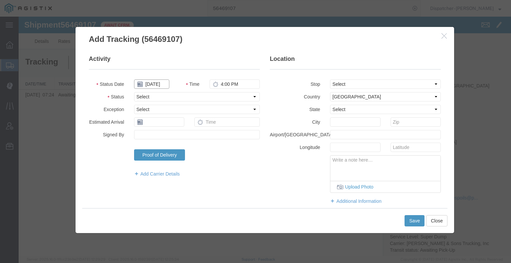
click at [155, 85] on input "[DATE]" at bounding box center [151, 84] width 35 height 9
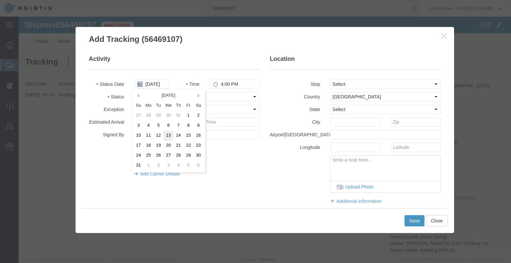
click at [171, 133] on td "13" at bounding box center [168, 136] width 10 height 10
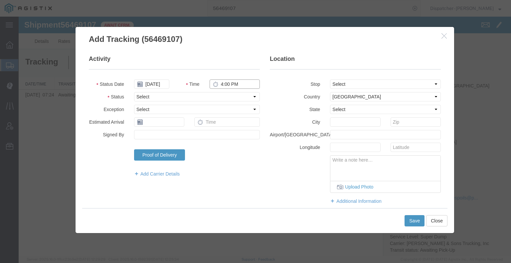
click at [224, 85] on input "4:00 PM" at bounding box center [235, 84] width 50 height 9
click at [226, 101] on select "Select Arrival Notice Available Arrival Notice Imported Arrive at Delivery Loca…" at bounding box center [197, 96] width 126 height 9
click at [134, 92] on select "Select Arrival Notice Available Arrival Notice Imported Arrive at Delivery Loca…" at bounding box center [197, 96] width 126 height 9
click at [333, 84] on select "Select From: Clinton Bar Rd & Tabeaud Rd, [GEOGRAPHIC_DATA], [GEOGRAPHIC_DATA] …" at bounding box center [385, 84] width 111 height 9
click at [330, 80] on select "Select From: Clinton Bar Rd & Tabeaud Rd, [GEOGRAPHIC_DATA], [GEOGRAPHIC_DATA] …" at bounding box center [385, 84] width 111 height 9
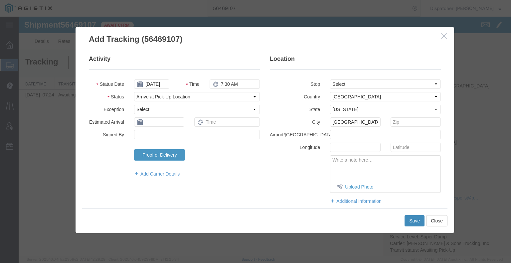
click at [415, 220] on button "Save" at bounding box center [415, 220] width 20 height 11
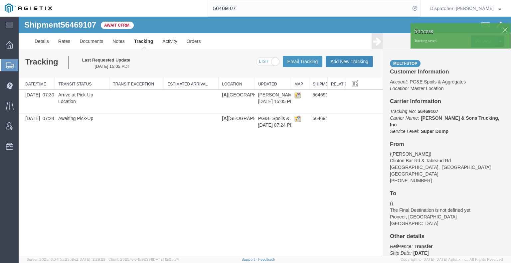
click at [357, 63] on button "Add New Tracking" at bounding box center [349, 61] width 47 height 11
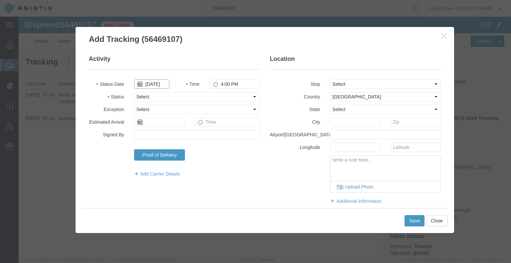
click at [156, 84] on input "[DATE]" at bounding box center [151, 84] width 35 height 9
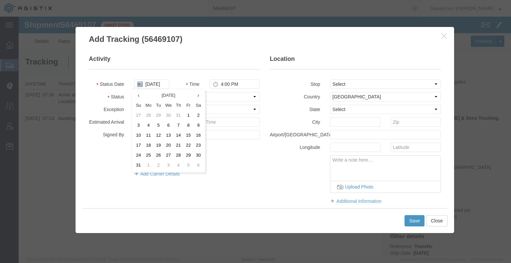
drag, startPoint x: 165, startPoint y: 135, endPoint x: 185, endPoint y: 116, distance: 27.5
click at [167, 136] on td "13" at bounding box center [168, 136] width 10 height 10
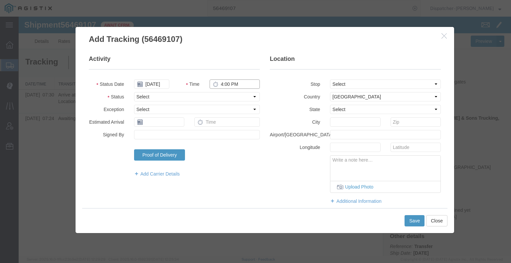
click at [222, 84] on input "4:00 PM" at bounding box center [235, 84] width 50 height 9
click at [223, 92] on select "Select Arrival Notice Available Arrival Notice Imported Arrive at Delivery Loca…" at bounding box center [197, 96] width 126 height 9
click at [134, 92] on select "Select Arrival Notice Available Arrival Notice Imported Arrive at Delivery Loca…" at bounding box center [197, 96] width 126 height 9
click at [358, 84] on select "Select From: Clinton Bar Rd & Tabeaud Rd, [GEOGRAPHIC_DATA], [GEOGRAPHIC_DATA] …" at bounding box center [385, 84] width 111 height 9
click at [330, 80] on select "Select From: Clinton Bar Rd & Tabeaud Rd, [GEOGRAPHIC_DATA], [GEOGRAPHIC_DATA] …" at bounding box center [385, 84] width 111 height 9
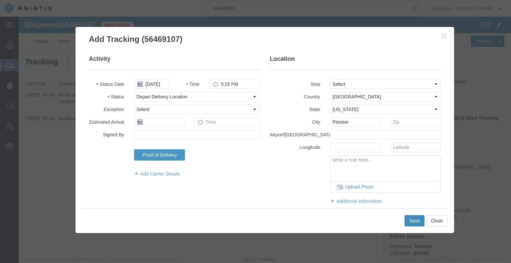
click at [415, 223] on button "Save" at bounding box center [415, 220] width 20 height 11
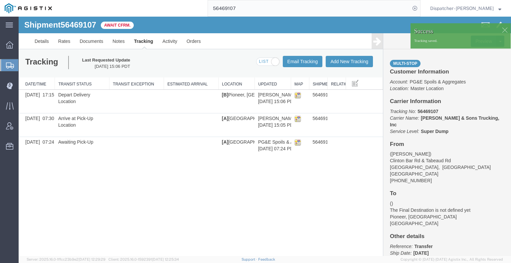
click at [349, 64] on div at bounding box center [265, 137] width 492 height 240
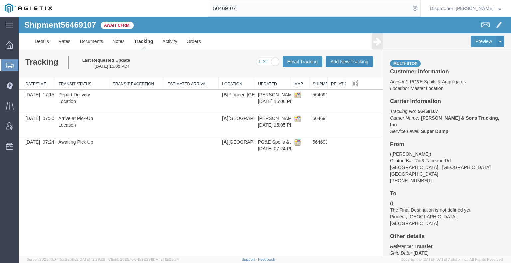
click at [345, 60] on button "Add New Tracking" at bounding box center [349, 61] width 47 height 11
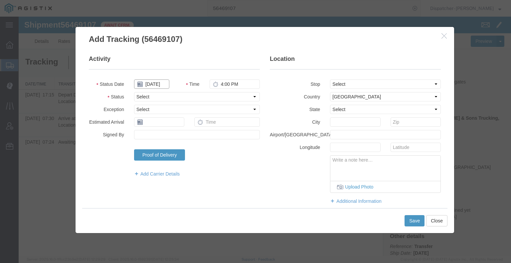
click at [155, 84] on input "[DATE]" at bounding box center [151, 84] width 35 height 9
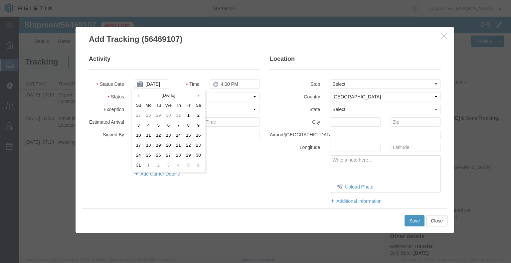
drag, startPoint x: 170, startPoint y: 133, endPoint x: 190, endPoint y: 110, distance: 30.5
click at [170, 134] on td "13" at bounding box center [168, 136] width 10 height 10
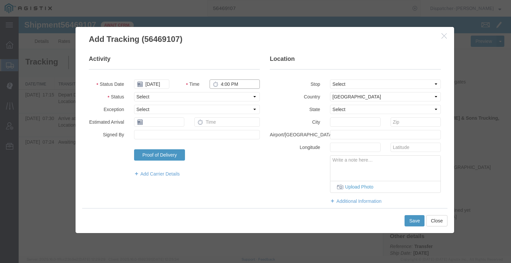
click at [226, 87] on input "4:00 PM" at bounding box center [235, 84] width 50 height 9
click at [228, 92] on select "Select Arrival Notice Available Arrival Notice Imported Arrive at Delivery Loca…" at bounding box center [197, 96] width 126 height 9
click at [134, 92] on select "Select Arrival Notice Available Arrival Notice Imported Arrive at Delivery Loca…" at bounding box center [197, 96] width 126 height 9
click at [413, 221] on button "Save" at bounding box center [415, 220] width 20 height 11
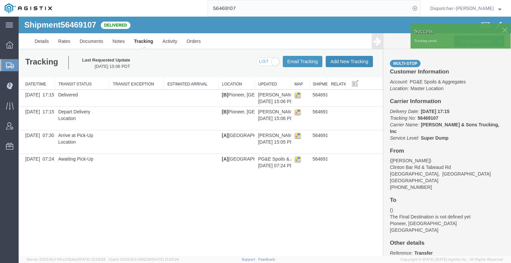
click at [353, 65] on button "Add New Tracking" at bounding box center [349, 61] width 47 height 11
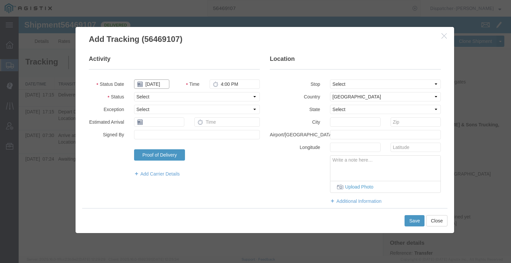
click at [155, 86] on input "[DATE]" at bounding box center [151, 84] width 35 height 9
click at [226, 85] on input "4:00 PM" at bounding box center [235, 84] width 50 height 9
type input "1:40 PM"
click at [220, 96] on select "Select Arrival Notice Available Arrival Notice Imported Arrive at Delivery Loca…" at bounding box center [197, 96] width 126 height 9
select select "BREAKSTART"
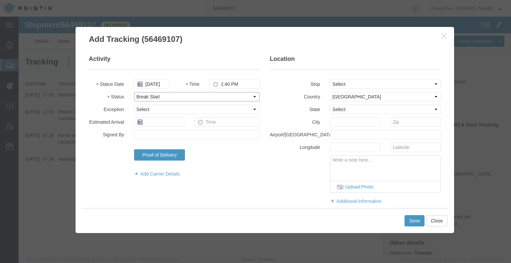
click at [134, 92] on select "Select Arrival Notice Available Arrival Notice Imported Arrive at Delivery Loca…" at bounding box center [197, 96] width 126 height 9
click at [420, 221] on button "Save" at bounding box center [415, 220] width 20 height 11
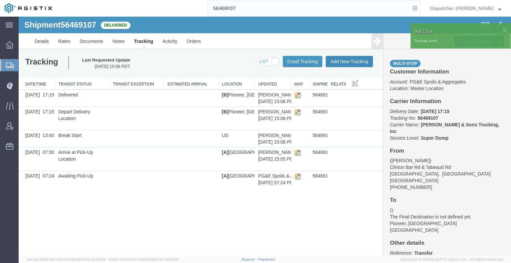
click at [363, 60] on button "Add New Tracking" at bounding box center [349, 61] width 47 height 11
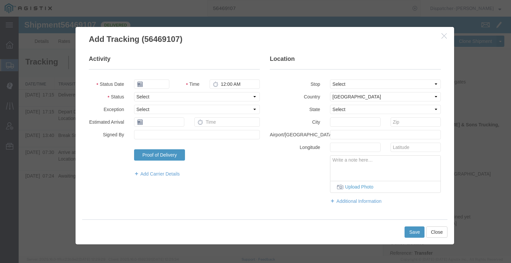
type input "[DATE]"
type input "4:00 PM"
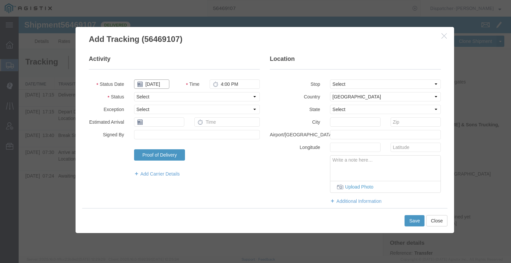
click at [157, 88] on input "[DATE]" at bounding box center [151, 84] width 35 height 9
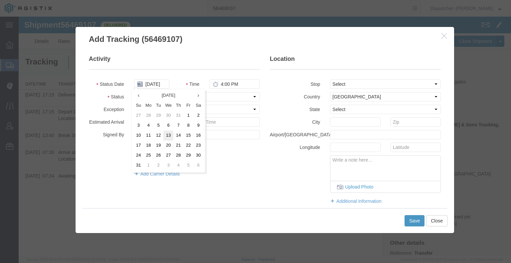
click at [171, 135] on td "13" at bounding box center [168, 136] width 10 height 10
type input "[DATE]"
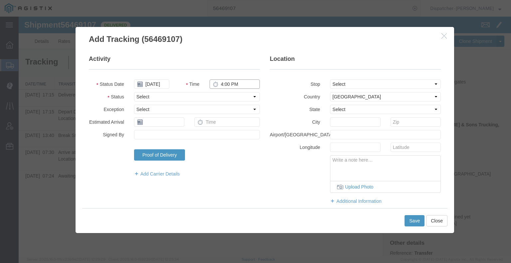
click at [234, 84] on input "4:00 PM" at bounding box center [235, 84] width 50 height 9
type input "2:10 PM"
click at [230, 95] on select "Select Arrival Notice Available Arrival Notice Imported Arrive at Delivery Loca…" at bounding box center [197, 96] width 126 height 9
select select "BREAKSTOP"
click at [134, 92] on select "Select Arrival Notice Available Arrival Notice Imported Arrive at Delivery Loca…" at bounding box center [197, 96] width 126 height 9
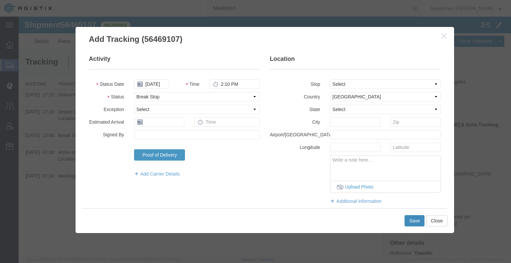
click at [416, 222] on button "Save" at bounding box center [415, 220] width 20 height 11
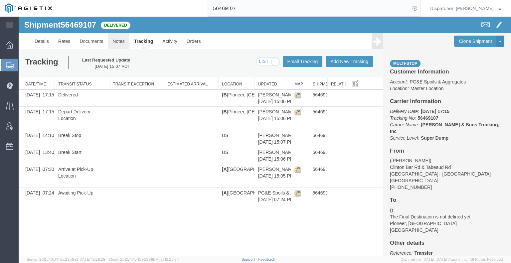
click at [114, 41] on link "Notes" at bounding box center [119, 41] width 22 height 16
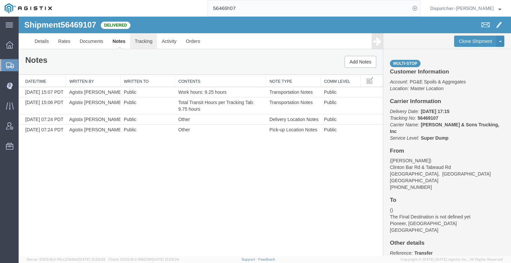
click at [141, 44] on link "Tracking" at bounding box center [143, 41] width 27 height 16
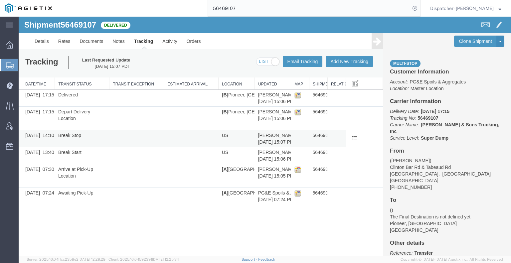
drag, startPoint x: 34, startPoint y: 220, endPoint x: 55, endPoint y: 143, distance: 79.3
click at [34, 220] on div "Shipment 56469107 6 of 6 Delivered Details Rates Documents Notes Tracking Activ…" at bounding box center [265, 137] width 492 height 240
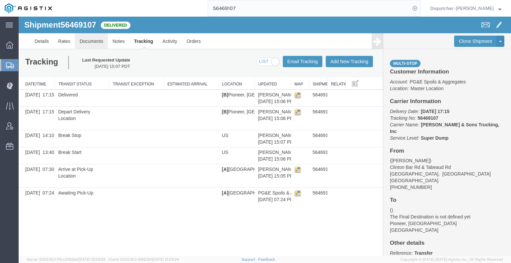
click at [92, 39] on link "Documents" at bounding box center [91, 41] width 33 height 16
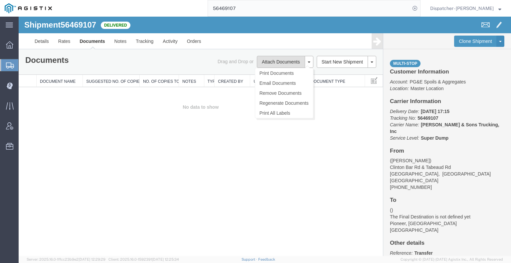
click at [283, 66] on button "Attach Documents" at bounding box center [281, 62] width 48 height 12
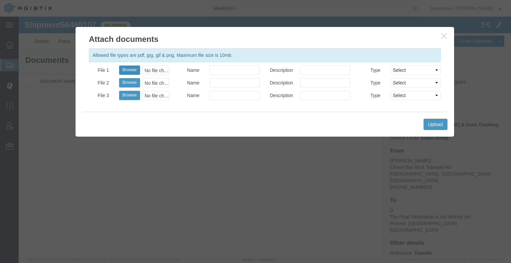
click at [127, 69] on button "Browse" at bounding box center [129, 70] width 21 height 9
type input "C:\fakepath\56426772trktag.pdf"
click at [442, 127] on button "Upload" at bounding box center [436, 124] width 24 height 11
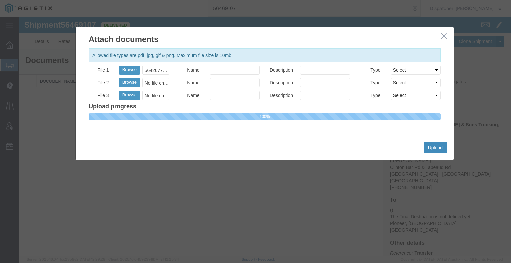
select select
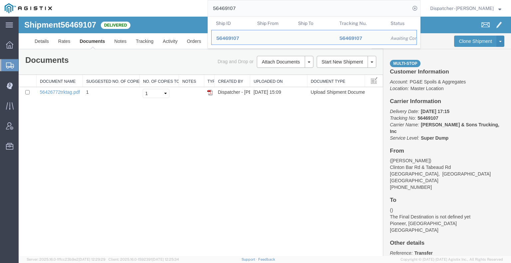
drag, startPoint x: 247, startPoint y: 9, endPoint x: 170, endPoint y: 16, distance: 77.5
click at [172, 16] on div "56469107 Ship ID Ship From Ship To Tracking Nu. Status Ship ID 56469107 Ship Fr…" at bounding box center [239, 8] width 364 height 17
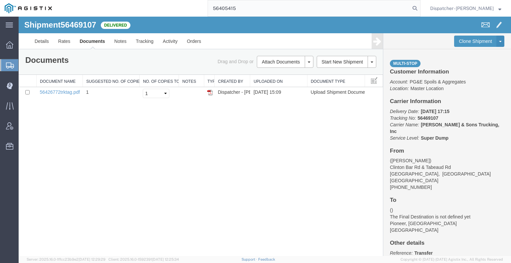
type input "56405415"
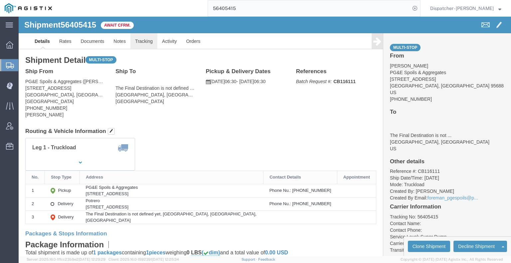
click link "Tracking"
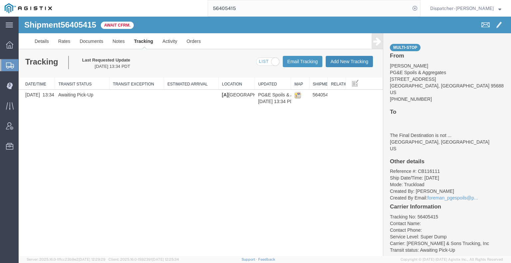
click at [355, 58] on button "Add New Tracking" at bounding box center [349, 61] width 47 height 11
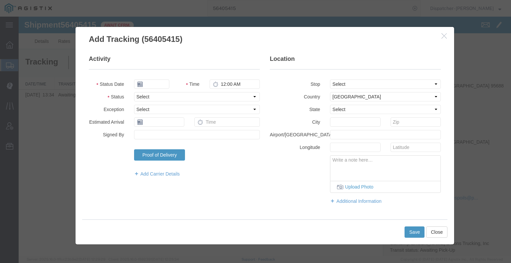
type input "[DATE]"
type input "4:00 PM"
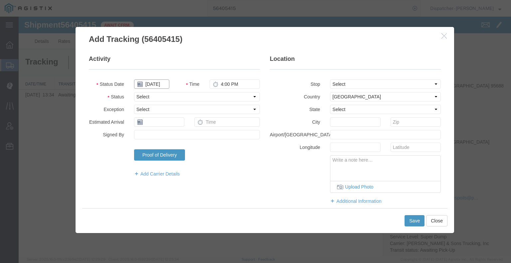
click at [151, 85] on input "[DATE]" at bounding box center [151, 84] width 35 height 9
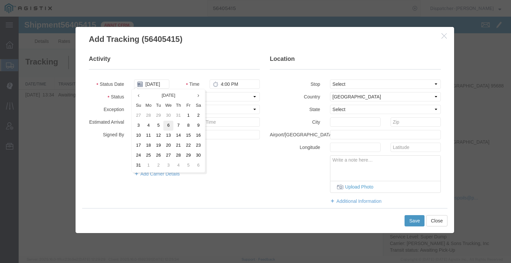
click at [168, 127] on td "6" at bounding box center [168, 126] width 10 height 10
type input "08/06/2025"
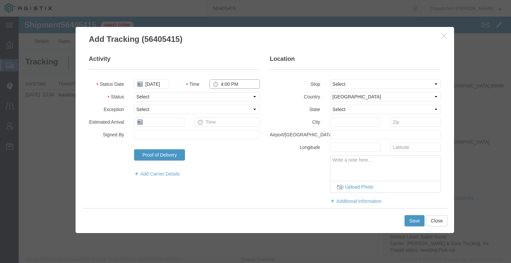
click at [225, 85] on input "4:00 PM" at bounding box center [235, 84] width 50 height 9
type input "6:30 AM"
click at [208, 99] on select "Select Arrival Notice Available Arrival Notice Imported Arrive at Delivery Loca…" at bounding box center [197, 96] width 126 height 9
select select "ARVPULOC"
click at [134, 92] on select "Select Arrival Notice Available Arrival Notice Imported Arrive at Delivery Loca…" at bounding box center [197, 96] width 126 height 9
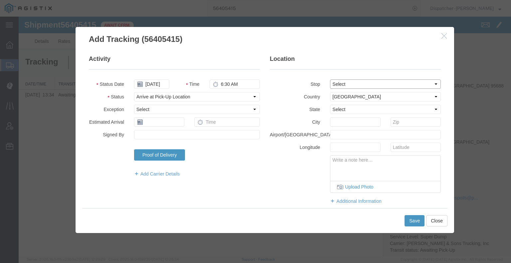
click at [334, 87] on select "Select From: [STREET_ADDRESS] Stop 2: [STREET_ADDRESS] To: The Final Destinatio…" at bounding box center [385, 84] width 111 height 9
select select "{"pickupDeliveryInfoId": "122095500","pickupOrDelivery": "P","stopNum": "1","lo…"
click at [330, 80] on select "Select From: [STREET_ADDRESS] Stop 2: [STREET_ADDRESS] To: The Final Destinatio…" at bounding box center [385, 84] width 111 height 9
select select "CA"
type input "[GEOGRAPHIC_DATA]"
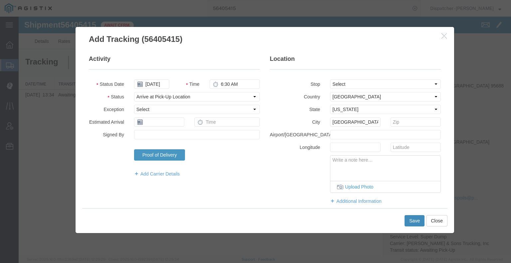
click at [414, 219] on button "Save" at bounding box center [415, 220] width 20 height 11
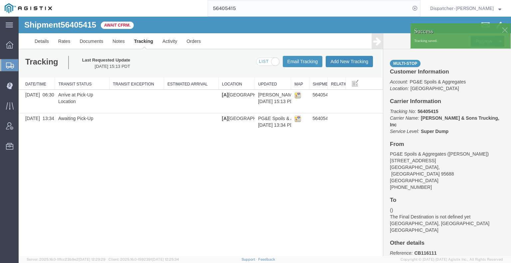
click at [355, 63] on button "Add New Tracking" at bounding box center [349, 61] width 47 height 11
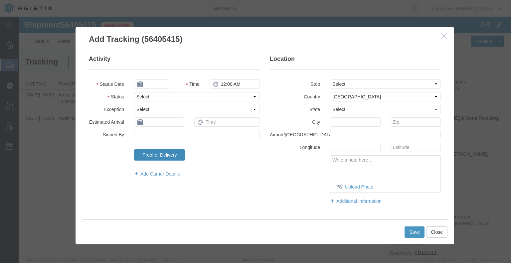
type input "[DATE]"
type input "4:00 PM"
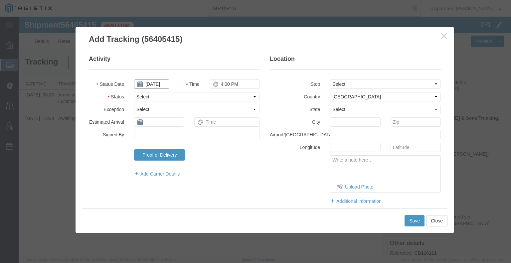
click at [156, 83] on input "[DATE]" at bounding box center [151, 84] width 35 height 9
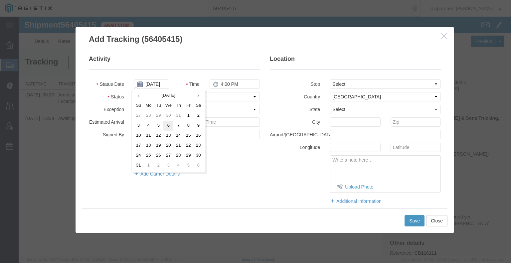
click at [166, 125] on td "6" at bounding box center [168, 126] width 10 height 10
type input "08/06/2025"
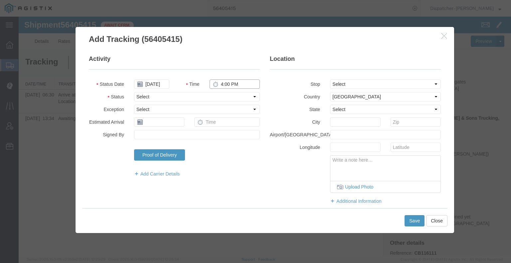
click at [227, 87] on input "4:00 PM" at bounding box center [235, 84] width 50 height 9
type input "4:08 PM"
click at [227, 95] on select "Select Arrival Notice Available Arrival Notice Imported Arrive at Delivery Loca…" at bounding box center [197, 96] width 126 height 9
select select "DPTDLVLOC"
click at [134, 92] on select "Select Arrival Notice Available Arrival Notice Imported Arrive at Delivery Loca…" at bounding box center [197, 96] width 126 height 9
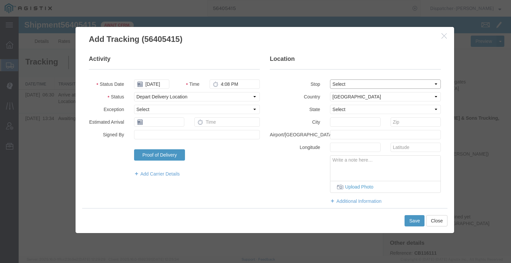
click at [338, 86] on select "Select From: [STREET_ADDRESS] Stop 2: [STREET_ADDRESS] To: The Final Destinatio…" at bounding box center [385, 84] width 111 height 9
select select "{"pickupDeliveryInfoId": "122095501","pickupOrDelivery": "D","stopNum": "2","lo…"
click at [330, 80] on select "Select From: [STREET_ADDRESS] Stop 2: [STREET_ADDRESS] To: The Final Destinatio…" at bounding box center [385, 84] width 111 height 9
select select "CA"
type input "Suisun City"
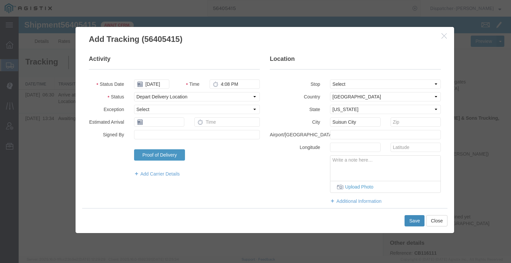
click at [412, 221] on button "Save" at bounding box center [415, 220] width 20 height 11
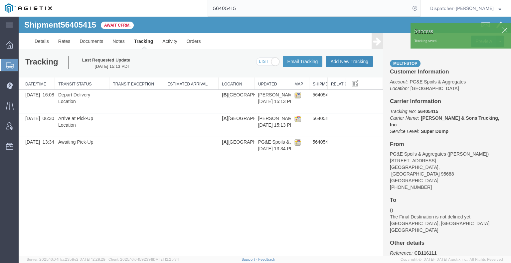
click at [350, 63] on button "Add New Tracking" at bounding box center [349, 61] width 47 height 11
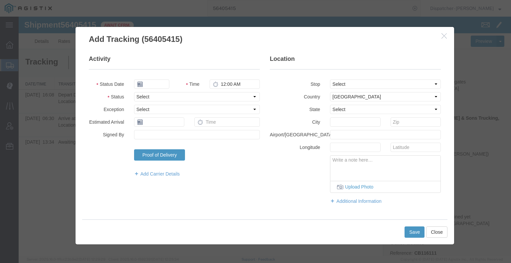
type input "[DATE]"
type input "4:00 PM"
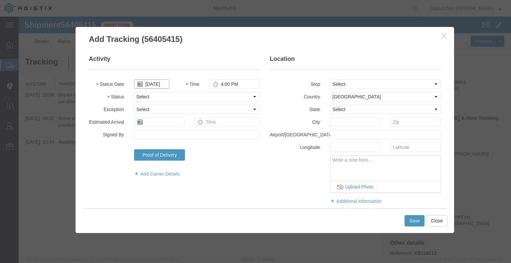
click at [156, 86] on input "[DATE]" at bounding box center [151, 84] width 35 height 9
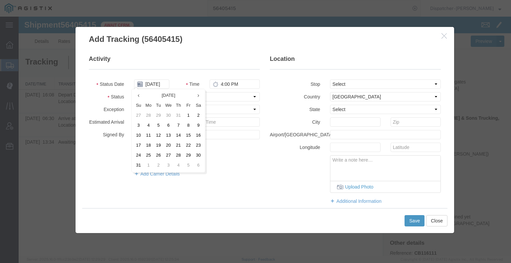
click at [170, 126] on td "6" at bounding box center [168, 126] width 10 height 10
type input "08/06/2025"
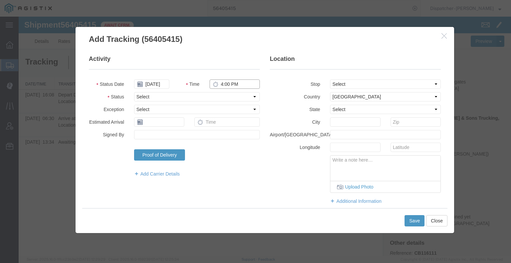
click at [224, 86] on input "4:00 PM" at bounding box center [235, 84] width 50 height 9
type input "4:08 PM"
click at [222, 95] on select "Select Arrival Notice Available Arrival Notice Imported Arrive at Delivery Loca…" at bounding box center [197, 96] width 126 height 9
click at [134, 92] on select "Select Arrival Notice Available Arrival Notice Imported Arrive at Delivery Loca…" at bounding box center [197, 96] width 126 height 9
click at [199, 98] on select "Select Arrival Notice Available Arrival Notice Imported Arrive at Delivery Loca…" at bounding box center [197, 96] width 126 height 9
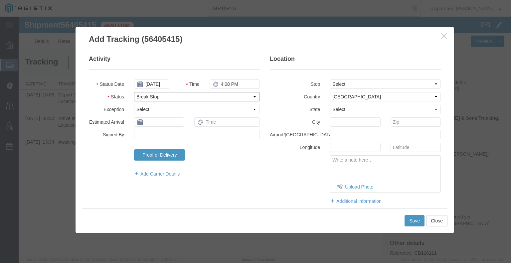
select select "BREAKSTART"
click at [134, 92] on select "Select Arrival Notice Available Arrival Notice Imported Arrive at Delivery Loca…" at bounding box center [197, 96] width 126 height 9
click at [413, 224] on button "Save" at bounding box center [415, 220] width 20 height 11
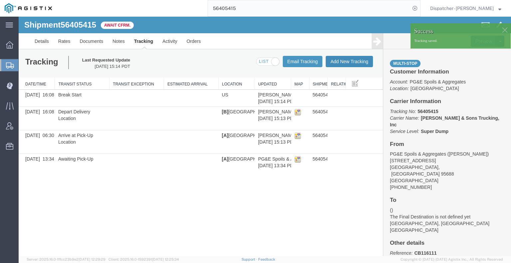
click at [347, 64] on button "Add New Tracking" at bounding box center [349, 61] width 47 height 11
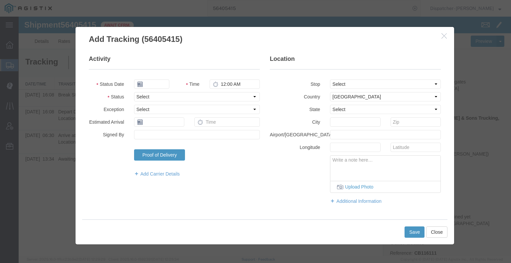
type input "[DATE]"
type input "4:00 PM"
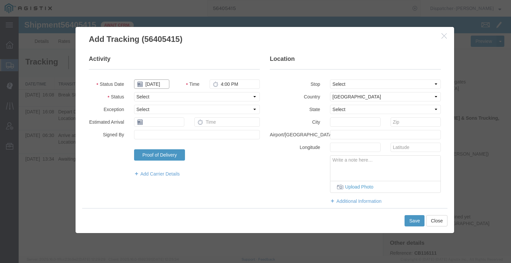
click at [160, 83] on input "[DATE]" at bounding box center [151, 84] width 35 height 9
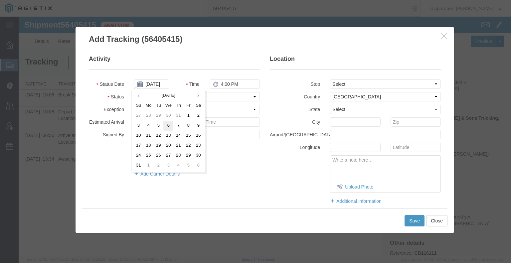
click at [168, 129] on td "6" at bounding box center [168, 126] width 10 height 10
type input "08/06/2025"
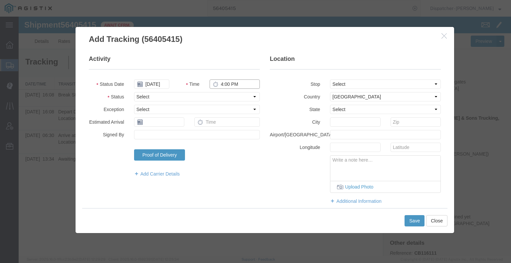
click at [235, 86] on input "4:00 PM" at bounding box center [235, 84] width 50 height 9
type input "4:38 PM"
click at [208, 96] on select "Select Arrival Notice Available Arrival Notice Imported Arrive at Delivery Loca…" at bounding box center [197, 96] width 126 height 9
select select "BREAKSTOP"
click at [134, 92] on select "Select Arrival Notice Available Arrival Notice Imported Arrive at Delivery Loca…" at bounding box center [197, 96] width 126 height 9
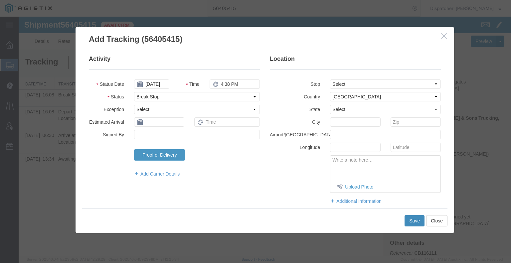
click at [418, 220] on button "Save" at bounding box center [415, 220] width 20 height 11
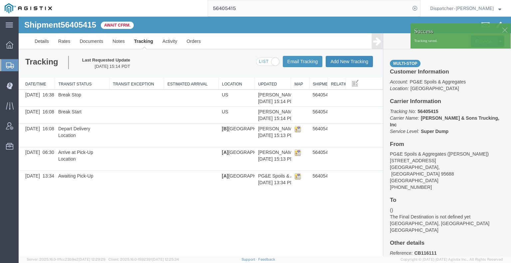
click at [348, 62] on button "Add New Tracking" at bounding box center [349, 61] width 47 height 11
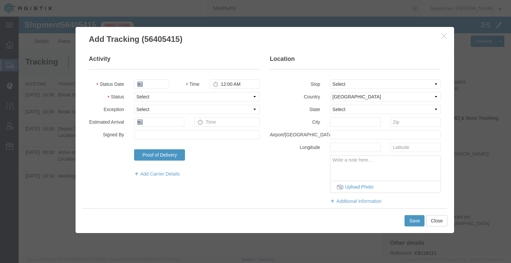
type input "[DATE]"
type input "4:00 PM"
click at [156, 85] on input "[DATE]" at bounding box center [151, 84] width 35 height 9
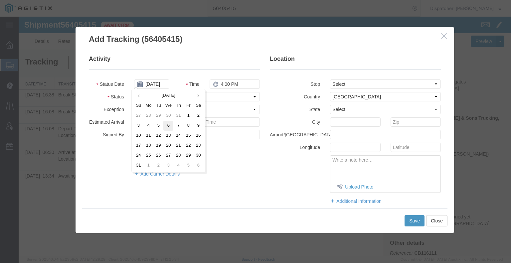
click at [169, 124] on td "6" at bounding box center [168, 126] width 10 height 10
type input "08/06/2025"
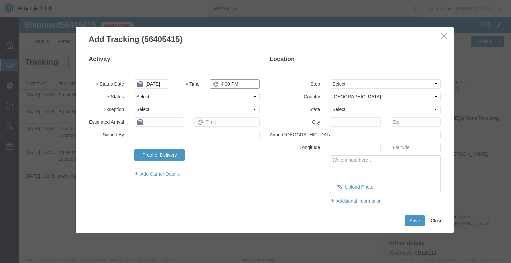
click at [224, 86] on input "4:00 PM" at bounding box center [235, 84] width 50 height 9
type input "5:00 PM"
click at [217, 102] on fieldset "Activity Status Date 08/06/2025 Time 5:00 PM Status Select Arrival Notice Avail…" at bounding box center [174, 119] width 171 height 129
click at [214, 96] on select "Select Arrival Notice Available Arrival Notice Imported Arrive at Delivery Loca…" at bounding box center [197, 96] width 126 height 9
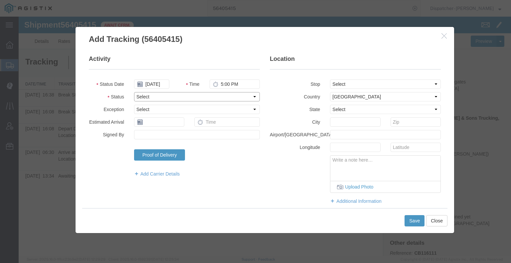
select select "DELIVRED"
click at [134, 92] on select "Select Arrival Notice Available Arrival Notice Imported Arrive at Delivery Loca…" at bounding box center [197, 96] width 126 height 9
click at [417, 225] on button "Save" at bounding box center [415, 220] width 20 height 11
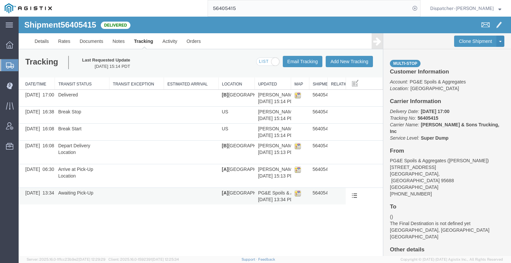
drag, startPoint x: 34, startPoint y: 232, endPoint x: 42, endPoint y: 203, distance: 29.9
click at [34, 232] on div "Shipment 56405415 6 of 6 Delivered Details Rates Documents Notes Tracking Activ…" at bounding box center [265, 137] width 492 height 240
click at [92, 41] on link "Documents" at bounding box center [91, 41] width 33 height 16
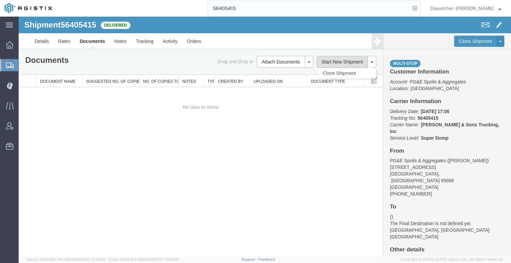
click at [340, 61] on button "Start New Shipment" at bounding box center [343, 62] width 52 height 12
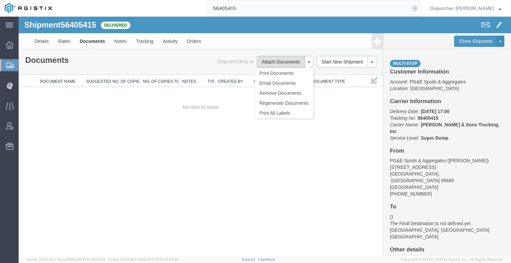
click at [284, 59] on button "Attach Documents" at bounding box center [281, 62] width 48 height 12
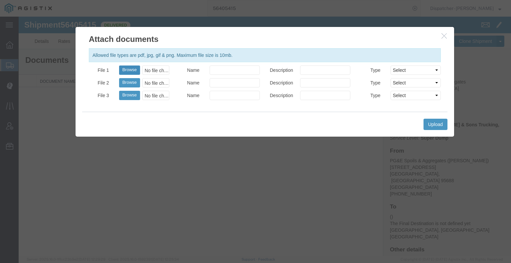
click at [135, 68] on button "Browse" at bounding box center [129, 70] width 21 height 9
type input "C:\fakepath\56405415trktag.pdf"
click at [440, 124] on button "Upload" at bounding box center [436, 124] width 24 height 11
